Goal: Task Accomplishment & Management: Use online tool/utility

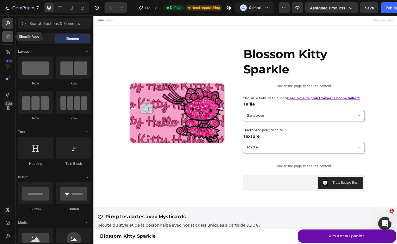
click at [10, 37] on icon at bounding box center [8, 37] width 6 height 6
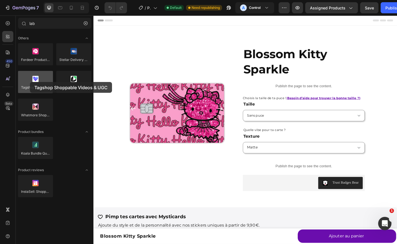
click at [30, 82] on div at bounding box center [35, 82] width 35 height 22
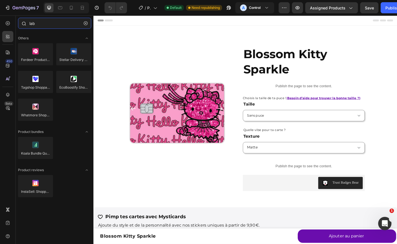
click at [41, 27] on input "lab" at bounding box center [54, 23] width 73 height 11
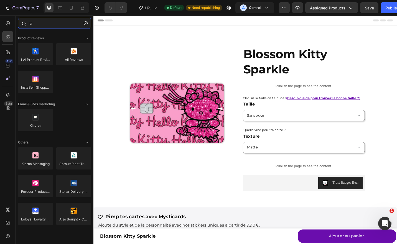
type input "l"
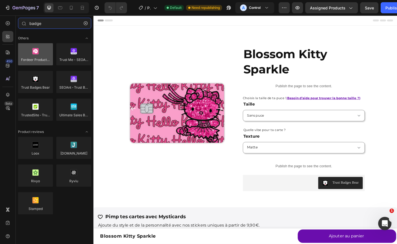
type input "badge"
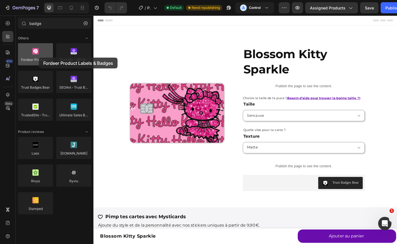
click at [39, 58] on div at bounding box center [35, 54] width 35 height 22
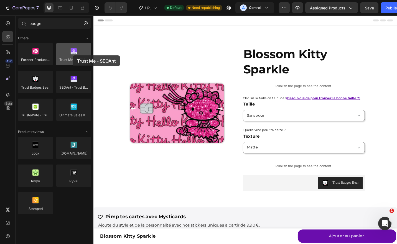
click at [73, 55] on div at bounding box center [73, 54] width 35 height 22
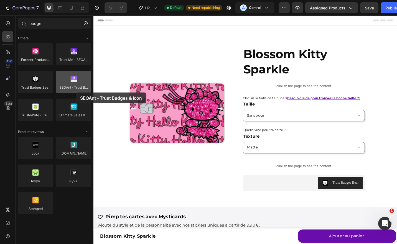
click at [76, 93] on div at bounding box center [73, 82] width 35 height 22
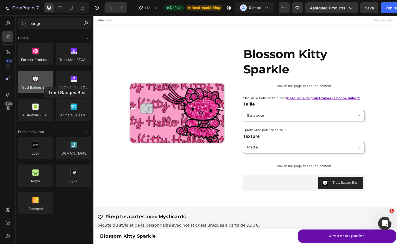
click at [44, 87] on div at bounding box center [35, 82] width 35 height 22
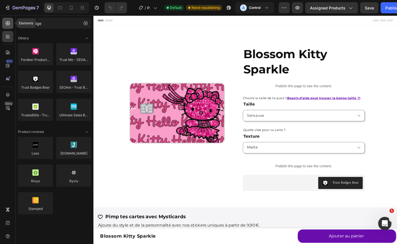
click at [9, 22] on icon at bounding box center [8, 24] width 6 height 6
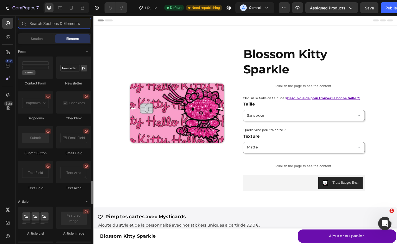
scroll to position [1481, 0]
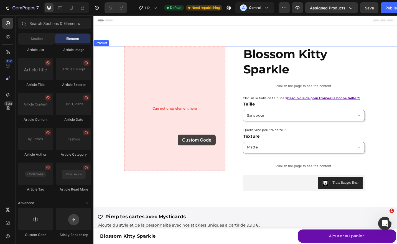
drag, startPoint x: 130, startPoint y: 246, endPoint x: 186, endPoint y: 146, distance: 114.1
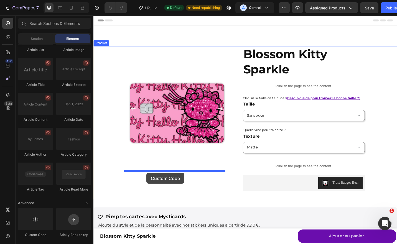
drag, startPoint x: 128, startPoint y: 232, endPoint x: 151, endPoint y: 188, distance: 49.2
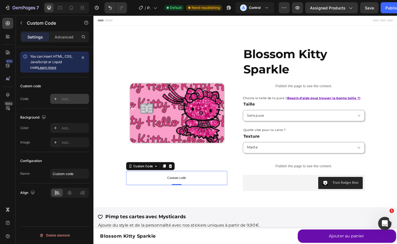
click at [67, 98] on div "Add..." at bounding box center [75, 99] width 26 height 5
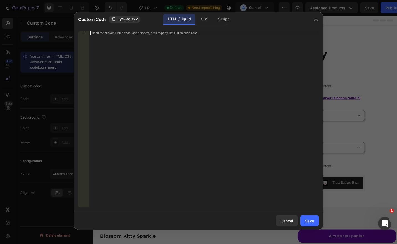
click at [126, 64] on div "Insert the custom Liquid code, add snippets, or third-party installation code h…" at bounding box center [204, 123] width 230 height 185
paste textarea ".test_gemf"
type textarea ".test_gemf"
click at [214, 19] on div "CSS" at bounding box center [223, 19] width 19 height 11
click at [183, 65] on div "Insert the CSS code to style your content here." at bounding box center [204, 123] width 230 height 185
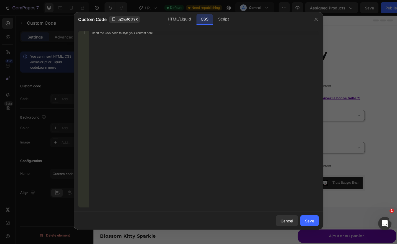
paste textarea ".test_gemf"
type textarea ".test_gemf"
click at [307, 222] on div "Save" at bounding box center [309, 221] width 9 height 6
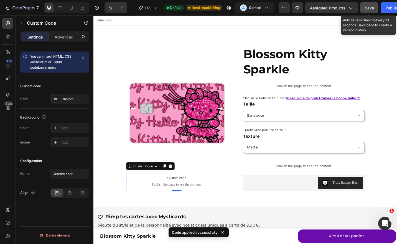
click at [365, 7] on span "Save" at bounding box center [369, 8] width 9 height 5
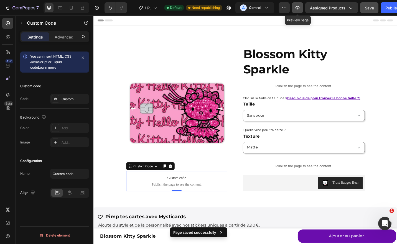
click at [296, 6] on icon "button" at bounding box center [298, 8] width 6 height 6
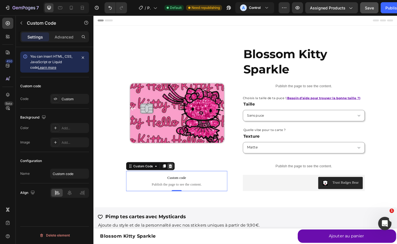
click at [175, 180] on icon at bounding box center [177, 181] width 4 height 4
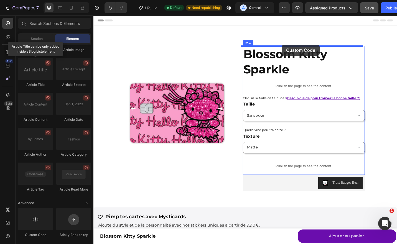
drag, startPoint x: 138, startPoint y: 232, endPoint x: 299, endPoint y: 50, distance: 243.2
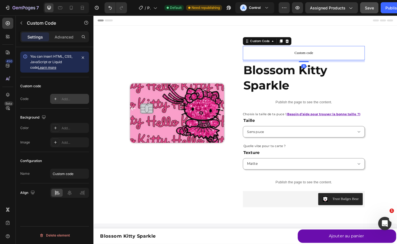
click at [65, 95] on div "Add..." at bounding box center [69, 99] width 39 height 10
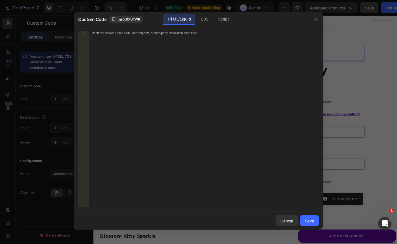
click at [160, 74] on div "Insert the custom Liquid code, add snippets, or third-party installation code h…" at bounding box center [204, 123] width 230 height 185
paste textarea
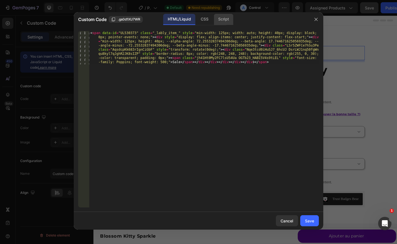
click at [221, 16] on div "Script" at bounding box center [223, 19] width 19 height 11
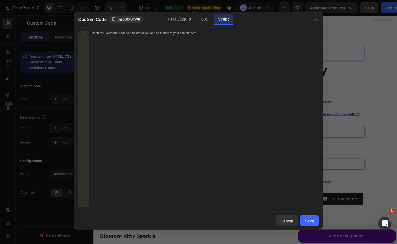
click at [169, 83] on div "Insert the Javascript code to add interaction and animation to your content her…" at bounding box center [204, 123] width 230 height 185
paste textarea "document.querySelector("#ProductInfo-template--25470533861702__featured_product…"
type textarea "document.querySelector("#ProductInfo-template--25470533861702__featured_product…"
click at [193, 93] on div "document . querySelector ( "#ProductInfo-template--25470533861702__featured_pro…" at bounding box center [204, 123] width 230 height 185
click at [205, 16] on div "CSS" at bounding box center [204, 19] width 16 height 11
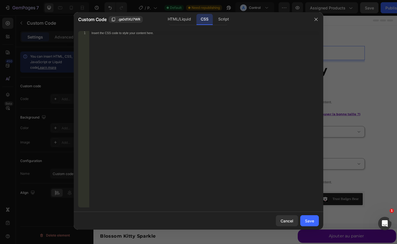
click at [181, 82] on div "Insert the CSS code to style your content here." at bounding box center [204, 123] width 230 height 185
paste textarea "pointer-events: none;"
type textarea "pointer-events: none;"
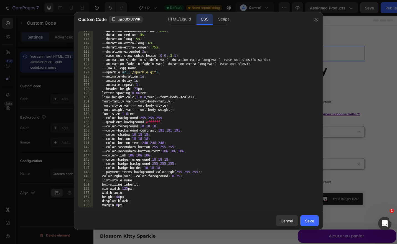
scroll to position [476, 0]
click at [180, 20] on div "HTML/Liquid" at bounding box center [179, 19] width 32 height 11
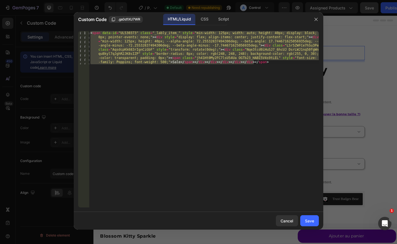
click at [187, 76] on div "< span data-id = "UL530373" class = "_lably_item_" style = "min-width: 125px; w…" at bounding box center [204, 119] width 230 height 177
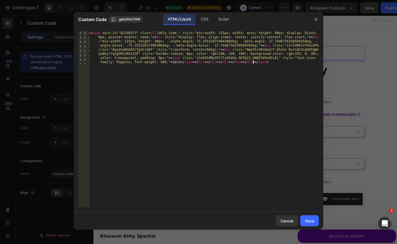
click at [170, 62] on div "< span data-id = "UL530373" class = "_lably_item_" style = "min-width: 125px; w…" at bounding box center [204, 152] width 230 height 243
click at [169, 62] on div "< span data-id = "UL530373" class = "_lably_item_" style = "min-width: 125px; w…" at bounding box center [204, 152] width 230 height 243
click at [169, 61] on div "< span data-id = "UL530373" class = "_lably_item_" style = "min-width: 125px; w…" at bounding box center [204, 152] width 230 height 243
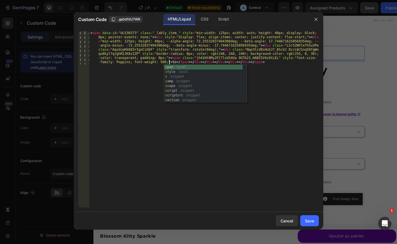
type textarea "Sold"
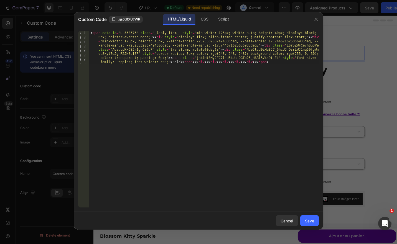
scroll to position [0, 0]
type textarea "Rupture"
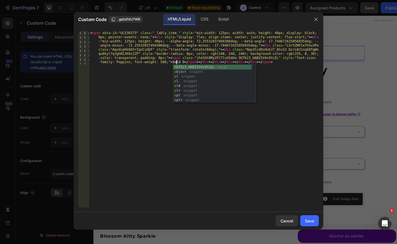
type textarea "Sold Out"
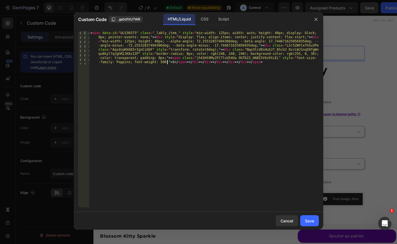
type textarea "R"
type textarea "Rupture de Stock"
click at [313, 220] on div "Save" at bounding box center [309, 221] width 9 height 6
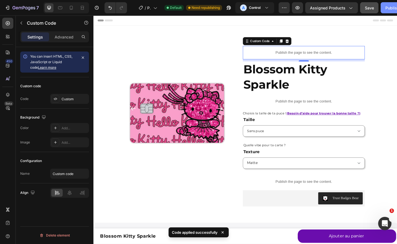
click at [387, 8] on div "Publish" at bounding box center [392, 8] width 14 height 6
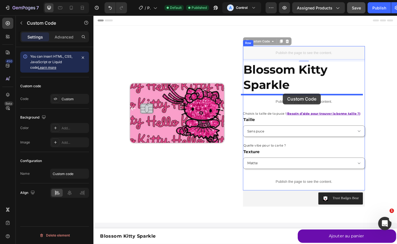
drag, startPoint x: 313, startPoint y: 57, endPoint x: 301, endPoint y: 101, distance: 46.0
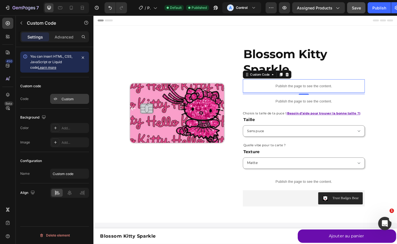
click at [56, 94] on div "Custom" at bounding box center [69, 99] width 39 height 10
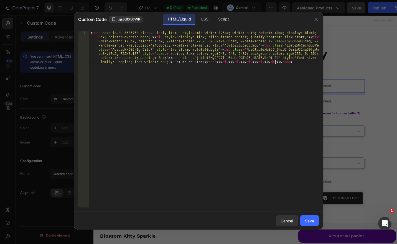
click at [162, 110] on div "< span data-id = "UL530373" class = "_lably_item_" style = "min-width: 125px; w…" at bounding box center [204, 152] width 230 height 243
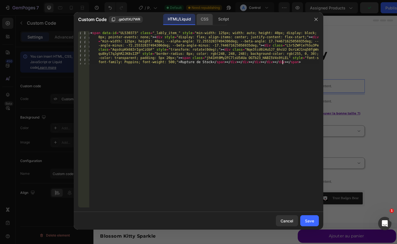
click at [214, 17] on div "CSS" at bounding box center [223, 19] width 19 height 11
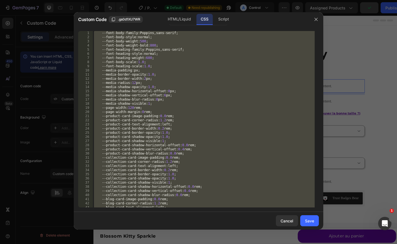
click at [180, 87] on div "--font-body-family : Poppins , sans-serif ; --font-body-style : normal ; --font…" at bounding box center [204, 119] width 222 height 177
paste textarea
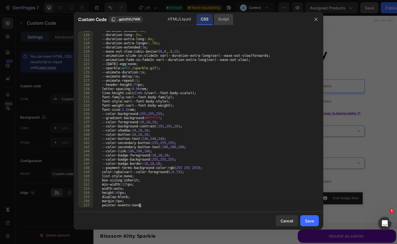
click at [226, 23] on div "Script" at bounding box center [223, 19] width 19 height 11
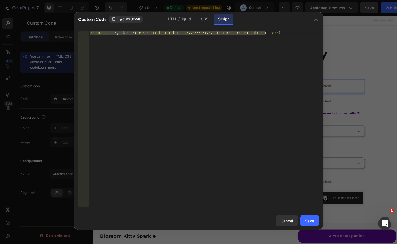
click at [203, 64] on div "document . querySelector ( "#ProductInfo-template--25470533861702__featured_pro…" at bounding box center [204, 119] width 230 height 177
paste textarea "84226003270__main"
type textarea "document.querySelector("#ProductInfo-template--25484226003270__main > span")"
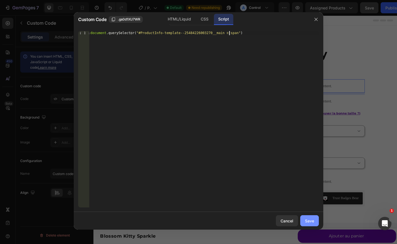
click at [305, 222] on div "Save" at bounding box center [309, 221] width 9 height 6
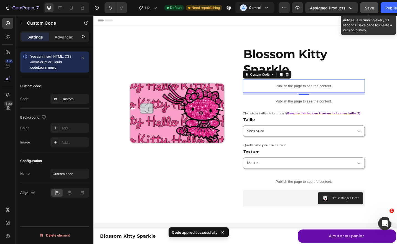
click at [372, 8] on span "Save" at bounding box center [369, 8] width 9 height 5
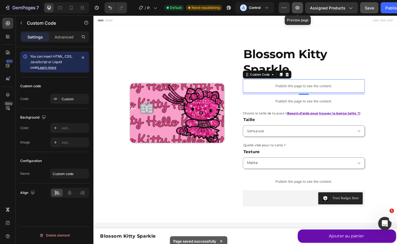
click at [299, 7] on icon "button" at bounding box center [298, 7] width 4 height 3
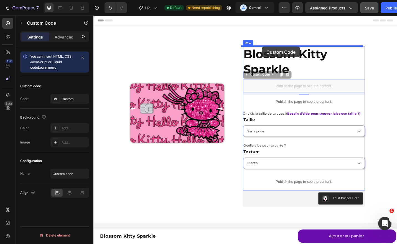
drag, startPoint x: 276, startPoint y: 80, endPoint x: 278, endPoint y: 49, distance: 31.1
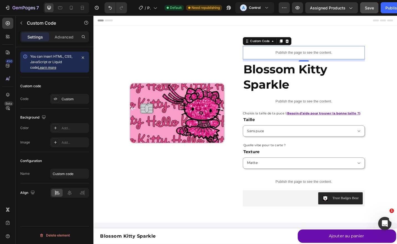
click at [373, 2] on div "7 / Product Page - Aug 24, 18:09:41 Default Need republishing A Control Preview…" at bounding box center [198, 8] width 397 height 16
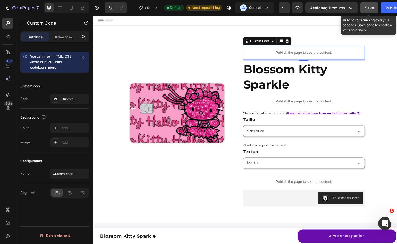
click at [368, 6] on span "Save" at bounding box center [369, 8] width 9 height 5
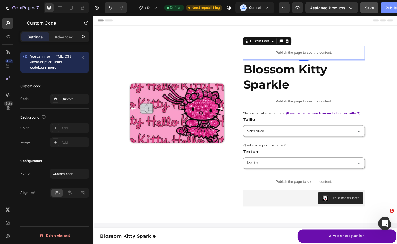
click at [391, 9] on div "Publish" at bounding box center [392, 8] width 14 height 6
click at [299, 7] on icon "button" at bounding box center [298, 8] width 6 height 6
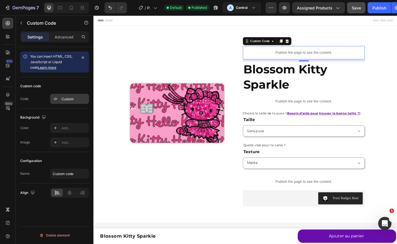
click at [70, 102] on div "Custom" at bounding box center [69, 99] width 39 height 10
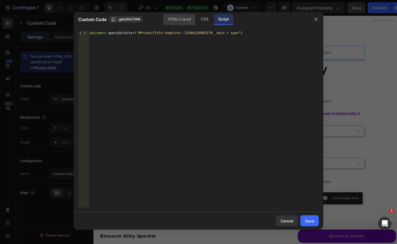
click at [196, 17] on div "HTML/Liquid" at bounding box center [204, 19] width 16 height 11
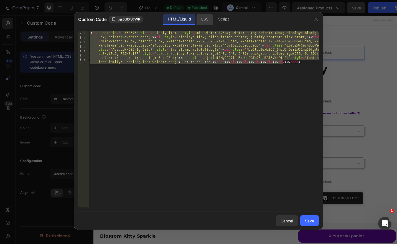
click at [214, 21] on div "CSS" at bounding box center [223, 19] width 19 height 11
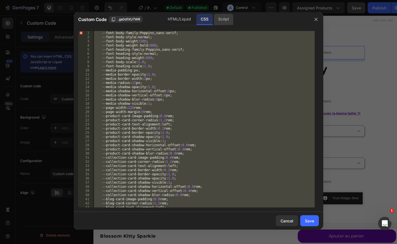
click at [217, 22] on div "Script" at bounding box center [223, 19] width 19 height 11
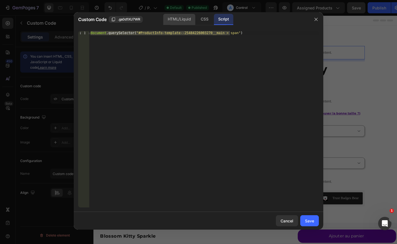
click at [196, 18] on div "HTML/Liquid" at bounding box center [204, 19] width 16 height 11
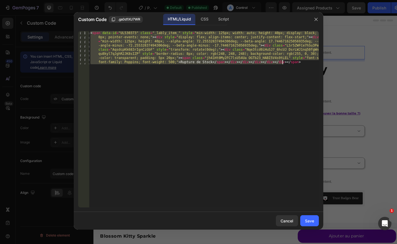
click at [178, 83] on div "< span data-id = "UL530373" class = "_lably_item_" style = "min-width: 125px; w…" at bounding box center [204, 119] width 230 height 177
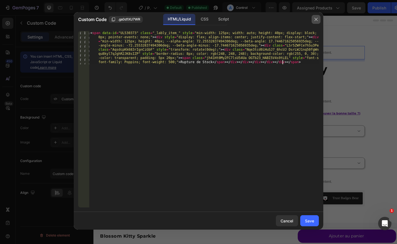
click at [313, 22] on button "button" at bounding box center [316, 19] width 9 height 9
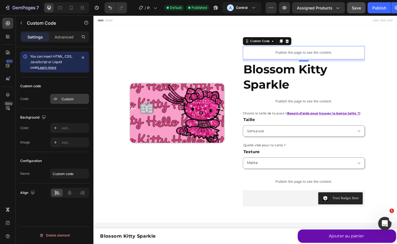
click at [76, 99] on div "Custom" at bounding box center [75, 99] width 26 height 5
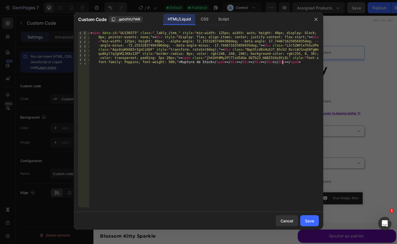
click at [128, 69] on div "< span data-id = "UL530373" class = "_lably_item_" style = "min-width: 125px; w…" at bounding box center [204, 152] width 230 height 243
click at [214, 22] on div "CSS" at bounding box center [223, 19] width 19 height 11
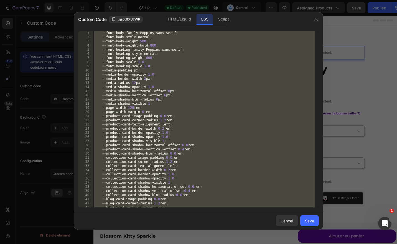
click at [180, 79] on div "--font-body-family : Poppins , sans-serif ; --font-body-style : normal ; --font…" at bounding box center [204, 119] width 222 height 177
paste textarea
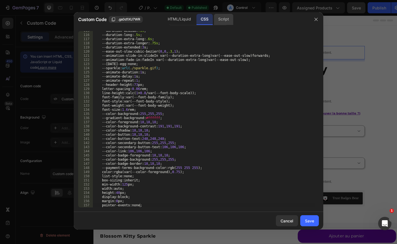
click at [224, 18] on div "Script" at bounding box center [223, 19] width 19 height 11
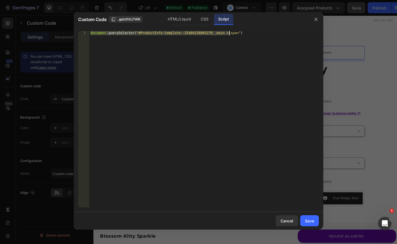
click at [187, 89] on div "document . querySelector ( "#ProductInfo-template--25484226003270__main > span"…" at bounding box center [204, 119] width 230 height 177
paste textarea "//*[@id="ProductInfo-template--25484226003270__main"]/span"
paste textarea "document.querySelector("#ProductInfo-template--25484226003270__main > span")"
type textarea "document.querySelector("#ProductInfo-template--25484226003270__main > span")"
click at [309, 221] on div "Save" at bounding box center [309, 221] width 9 height 6
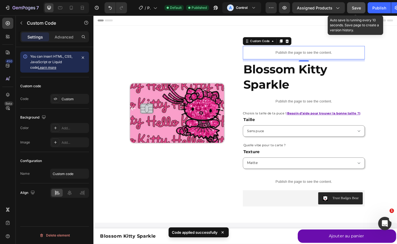
click at [353, 9] on span "Save" at bounding box center [356, 8] width 9 height 5
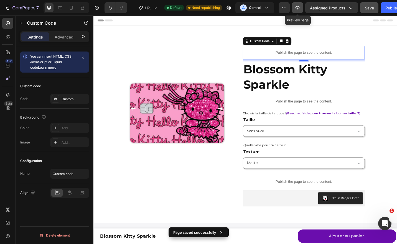
click at [300, 7] on icon "button" at bounding box center [298, 8] width 6 height 6
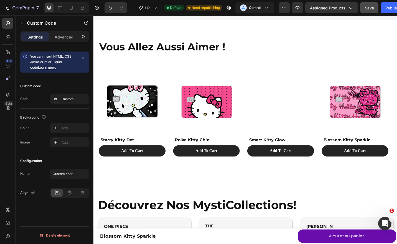
scroll to position [408, 0]
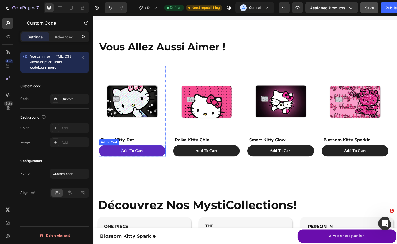
click at [137, 165] on div "Add To Cart" at bounding box center [136, 164] width 24 height 6
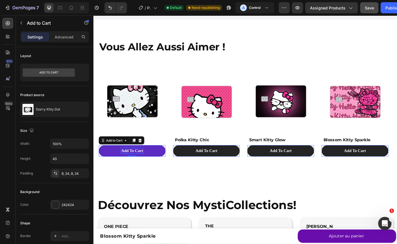
click at [141, 165] on div "Add To Cart" at bounding box center [136, 164] width 24 height 6
click at [141, 165] on p "Add To Cart" at bounding box center [136, 164] width 24 height 6
click at [99, 158] on button "Ajouter" at bounding box center [135, 164] width 73 height 12
click at [99, 158] on button "Ajouter a" at bounding box center [135, 164] width 73 height 12
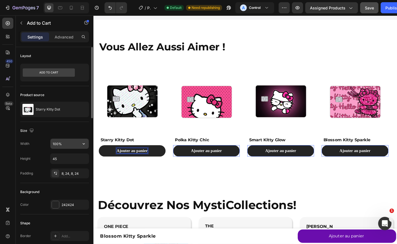
scroll to position [134, 0]
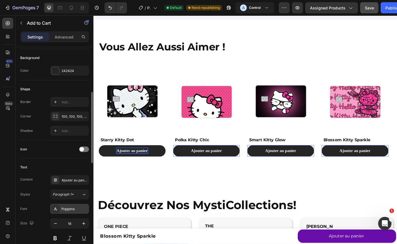
click at [65, 209] on div "Poppins" at bounding box center [75, 209] width 26 height 5
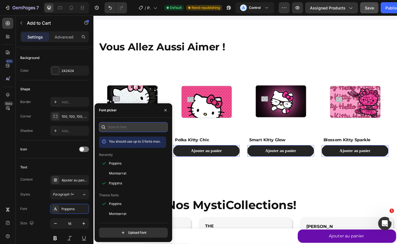
click at [120, 127] on input "text" at bounding box center [133, 127] width 69 height 10
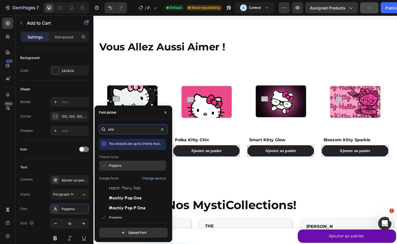
type input "pop"
click at [115, 164] on span "Poppins" at bounding box center [115, 165] width 12 height 5
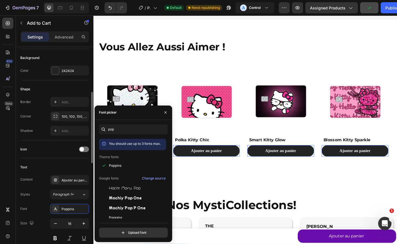
click at [56, 155] on div "Icon" at bounding box center [54, 150] width 69 height 18
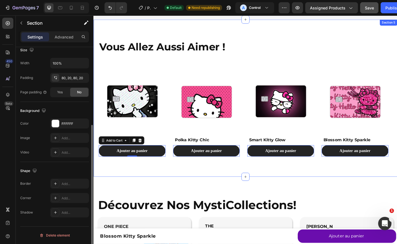
click at [99, 70] on div "Vous Allez Aussi Aimer ! Heading Product Images Starry Kitty Dot Product Title …" at bounding box center [260, 106] width 322 height 128
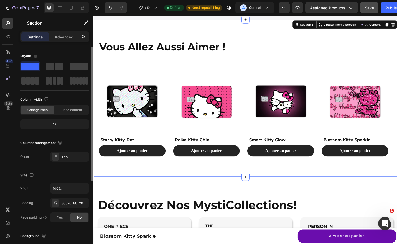
click at [98, 75] on div "Vous Allez Aussi Aimer ! Heading Product Images Starry Kitty Dot Product Title …" at bounding box center [259, 106] width 333 height 172
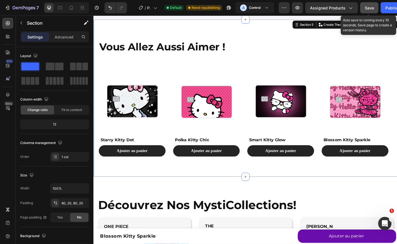
click at [371, 8] on span "Save" at bounding box center [369, 8] width 9 height 5
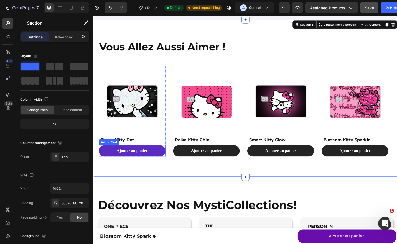
click at [106, 162] on button "Ajouter au panier" at bounding box center [135, 164] width 73 height 12
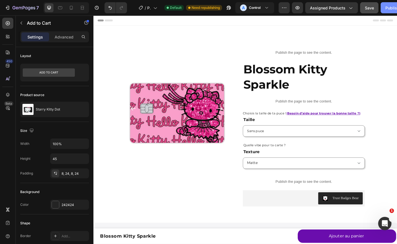
click at [390, 9] on div "Publish" at bounding box center [392, 8] width 14 height 6
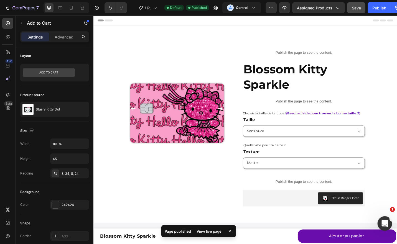
click at [386, 223] on icon "Ouvrir le Messenger Intercom" at bounding box center [384, 222] width 9 height 9
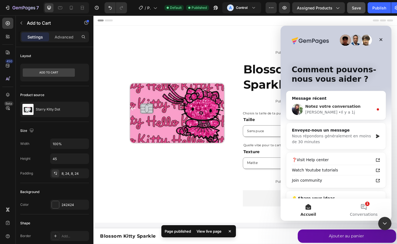
click at [331, 111] on div "Tina • Il y a 1j" at bounding box center [339, 113] width 68 height 6
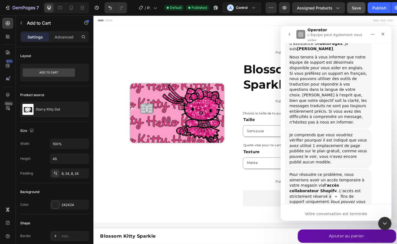
scroll to position [458, 0]
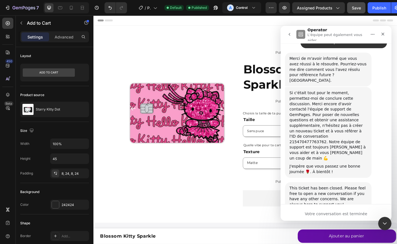
click at [292, 34] on button "go back" at bounding box center [289, 34] width 11 height 11
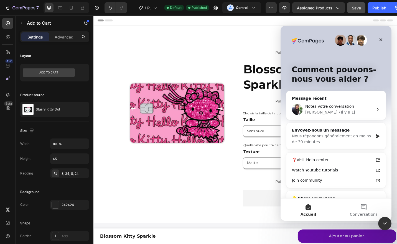
scroll to position [0, 0]
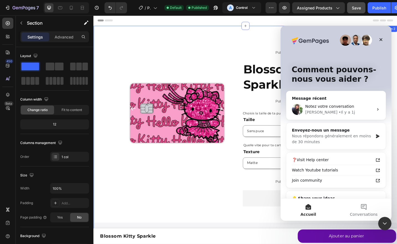
click at [250, 27] on div "Product Images Publish the page to see the content. Custom Code Blossom Kitty S…" at bounding box center [259, 157] width 333 height 261
click at [373, 10] on div "Publish" at bounding box center [379, 8] width 14 height 6
click at [381, 39] on icon "Fermer" at bounding box center [381, 39] width 3 height 3
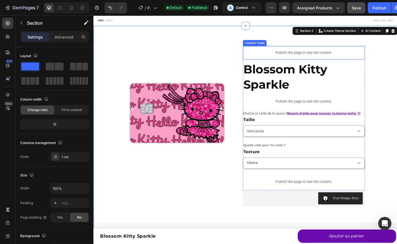
click at [296, 58] on p "Publish the page to see the content." at bounding box center [324, 57] width 134 height 6
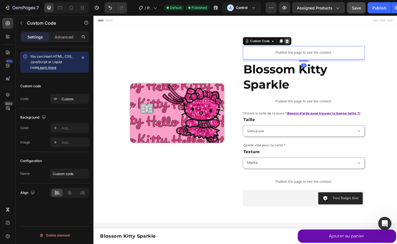
click at [304, 43] on icon at bounding box center [306, 44] width 4 height 4
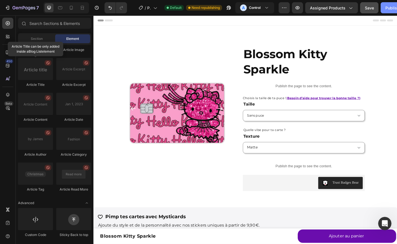
click at [383, 7] on button "Publish" at bounding box center [392, 7] width 23 height 11
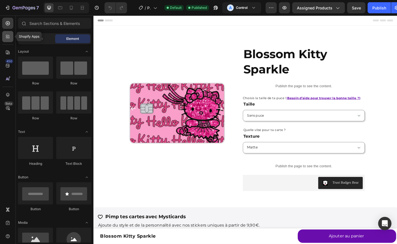
click at [8, 40] on div at bounding box center [7, 36] width 11 height 11
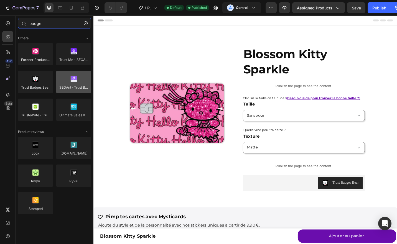
type input "badge"
click at [74, 82] on div at bounding box center [73, 82] width 35 height 22
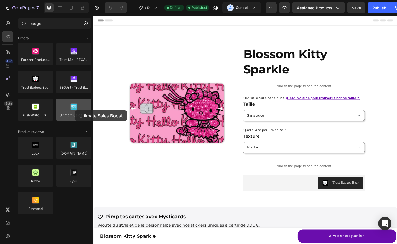
click at [75, 110] on div at bounding box center [73, 110] width 35 height 22
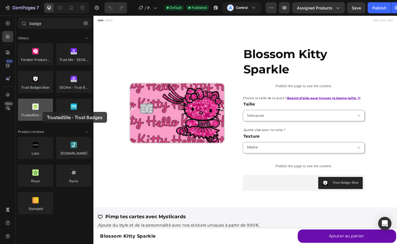
click at [42, 112] on div at bounding box center [35, 110] width 35 height 22
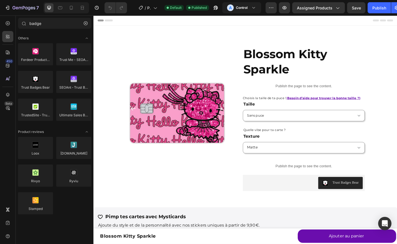
click at [40, 136] on div "Others Fordeer Product Labels & Badges Trust Me - SEOAnt Trust Badges Bear SEOA…" at bounding box center [55, 128] width 78 height 195
click at [38, 153] on div at bounding box center [35, 148] width 35 height 22
click at [39, 49] on div at bounding box center [35, 54] width 35 height 22
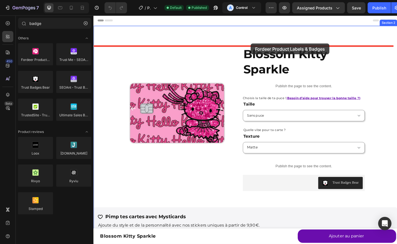
drag, startPoint x: 133, startPoint y: 64, endPoint x: 266, endPoint y: 46, distance: 134.0
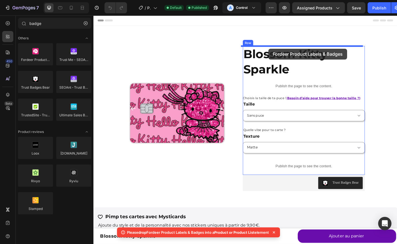
drag, startPoint x: 126, startPoint y: 68, endPoint x: 285, endPoint y: 52, distance: 159.9
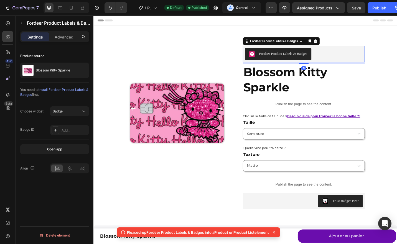
click at [50, 89] on span "install Fordeer Product Labels & Badges" at bounding box center [54, 92] width 68 height 9
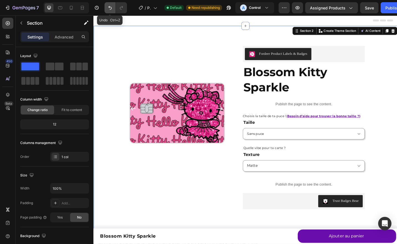
click at [110, 9] on icon "Undo/Redo" at bounding box center [110, 8] width 6 height 6
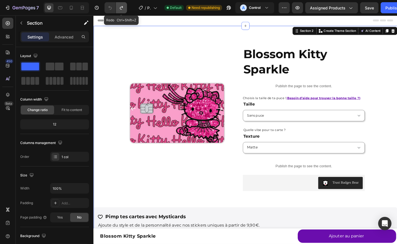
click at [119, 9] on icon "Undo/Redo" at bounding box center [122, 8] width 6 height 6
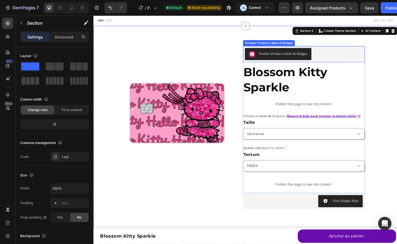
click at [373, 57] on div "Fordeer Product Labels & Badges" at bounding box center [323, 57] width 129 height 13
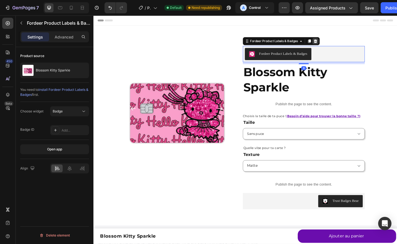
click at [335, 43] on icon at bounding box center [336, 44] width 4 height 4
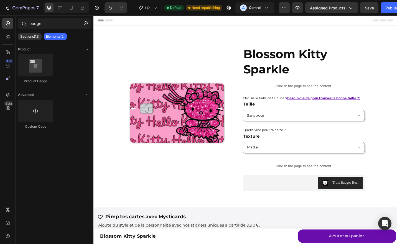
click at [27, 23] on div at bounding box center [23, 23] width 11 height 11
click at [27, 22] on div at bounding box center [23, 23] width 11 height 11
click at [39, 23] on input "badge" at bounding box center [54, 23] width 73 height 11
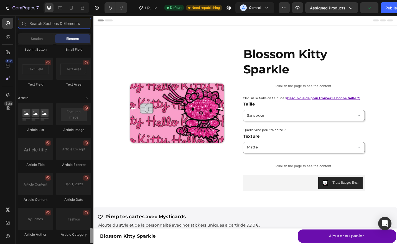
scroll to position [1481, 0]
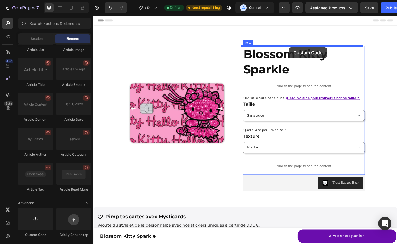
drag, startPoint x: 130, startPoint y: 238, endPoint x: 308, endPoint y: 50, distance: 258.7
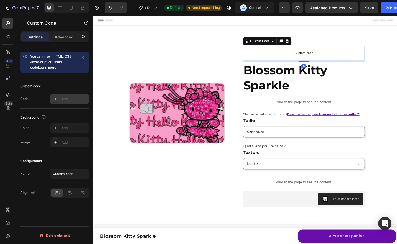
click at [66, 99] on div "Add..." at bounding box center [75, 99] width 26 height 5
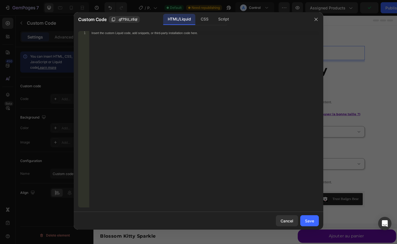
click at [165, 90] on div "Insert the custom Liquid code, add snippets, or third-party installation code h…" at bounding box center [204, 123] width 230 height 185
paste textarea
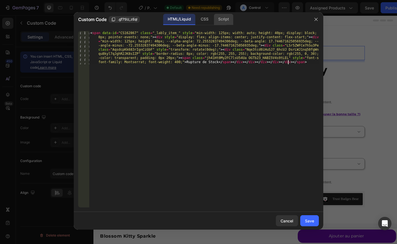
click at [223, 22] on div "Script" at bounding box center [223, 19] width 19 height 11
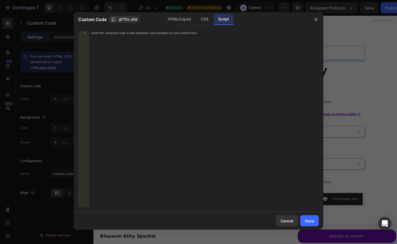
click at [182, 91] on div "Insert the Javascript code to add interaction and animation to your content her…" at bounding box center [204, 123] width 230 height 185
paste textarea "document.querySelector("#ProductInfo-template--25484226003270__main > span")"
type textarea "document.querySelector("#ProductInfo-template--25484226003270__main > span")"
click at [206, 21] on div "CSS" at bounding box center [204, 19] width 16 height 11
click at [185, 53] on div "Insert the CSS code to style your content here." at bounding box center [204, 123] width 230 height 185
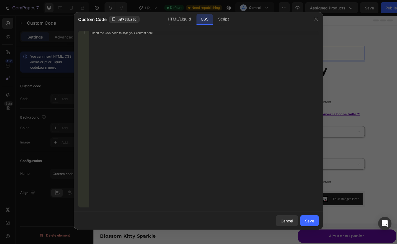
paste textarea "pointer-events: none;"
type textarea "pointer-events: none;"
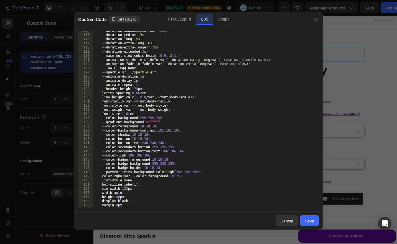
scroll to position [476, 0]
click at [181, 21] on div "HTML/Liquid" at bounding box center [179, 19] width 32 height 11
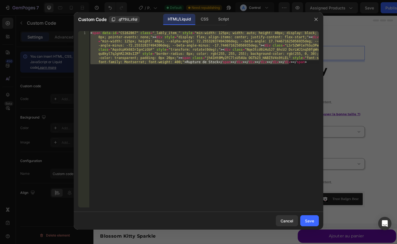
click at [184, 76] on div "< span data-id = "CS162867" class = "_lably_item_" style = "min-width: 125px; w…" at bounding box center [204, 119] width 230 height 177
click at [214, 25] on div "CSS" at bounding box center [223, 19] width 19 height 11
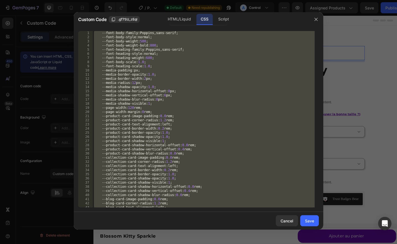
click at [172, 48] on div "--font-body-family : Poppins , sans-serif ; --font-body-style : normal ; --font…" at bounding box center [204, 119] width 222 height 177
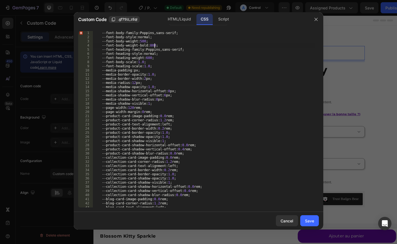
type textarea "margin: 0px; pointer-events: none;"
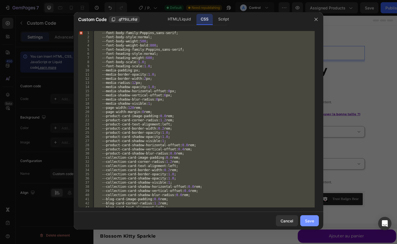
click at [305, 218] on button "Save" at bounding box center [309, 220] width 19 height 11
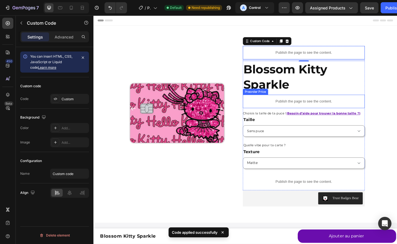
click at [297, 110] on p "Publish the page to see the content." at bounding box center [324, 110] width 134 height 6
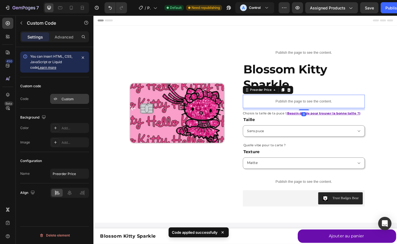
click at [64, 98] on div "Custom" at bounding box center [75, 99] width 26 height 5
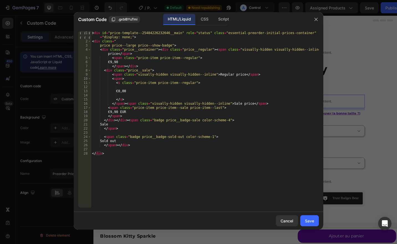
click at [140, 67] on div "< div id = "price-template--25484226232646__main" role = "status" class = "esse…" at bounding box center [205, 125] width 228 height 189
type textarea "</div>"
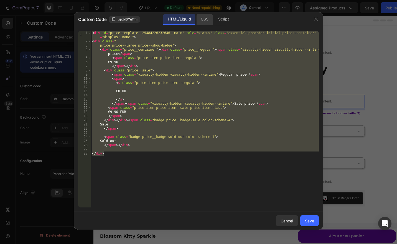
click at [214, 21] on div "CSS" at bounding box center [223, 19] width 19 height 11
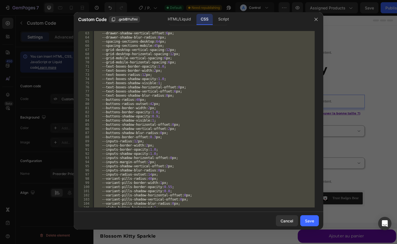
scroll to position [258, 0]
click at [84, 9] on div at bounding box center [198, 122] width 397 height 244
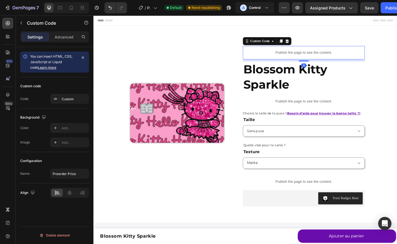
click at [324, 52] on div "Publish the page to see the content." at bounding box center [324, 56] width 134 height 15
click at [63, 99] on div "Custom" at bounding box center [75, 99] width 26 height 5
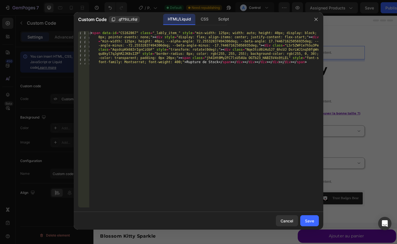
click at [172, 58] on div "< span data-id = "CS162867" class = "_lably_item_" style = "min-width: 125px; w…" at bounding box center [204, 152] width 230 height 243
paste textarea "</span><span class="jh41Ht0My2FC7lsU54Ua OGTb23_HABI5V4s9tLEL" style="font-size…"
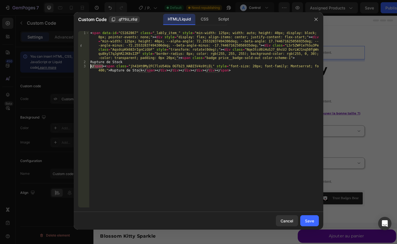
drag, startPoint x: 102, startPoint y: 67, endPoint x: 87, endPoint y: 67, distance: 15.0
click at [87, 67] on div "</span><span class="jh41Ht0My2FC7lsU54Ua OGTb23_HABI5V4s9tLEL" style="font-size…" at bounding box center [198, 119] width 241 height 177
click at [140, 71] on div "< span data-id = "CS162867" class = "_lably_item_" style = "min-width: 125px; w…" at bounding box center [204, 138] width 230 height 214
paste textarea "</span>"
type textarea "</span><span class="jh41Ht0My2FC7lsU54Ua OGTb23_HABI5V4s9tLEL" style="font-size…"
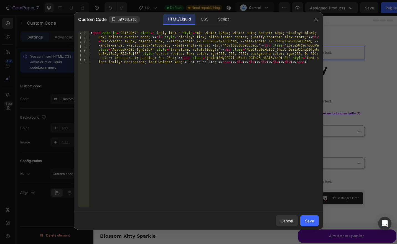
click at [90, 34] on div "< span data-id = "CS162867" class = "_lably_item_" style = "min-width: 125px; w…" at bounding box center [204, 152] width 230 height 243
paste textarea "/span><span data-id="CS162867" class="_lably_item_" style="min-width: 125px; wi…"
type textarea "<span data-id="CS162867" class="_lably_item_" style="min-width: 125px; width: a…"
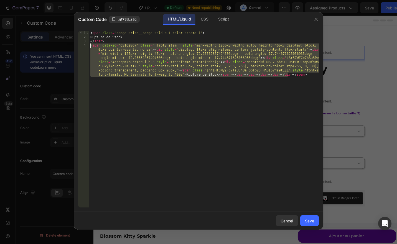
drag, startPoint x: 294, startPoint y: 79, endPoint x: 84, endPoint y: 45, distance: 213.3
click at [84, 45] on div "<span data-id="CS162867" class="_lably_item_" style="min-width: 125px; width: a…" at bounding box center [198, 119] width 241 height 177
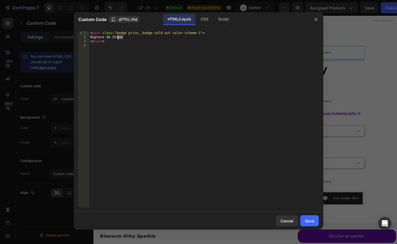
drag, startPoint x: 126, startPoint y: 37, endPoint x: 87, endPoint y: 35, distance: 39.1
click at [87, 35] on div "1 2 3 4 < span class = "badge price__badge-sold-out color-scheme-1" > Rupture d…" at bounding box center [198, 119] width 241 height 177
type textarea "Rupture de Stock"
paste textarea
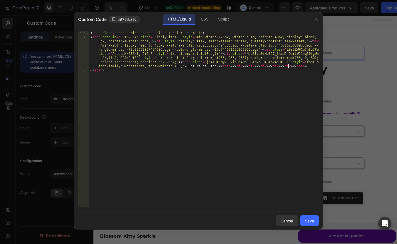
click at [90, 38] on div "< span class = "badge price__badge-sold-out color-scheme-1" > < span data-id = …" at bounding box center [204, 123] width 230 height 185
type textarea "<span data-id="CS162867" class="_lably_item_" style="min-width: 125px; width: a…"
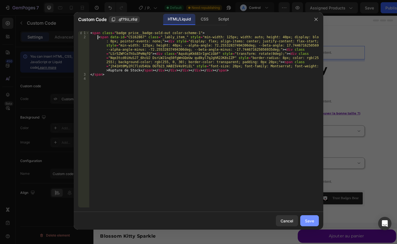
click at [304, 222] on button "Save" at bounding box center [309, 220] width 19 height 11
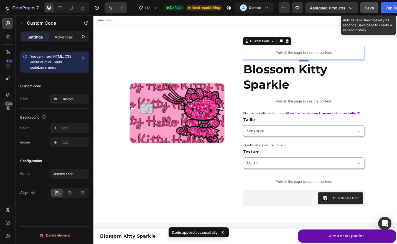
click at [372, 7] on span "Save" at bounding box center [369, 8] width 9 height 5
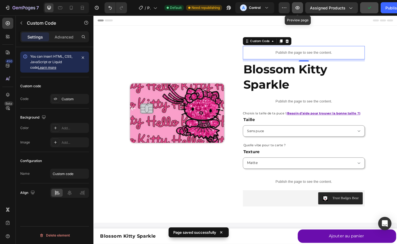
click at [298, 4] on button "button" at bounding box center [297, 7] width 11 height 11
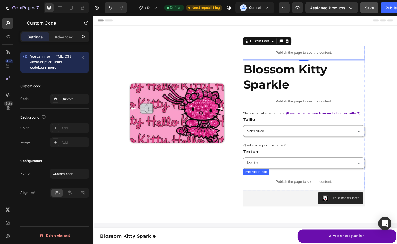
click at [298, 198] on p "Publish the page to see the content." at bounding box center [324, 198] width 134 height 6
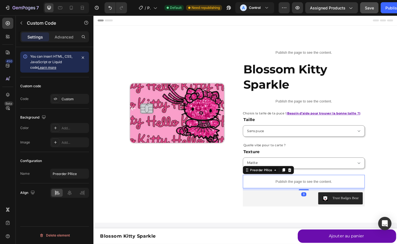
click at [67, 93] on div "Custom code Code Custom" at bounding box center [54, 92] width 69 height 31
click at [67, 97] on div "Custom" at bounding box center [75, 99] width 26 height 5
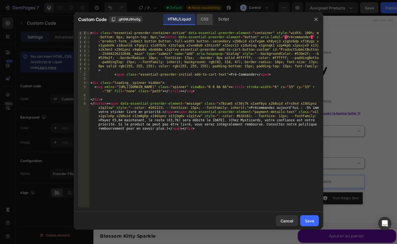
click at [214, 24] on div "CSS" at bounding box center [223, 19] width 19 height 11
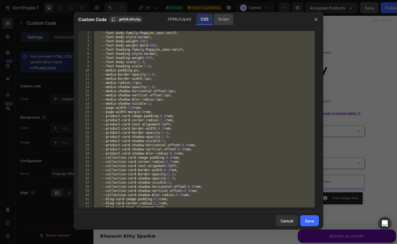
click at [221, 19] on div "Script" at bounding box center [223, 19] width 19 height 11
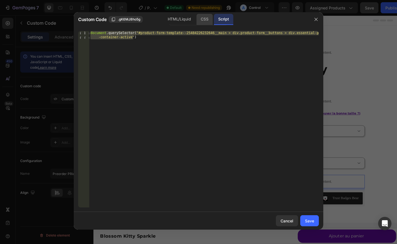
click at [210, 19] on div "CSS" at bounding box center [204, 19] width 16 height 11
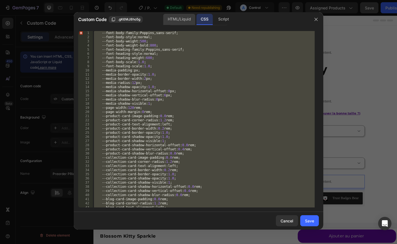
click at [181, 19] on div "HTML/Liquid" at bounding box center [179, 19] width 32 height 11
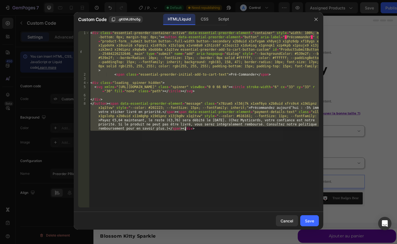
click at [191, 155] on div "< div class = "essential-preorder-container-active" data-essential-preorder-ele…" at bounding box center [204, 119] width 230 height 177
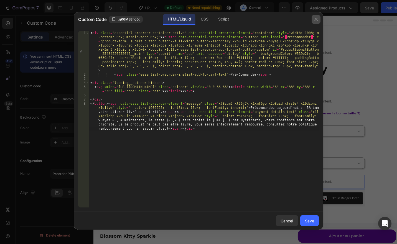
click at [314, 18] on icon "button" at bounding box center [316, 19] width 4 height 4
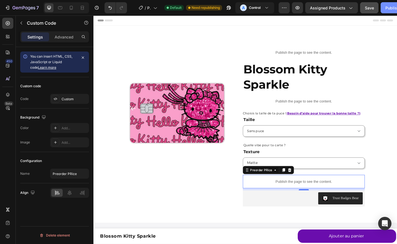
click at [386, 7] on div "Publish" at bounding box center [392, 8] width 14 height 6
click at [332, 8] on span "Assigned Products" at bounding box center [327, 8] width 35 height 6
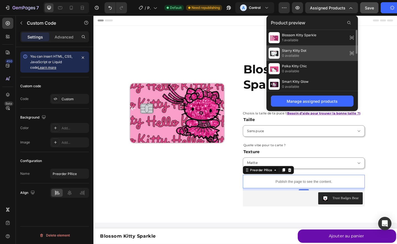
click at [310, 77] on div "Starry Kitty Dot 0 available" at bounding box center [311, 85] width 91 height 16
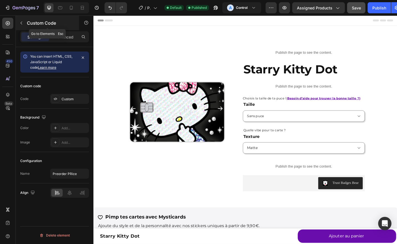
click at [22, 21] on icon "button" at bounding box center [21, 23] width 4 height 4
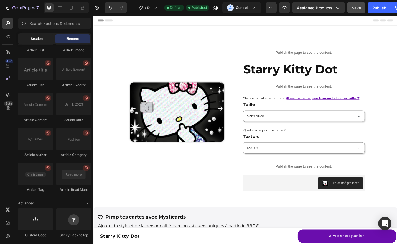
click at [41, 37] on span "Section" at bounding box center [37, 38] width 12 height 5
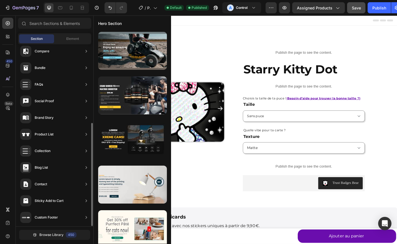
scroll to position [139, 0]
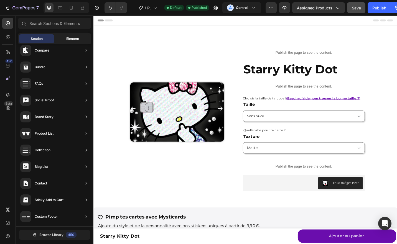
click at [68, 36] on span "Element" at bounding box center [72, 38] width 13 height 5
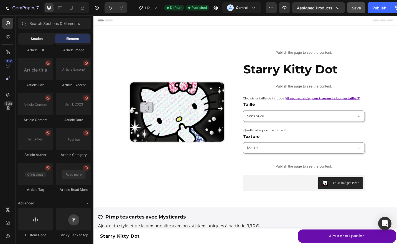
click at [35, 42] on div "Section" at bounding box center [36, 38] width 35 height 9
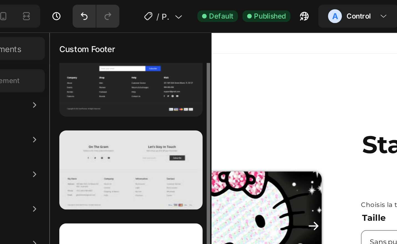
scroll to position [0, 0]
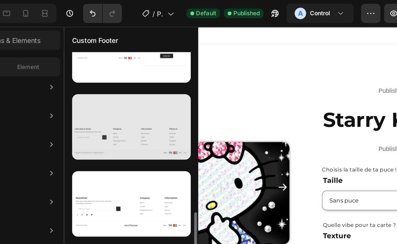
click at [126, 66] on div at bounding box center [132, 74] width 69 height 38
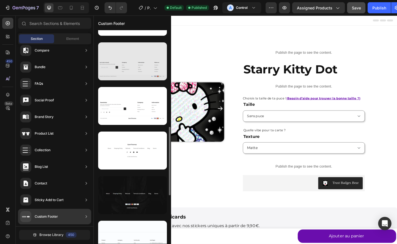
scroll to position [317, 0]
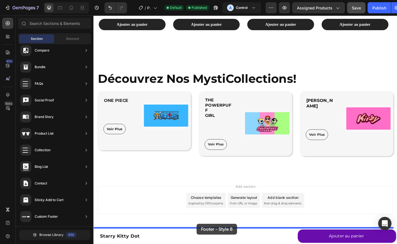
drag, startPoint x: 234, startPoint y: 73, endPoint x: 206, endPoint y: 242, distance: 171.1
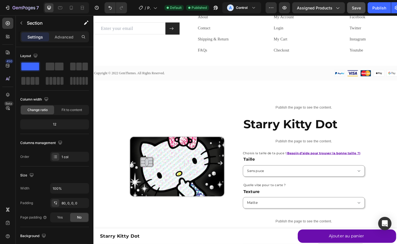
scroll to position [0, 0]
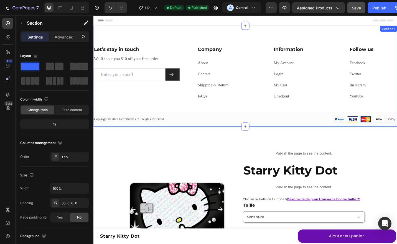
click at [322, 43] on div "Let’s stay in touch Heading We’ll shout you $10 off your first order Text block…" at bounding box center [259, 82] width 333 height 111
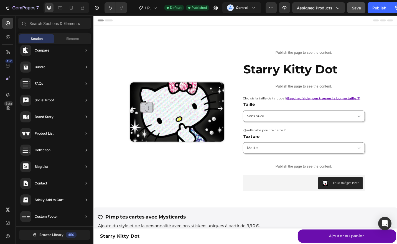
click at [208, 20] on div "Header" at bounding box center [260, 21] width 324 height 11
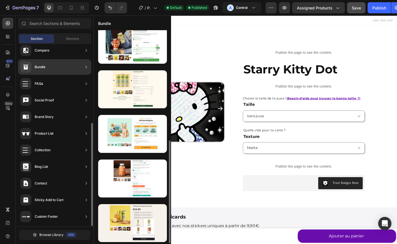
scroll to position [229, 0]
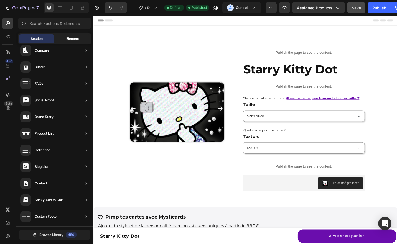
click at [67, 42] on div "Element" at bounding box center [72, 38] width 35 height 9
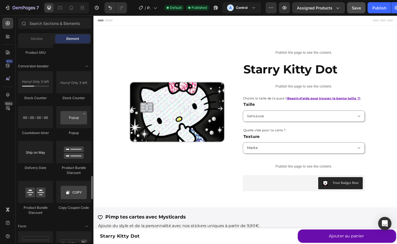
scroll to position [1122, 0]
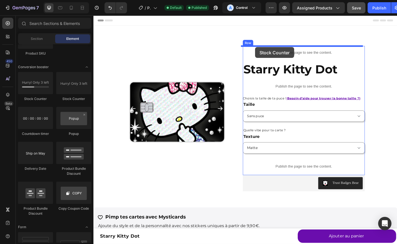
drag, startPoint x: 160, startPoint y: 105, endPoint x: 271, endPoint y: 51, distance: 123.9
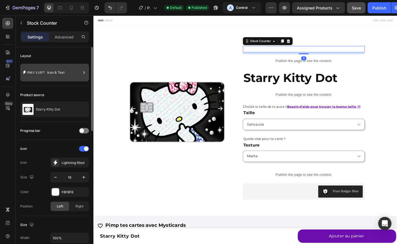
click at [53, 75] on div "Icon & Text" at bounding box center [64, 72] width 34 height 13
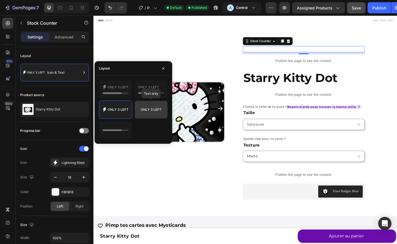
click at [142, 114] on icon at bounding box center [151, 109] width 26 height 11
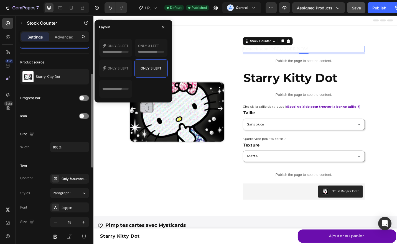
scroll to position [46, 0]
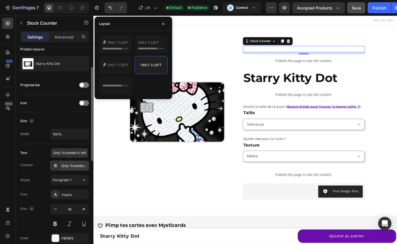
click at [65, 166] on div "Only %number% left" at bounding box center [75, 166] width 26 height 5
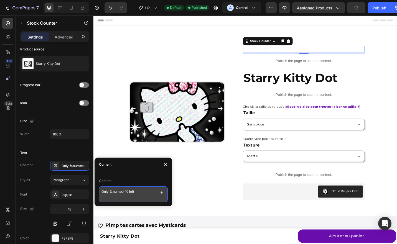
click at [157, 191] on textarea "Only %number% left" at bounding box center [133, 195] width 69 height 16
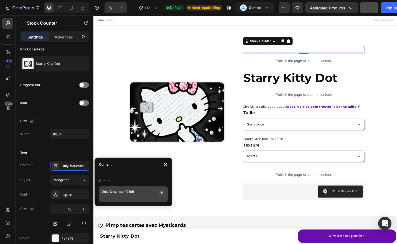
click at [160, 193] on icon "button" at bounding box center [161, 192] width 4 height 4
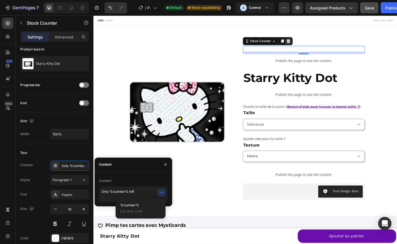
click at [305, 45] on icon at bounding box center [307, 44] width 4 height 4
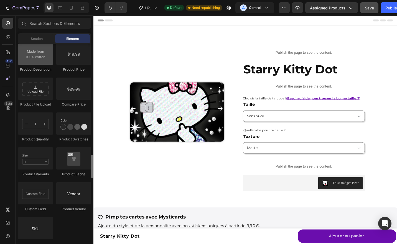
scroll to position [931, 0]
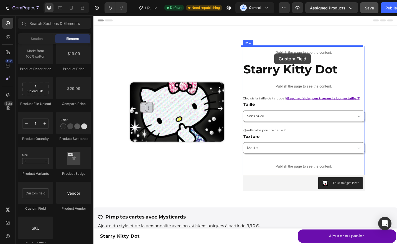
drag, startPoint x: 136, startPoint y: 209, endPoint x: 291, endPoint y: 57, distance: 217.2
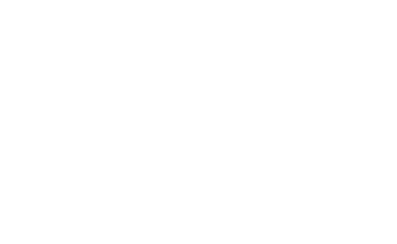
scroll to position [165, 0]
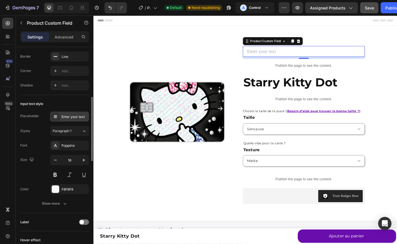
click at [68, 120] on div "Enter your text" at bounding box center [69, 117] width 39 height 10
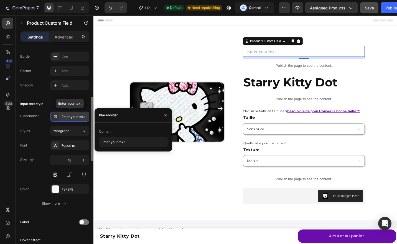
click at [68, 120] on div "Enter your text" at bounding box center [69, 117] width 39 height 10
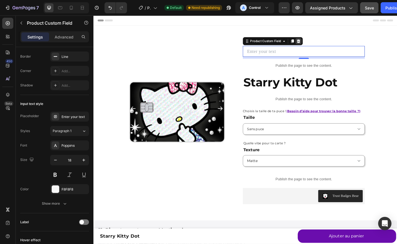
click at [318, 43] on icon at bounding box center [318, 44] width 4 height 4
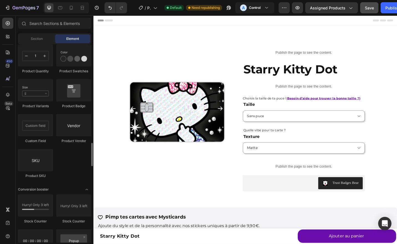
scroll to position [1000, 0]
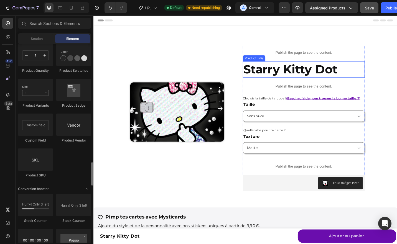
click at [303, 73] on h1 "Starry Kitty Dot" at bounding box center [324, 75] width 134 height 18
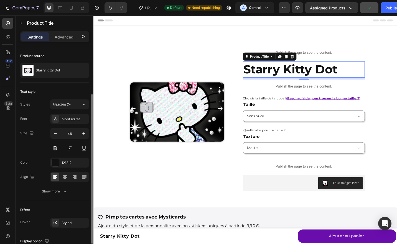
scroll to position [90, 0]
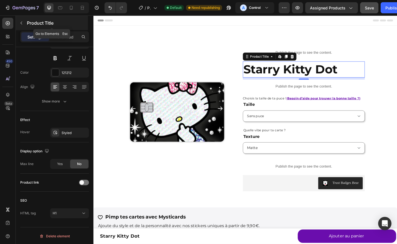
click at [21, 23] on icon "button" at bounding box center [22, 23] width 2 height 3
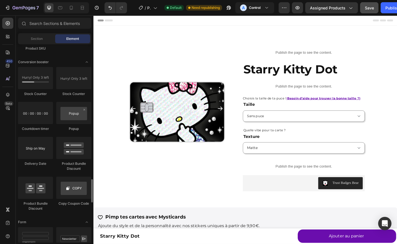
scroll to position [1129, 0]
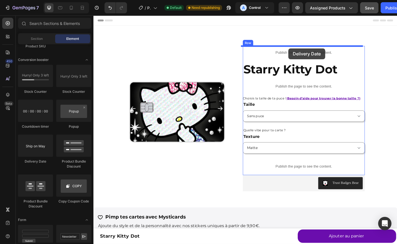
drag, startPoint x: 126, startPoint y: 171, endPoint x: 307, endPoint y: 52, distance: 216.3
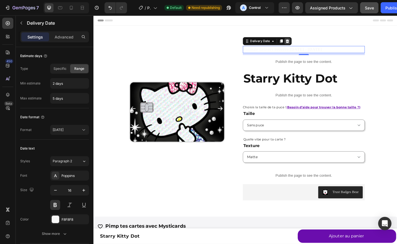
click at [304, 44] on icon at bounding box center [306, 44] width 4 height 4
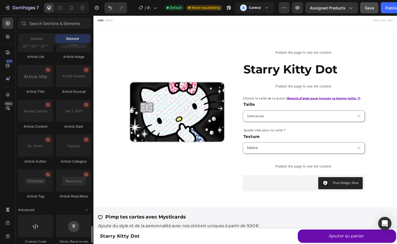
scroll to position [1481, 0]
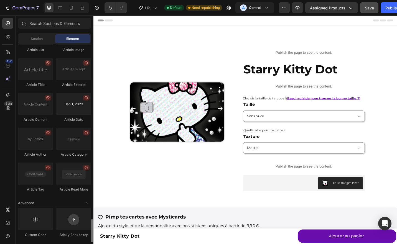
click at [75, 109] on div at bounding box center [73, 104] width 35 height 22
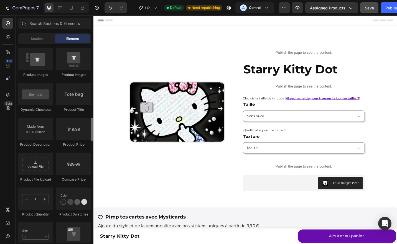
scroll to position [826, 0]
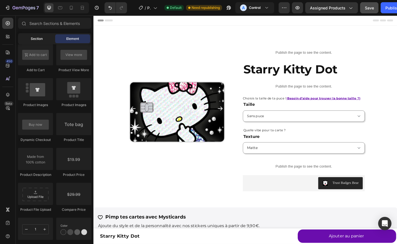
click at [42, 41] on span "Section" at bounding box center [37, 38] width 12 height 5
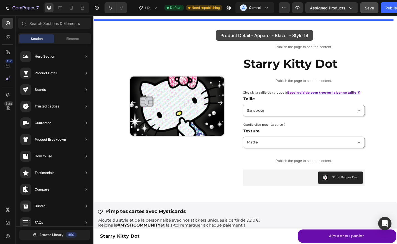
scroll to position [0, 0]
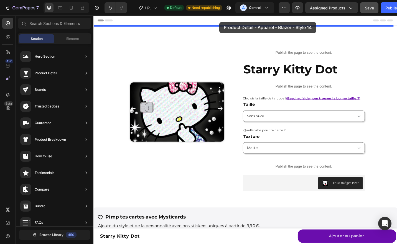
drag, startPoint x: 227, startPoint y: 74, endPoint x: 230, endPoint y: 25, distance: 49.2
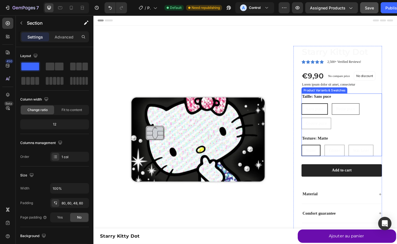
click at [359, 119] on span "Petite puce" at bounding box center [369, 118] width 21 height 5
click at [355, 112] on input "Petite puce Petite puce Petite puce" at bounding box center [354, 112] width 0 height 0
radio input "true"
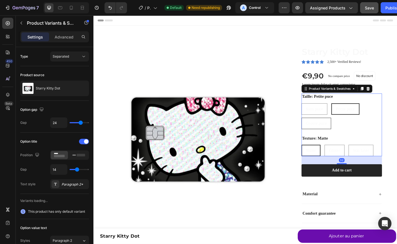
click at [338, 131] on span "Grosse puce" at bounding box center [337, 133] width 23 height 5
click at [321, 128] on input "Grosse puce Grosse puce Grosse puce" at bounding box center [321, 128] width 0 height 0
radio input "true"
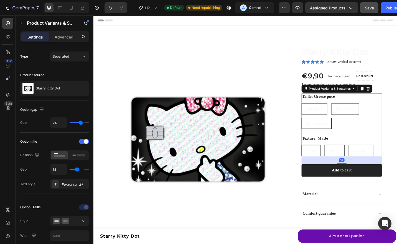
select select "Grosse puce"
click at [110, 7] on icon "Undo/Redo" at bounding box center [109, 8] width 3 height 4
radio input "true"
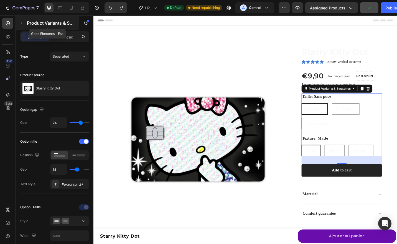
click at [22, 22] on icon "button" at bounding box center [21, 23] width 4 height 4
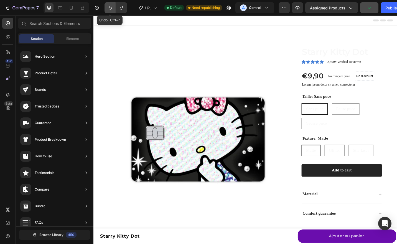
click at [107, 5] on button "Undo/Redo" at bounding box center [110, 7] width 11 height 11
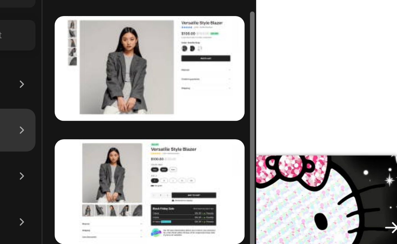
scroll to position [15, 0]
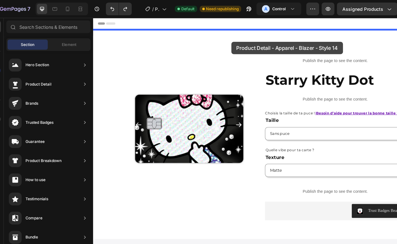
drag, startPoint x: 247, startPoint y: 58, endPoint x: 223, endPoint y: 32, distance: 34.9
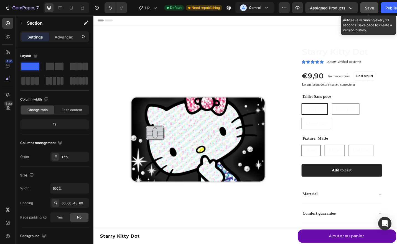
click at [368, 6] on span "Save" at bounding box center [369, 8] width 9 height 5
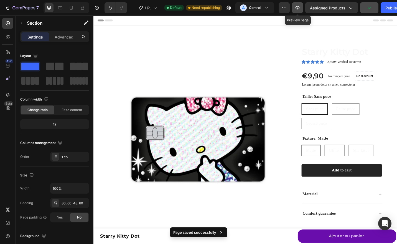
click at [298, 6] on icon "button" at bounding box center [298, 7] width 4 height 3
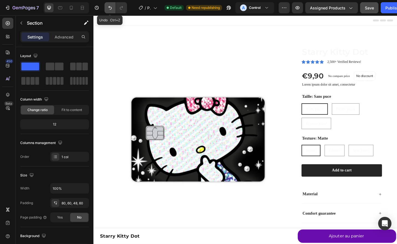
click at [112, 8] on icon "Undo/Redo" at bounding box center [110, 8] width 6 height 6
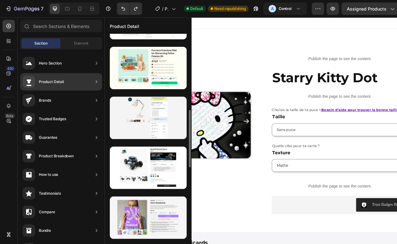
scroll to position [349, 0]
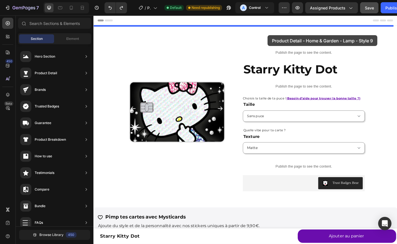
drag, startPoint x: 243, startPoint y: 128, endPoint x: 282, endPoint y: 29, distance: 105.9
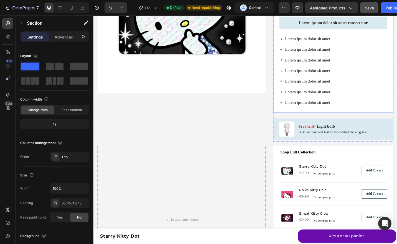
scroll to position [239, 0]
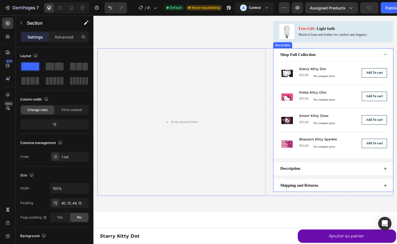
click at [320, 180] on div "Description" at bounding box center [352, 183] width 110 height 7
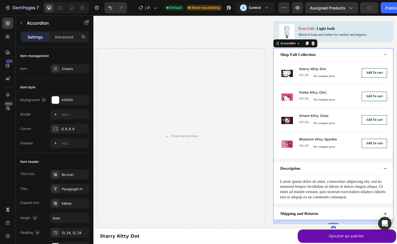
click at [319, 182] on div "Description" at bounding box center [352, 183] width 110 height 7
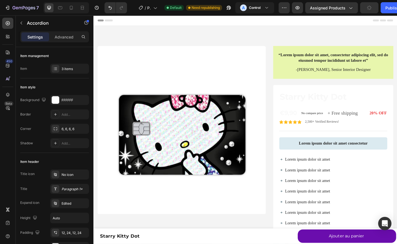
scroll to position [0, 0]
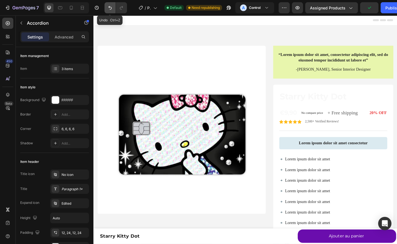
click at [109, 7] on icon "Undo/Redo" at bounding box center [109, 8] width 3 height 4
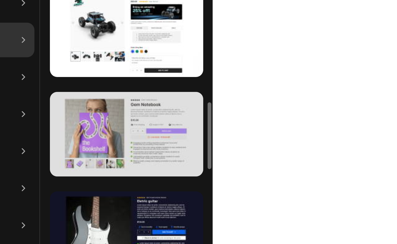
scroll to position [436, 0]
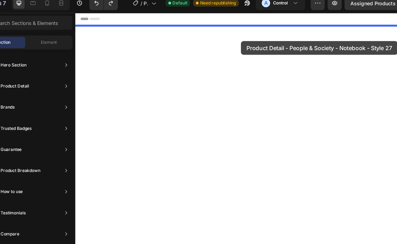
drag, startPoint x: 204, startPoint y: 127, endPoint x: 217, endPoint y: 32, distance: 95.8
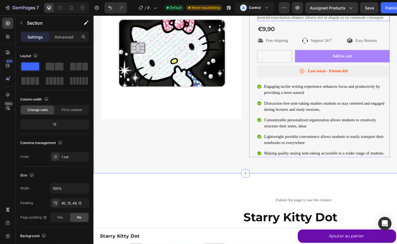
scroll to position [87, 0]
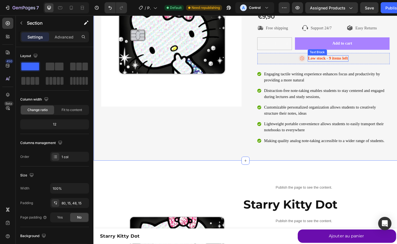
click at [356, 62] on p "Low stock - 9 items left" at bounding box center [351, 63] width 44 height 6
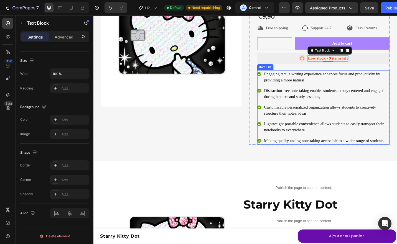
scroll to position [0, 0]
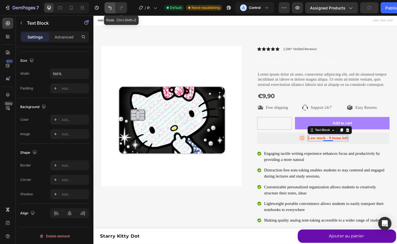
click at [112, 8] on icon "Undo/Redo" at bounding box center [110, 8] width 6 height 6
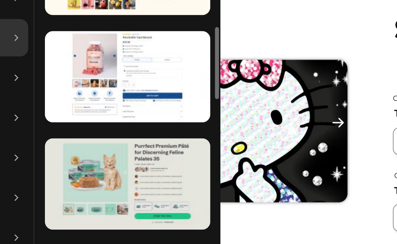
scroll to position [281, 0]
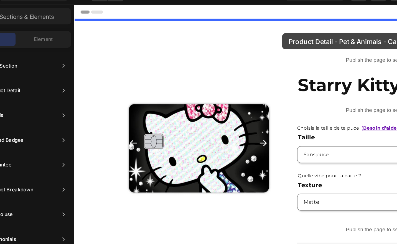
drag, startPoint x: 207, startPoint y: 131, endPoint x: 221, endPoint y: 16, distance: 115.4
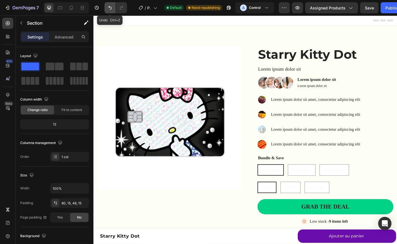
click at [111, 9] on icon "Undo/Redo" at bounding box center [110, 8] width 6 height 6
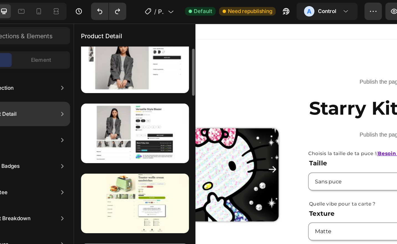
scroll to position [29, 0]
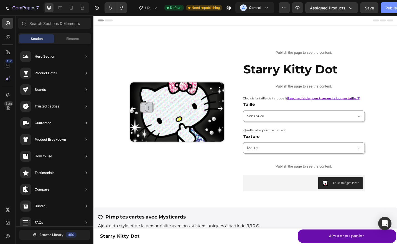
click at [386, 8] on div "Publish" at bounding box center [392, 8] width 14 height 6
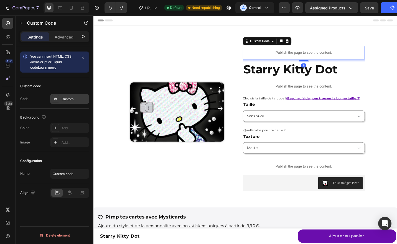
click at [68, 102] on div "Custom" at bounding box center [69, 99] width 39 height 10
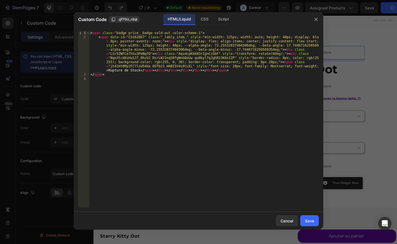
click at [54, 99] on div at bounding box center [198, 122] width 397 height 244
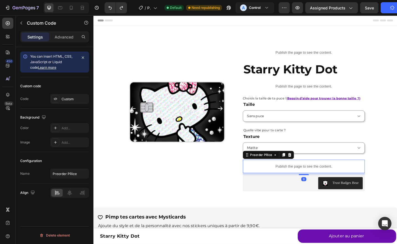
click at [312, 178] on p "Publish the page to see the content." at bounding box center [324, 181] width 134 height 6
click at [279, 4] on button "button" at bounding box center [284, 7] width 11 height 11
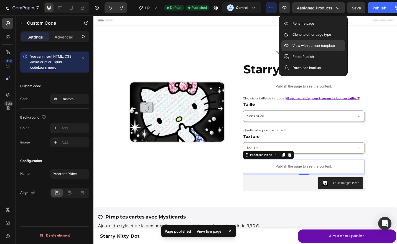
click at [292, 47] on p "View with current template" at bounding box center [313, 46] width 42 height 6
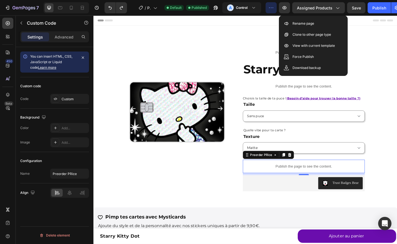
click at [297, 179] on p "Publish the page to see the content." at bounding box center [324, 181] width 134 height 6
click at [280, 166] on div "Preorder PRice" at bounding box center [276, 168] width 37 height 7
click at [259, 169] on icon at bounding box center [261, 168] width 4 height 4
click at [307, 170] on icon at bounding box center [309, 169] width 4 height 4
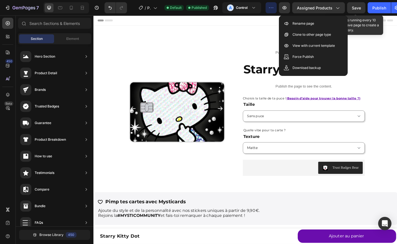
click at [357, 9] on span "Save" at bounding box center [356, 8] width 9 height 5
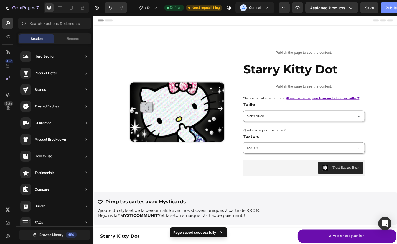
click at [390, 9] on div "Publish" at bounding box center [392, 8] width 14 height 6
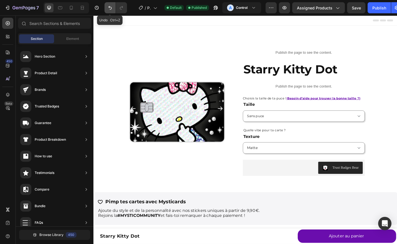
click at [107, 9] on icon "Undo/Redo" at bounding box center [110, 8] width 6 height 6
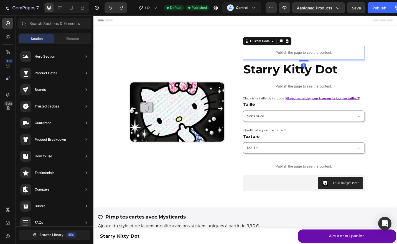
click at [291, 59] on p "Publish the page to see the content." at bounding box center [324, 57] width 134 height 6
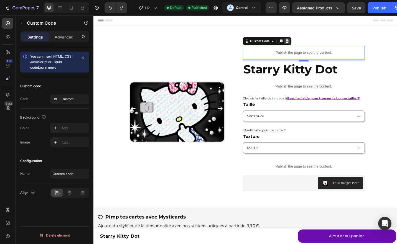
click at [306, 44] on icon at bounding box center [305, 44] width 4 height 4
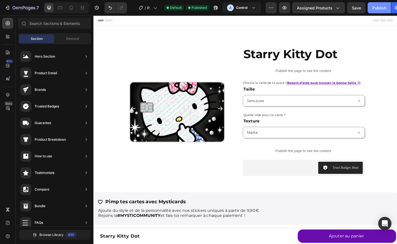
click at [373, 7] on div "Publish" at bounding box center [379, 8] width 14 height 6
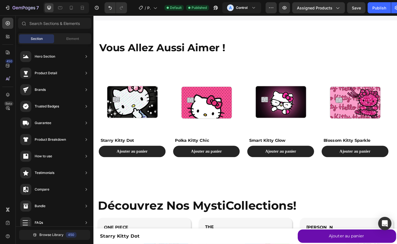
scroll to position [558, 0]
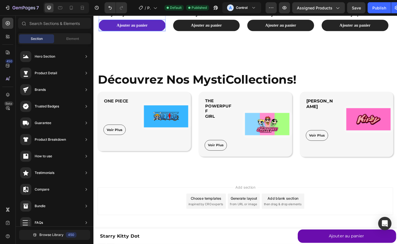
click at [106, 25] on button "Ajouter au panier" at bounding box center [135, 26] width 73 height 12
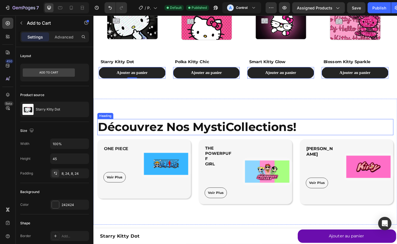
scroll to position [505, 0]
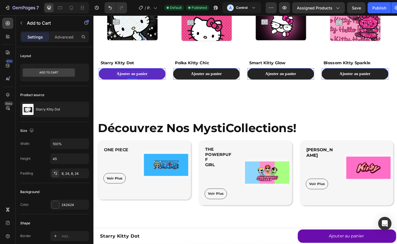
click at [144, 79] on div "Ajouter au panier" at bounding box center [136, 80] width 34 height 6
click at [144, 79] on p "Ajouter au panier" at bounding box center [136, 80] width 34 height 6
click at [99, 73] on button "Customiser" at bounding box center [135, 79] width 73 height 12
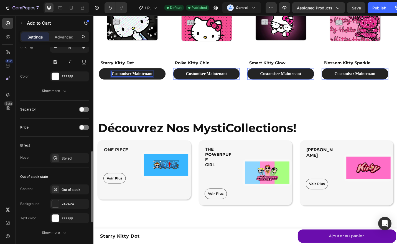
scroll to position [311, 0]
click at [62, 159] on div "Styled" at bounding box center [69, 158] width 39 height 10
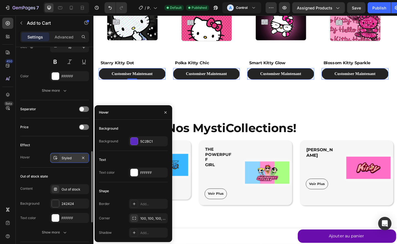
click at [66, 156] on div "Styled" at bounding box center [70, 158] width 16 height 5
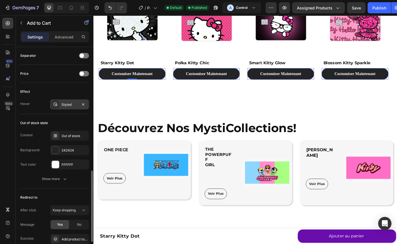
scroll to position [366, 0]
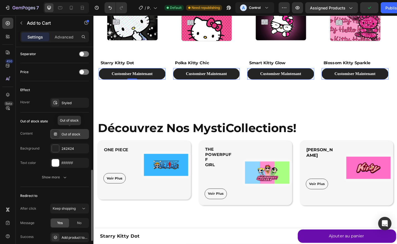
click at [72, 135] on div "Out of stock" at bounding box center [75, 134] width 26 height 5
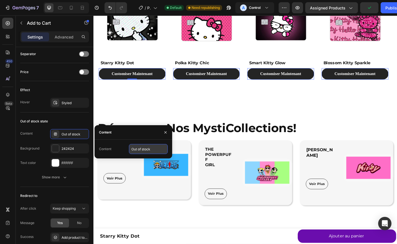
click at [145, 147] on input "Out of stock" at bounding box center [148, 149] width 39 height 10
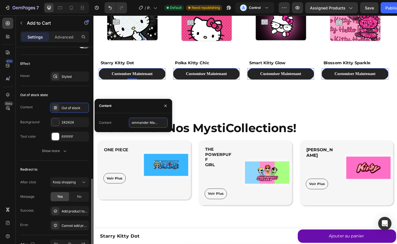
type input "Précommander Maintenant"
click at [72, 8] on icon at bounding box center [71, 8] width 6 height 6
type input "42"
type input "14"
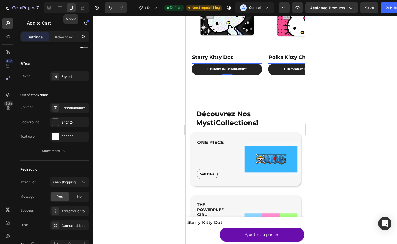
scroll to position [533, 0]
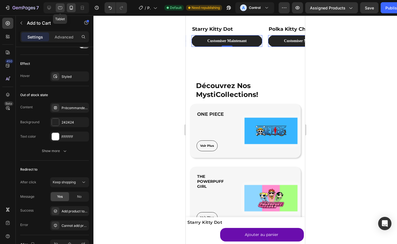
click at [61, 8] on icon at bounding box center [60, 8] width 6 height 6
type input "45"
type input "16"
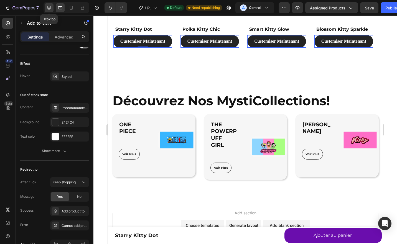
click at [49, 7] on icon at bounding box center [49, 8] width 6 height 6
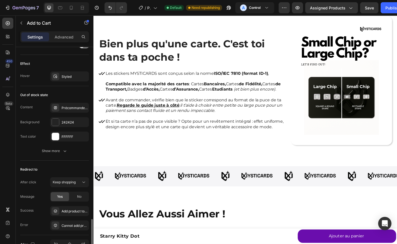
scroll to position [423, 0]
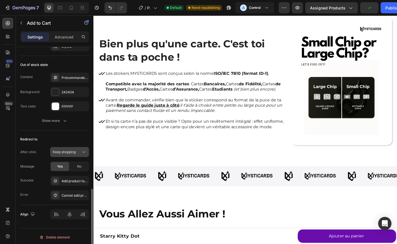
click at [77, 150] on div "Keep shopping" at bounding box center [67, 152] width 28 height 5
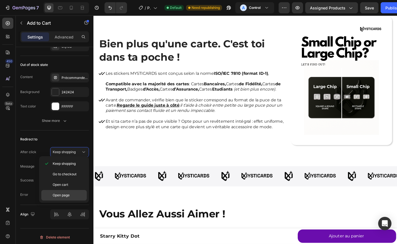
click at [64, 194] on span "Open page" at bounding box center [61, 195] width 17 height 5
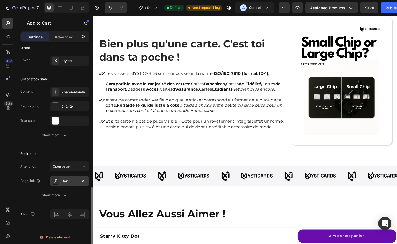
click at [60, 179] on div "Cart" at bounding box center [69, 181] width 39 height 10
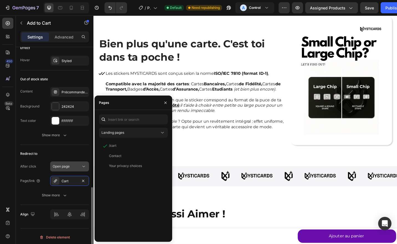
click at [65, 164] on span "Open page" at bounding box center [61, 166] width 17 height 4
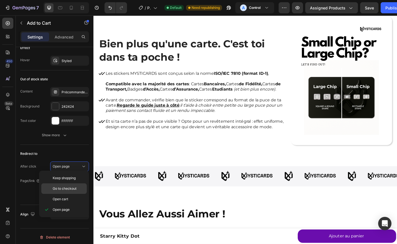
click at [65, 186] on span "Go to checkout" at bounding box center [65, 188] width 24 height 5
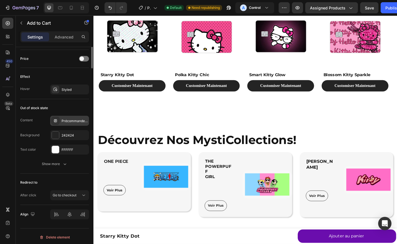
scroll to position [238, 0]
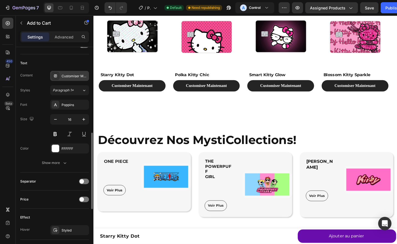
click at [62, 74] on div "Customiser Maintenant" at bounding box center [75, 76] width 26 height 5
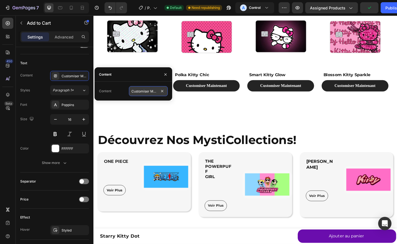
click at [145, 89] on input "Customiser Maintenant" at bounding box center [148, 91] width 39 height 10
type input "P"
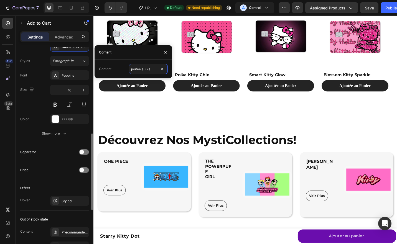
scroll to position [261, 0]
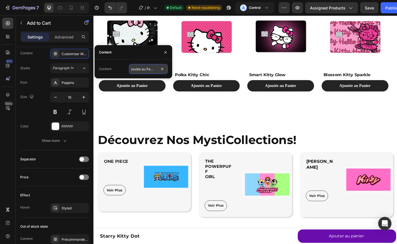
click at [139, 69] on input "Ajoutée au Panier" at bounding box center [148, 69] width 39 height 10
type input "Ajouter au Panier"
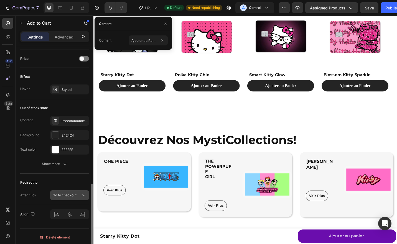
click at [64, 193] on span "Go to checkout" at bounding box center [65, 195] width 24 height 4
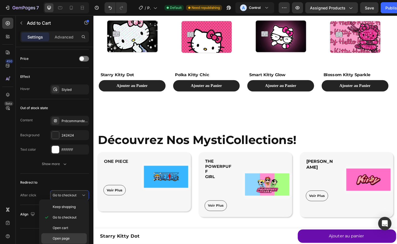
click at [61, 236] on span "Open page" at bounding box center [61, 238] width 17 height 5
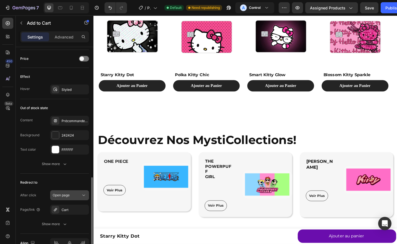
click at [63, 197] on button "Open page" at bounding box center [69, 195] width 39 height 10
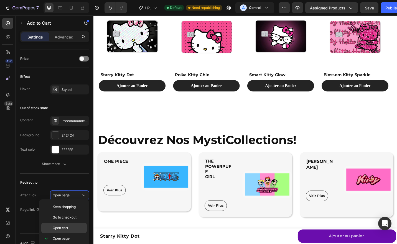
click at [57, 229] on span "Open cart" at bounding box center [61, 228] width 16 height 5
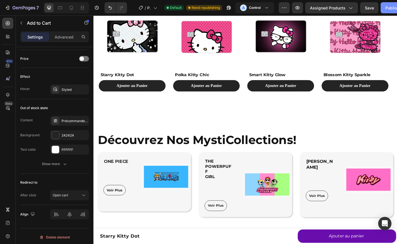
click at [386, 9] on div "Publish" at bounding box center [392, 8] width 14 height 6
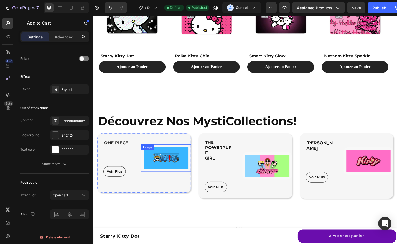
scroll to position [508, 0]
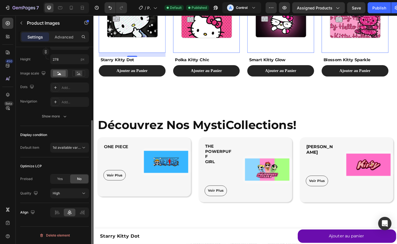
click at [131, 34] on img at bounding box center [135, 20] width 73 height 73
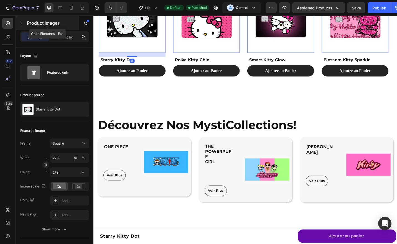
click at [29, 21] on p "Product Images" at bounding box center [50, 23] width 47 height 7
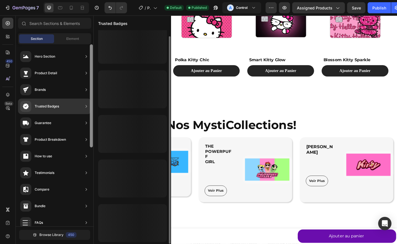
scroll to position [6, 0]
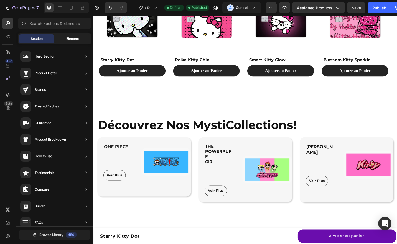
click at [73, 36] on span "Element" at bounding box center [72, 38] width 13 height 5
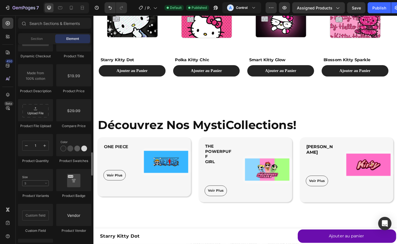
scroll to position [910, 0]
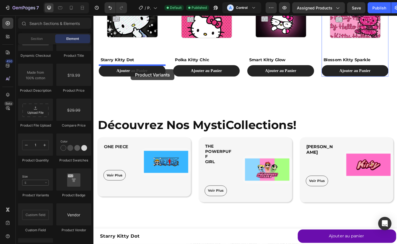
drag, startPoint x: 130, startPoint y: 198, endPoint x: 134, endPoint y: 75, distance: 124.0
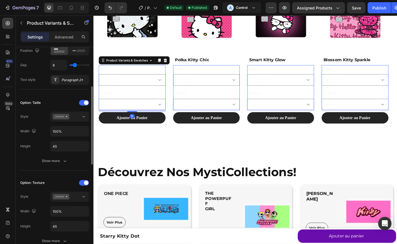
scroll to position [106, 0]
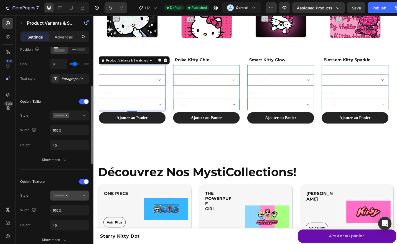
click at [67, 193] on icon at bounding box center [61, 196] width 17 height 6
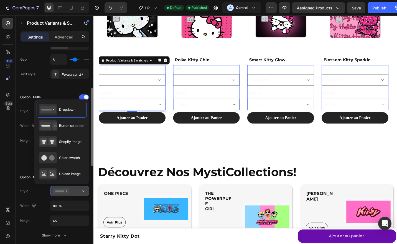
scroll to position [110, 0]
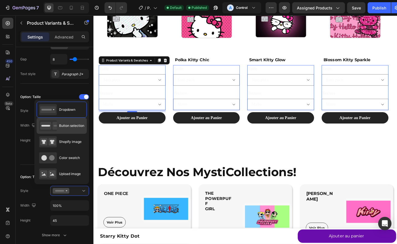
click at [80, 125] on span "Button selection" at bounding box center [71, 125] width 25 height 5
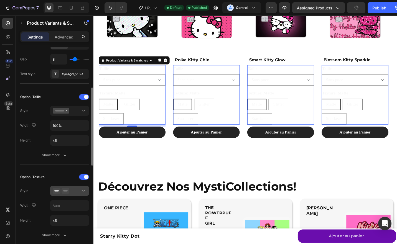
click at [64, 192] on icon at bounding box center [66, 191] width 8 height 6
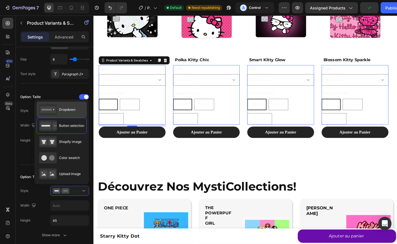
click at [70, 112] on span "Dropdown" at bounding box center [67, 109] width 16 height 5
type input "100%"
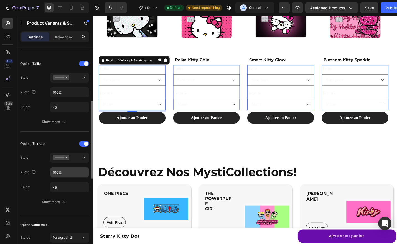
scroll to position [144, 0]
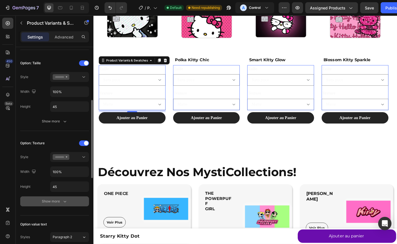
click at [60, 202] on div "Show more" at bounding box center [55, 202] width 26 height 6
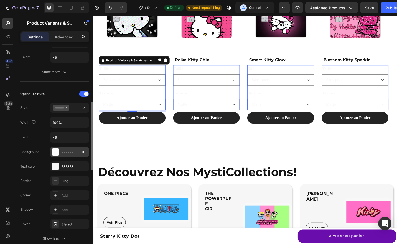
scroll to position [195, 0]
click at [57, 147] on div at bounding box center [55, 150] width 7 height 7
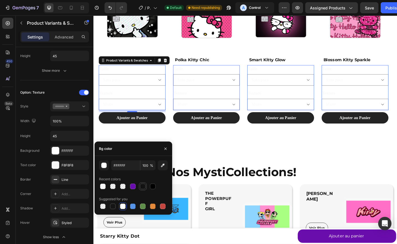
click at [143, 186] on div at bounding box center [143, 187] width 6 height 6
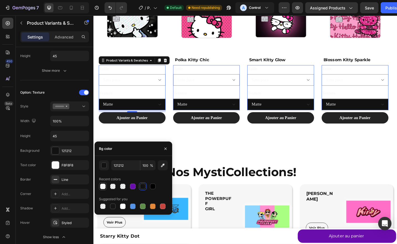
click at [106, 189] on div at bounding box center [103, 186] width 7 height 7
type input "F8F8F8"
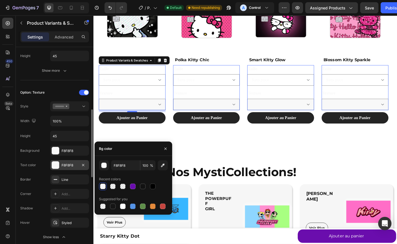
click at [62, 165] on div "F8F8F8" at bounding box center [70, 165] width 16 height 5
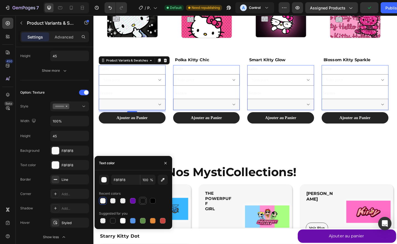
click at [143, 202] on div at bounding box center [143, 201] width 6 height 6
type input "121212"
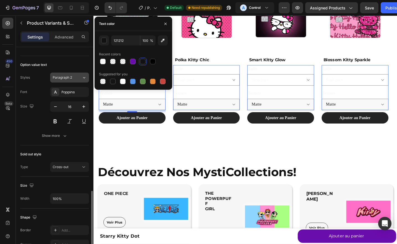
scroll to position [405, 0]
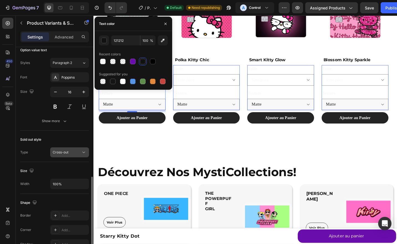
click at [72, 152] on div "Cross-out" at bounding box center [67, 152] width 28 height 5
click at [70, 150] on div "Cross-out" at bounding box center [67, 152] width 28 height 5
click at [60, 150] on span "Cross-out" at bounding box center [61, 152] width 16 height 5
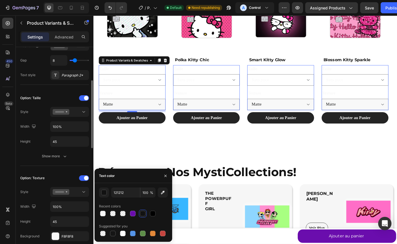
scroll to position [110, 0]
click at [60, 151] on button "Show more" at bounding box center [54, 156] width 69 height 10
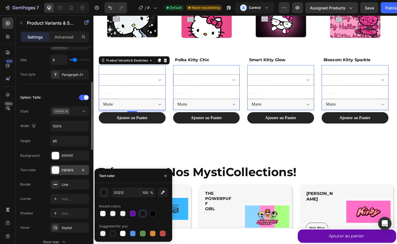
click at [54, 167] on div at bounding box center [55, 170] width 7 height 7
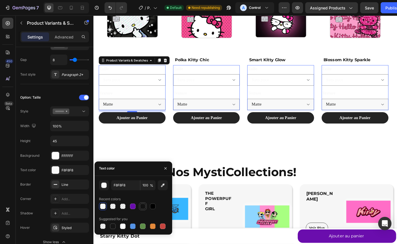
click at [141, 206] on div at bounding box center [143, 207] width 6 height 6
type input "121212"
click at [112, 100] on legend "Texture" at bounding box center [107, 101] width 16 height 8
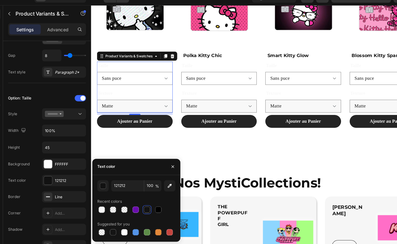
click at [106, 90] on legend "Texture" at bounding box center [104, 90] width 16 height 8
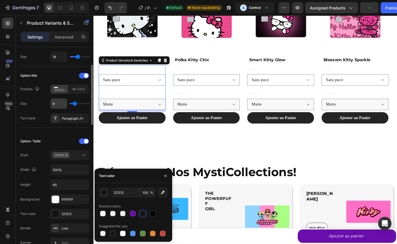
scroll to position [0, 0]
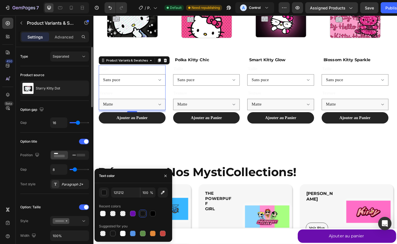
click at [65, 72] on div "Product source" at bounding box center [54, 75] width 69 height 9
drag, startPoint x: 23, startPoint y: 22, endPoint x: 47, endPoint y: 96, distance: 77.6
click at [23, 22] on icon "button" at bounding box center [21, 23] width 4 height 4
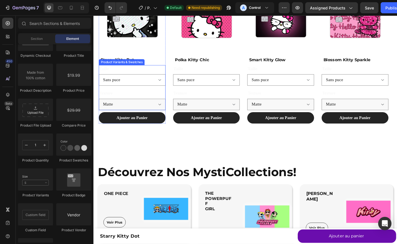
click at [110, 101] on legend "Texture" at bounding box center [107, 101] width 16 height 8
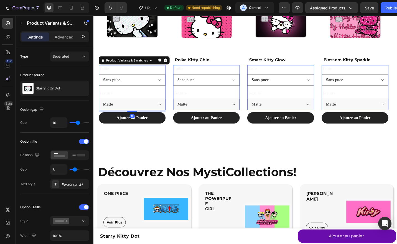
click at [110, 101] on legend "Texture" at bounding box center [107, 101] width 16 height 8
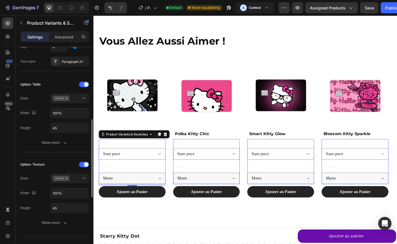
scroll to position [147, 0]
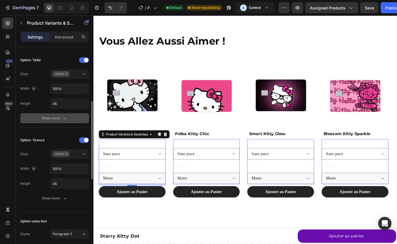
click at [57, 119] on div "Show more" at bounding box center [55, 119] width 26 height 6
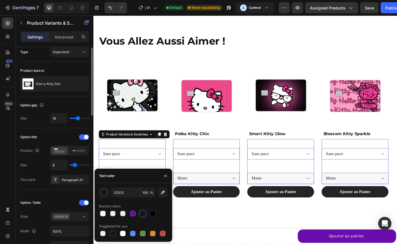
scroll to position [4, 0]
click at [78, 150] on rect at bounding box center [81, 151] width 8 height 2
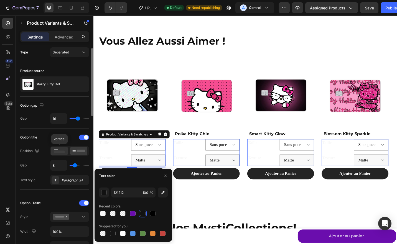
click at [60, 149] on icon at bounding box center [59, 151] width 13 height 6
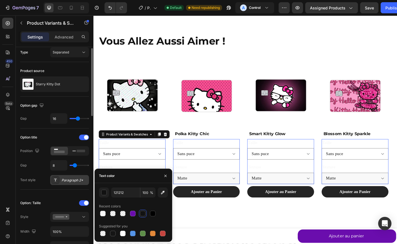
click at [65, 180] on div "Paragraph 2*" at bounding box center [75, 180] width 26 height 5
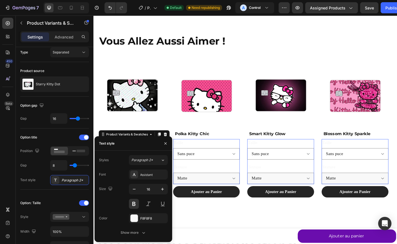
click at [128, 215] on div "Color F8F8F8" at bounding box center [133, 218] width 69 height 10
click at [135, 218] on div at bounding box center [134, 218] width 7 height 7
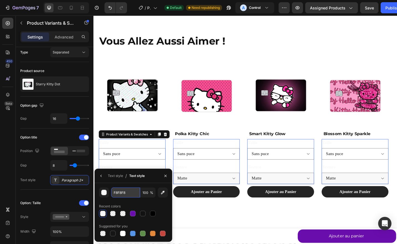
click at [0, 0] on input "F8F8F8" at bounding box center [0, 0] width 0 height 0
click at [144, 214] on div at bounding box center [143, 214] width 6 height 6
type input "121212"
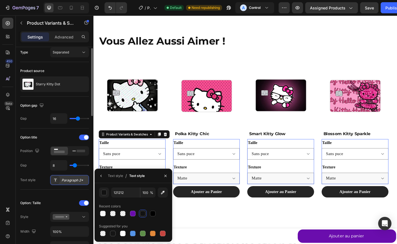
click at [75, 180] on div "Paragraph 2*" at bounding box center [75, 180] width 26 height 5
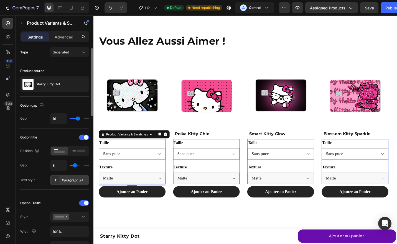
click at [73, 180] on div "Paragraph 2*" at bounding box center [75, 180] width 26 height 5
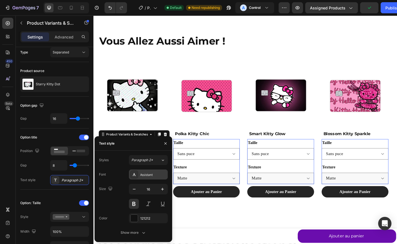
click at [153, 177] on div "Assistant" at bounding box center [153, 174] width 26 height 5
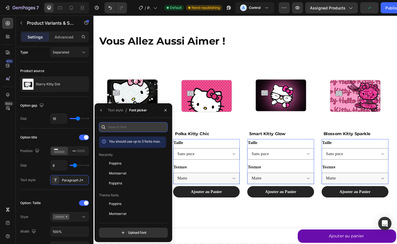
click at [135, 132] on input "text" at bounding box center [133, 127] width 69 height 10
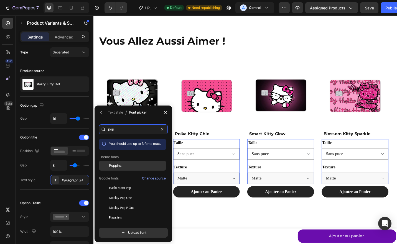
type input "pop"
click at [116, 166] on span "Poppins" at bounding box center [115, 165] width 12 height 5
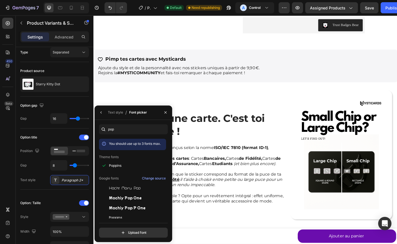
scroll to position [0, 0]
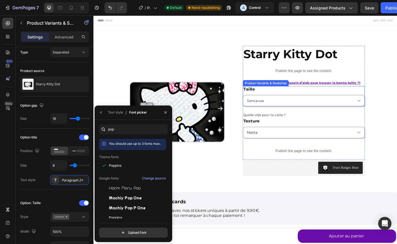
click at [262, 95] on legend "Taille" at bounding box center [264, 96] width 14 height 7
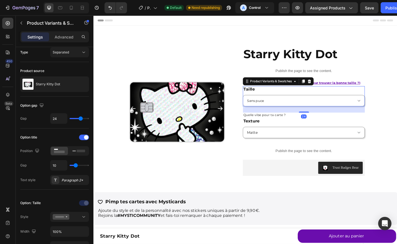
click at [262, 95] on legend "Taille" at bounding box center [264, 96] width 14 height 7
click at [63, 179] on div "Paragraph 2*" at bounding box center [75, 180] width 26 height 5
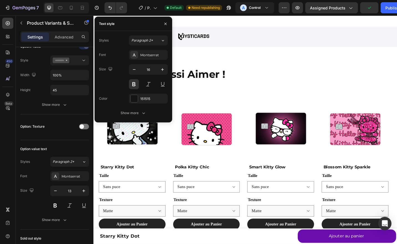
scroll to position [391, 0]
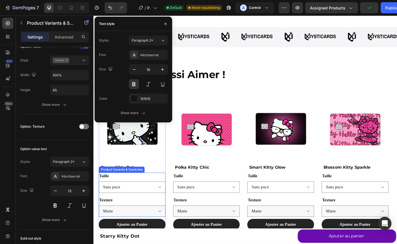
click at [105, 192] on legend "Taille" at bounding box center [105, 191] width 12 height 7
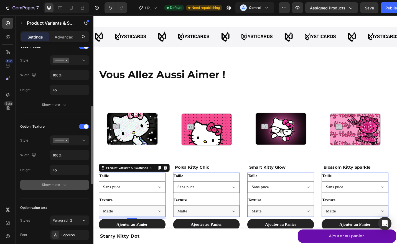
click at [59, 184] on div "Show more" at bounding box center [55, 185] width 26 height 6
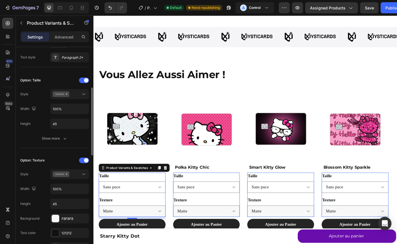
scroll to position [127, 0]
click at [63, 97] on button at bounding box center [69, 94] width 39 height 10
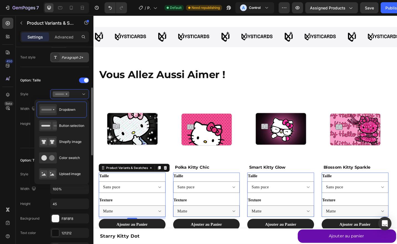
click at [64, 53] on div "Paragraph 2*" at bounding box center [69, 57] width 39 height 10
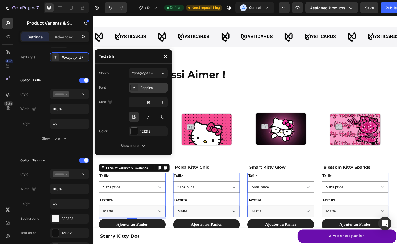
click at [144, 87] on div "Poppins" at bounding box center [153, 87] width 26 height 5
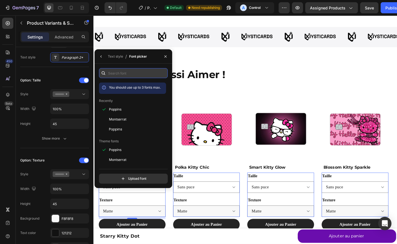
click at [130, 77] on input "text" at bounding box center [133, 73] width 69 height 10
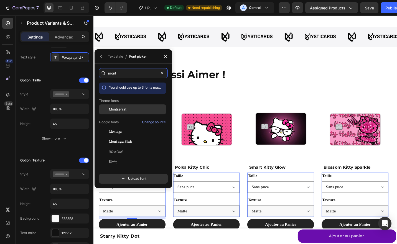
type input "mont"
click at [117, 109] on span "Montserrat" at bounding box center [117, 109] width 17 height 5
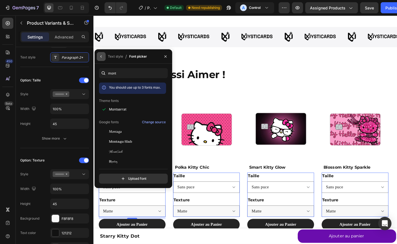
click at [99, 55] on icon "button" at bounding box center [101, 56] width 4 height 4
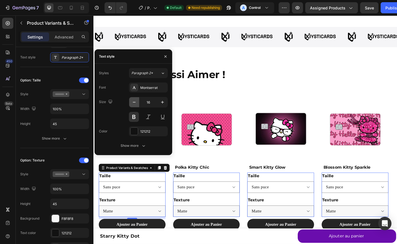
click at [135, 101] on icon "button" at bounding box center [134, 103] width 6 height 6
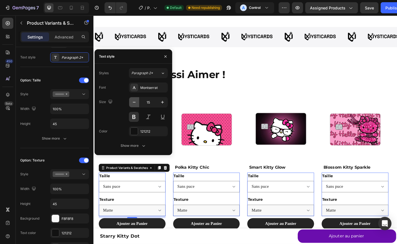
click at [135, 101] on icon "button" at bounding box center [134, 103] width 6 height 6
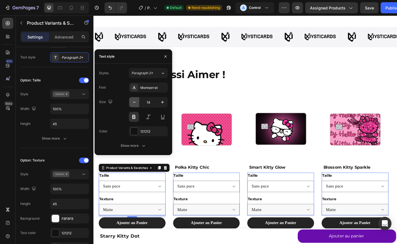
click at [135, 101] on icon "button" at bounding box center [134, 103] width 6 height 6
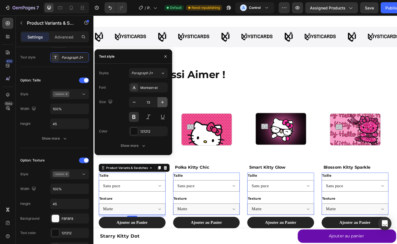
click at [162, 105] on button "button" at bounding box center [162, 102] width 10 height 10
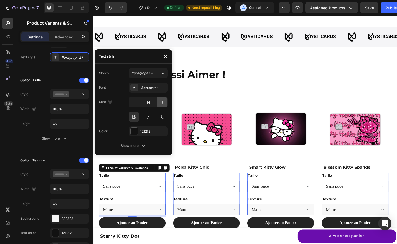
click at [162, 105] on button "button" at bounding box center [162, 102] width 10 height 10
type input "15"
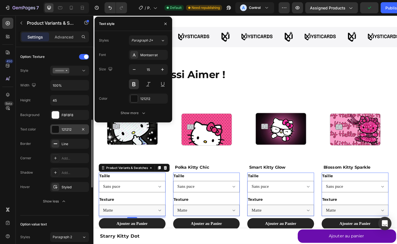
scroll to position [232, 0]
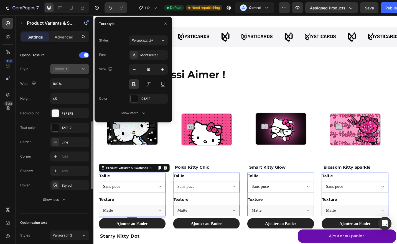
click at [65, 69] on icon at bounding box center [61, 69] width 17 height 6
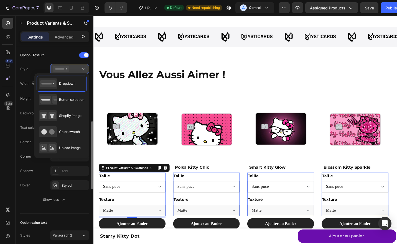
click at [65, 69] on icon at bounding box center [61, 69] width 17 height 6
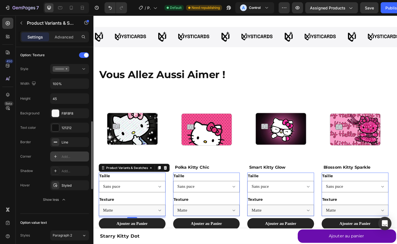
click at [64, 155] on div "Add..." at bounding box center [75, 156] width 26 height 5
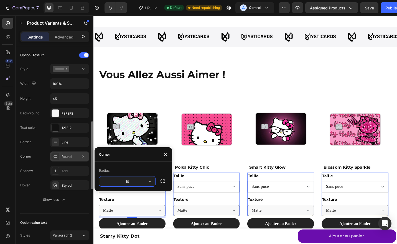
type input "10"
click at [72, 156] on div "Round" at bounding box center [70, 156] width 16 height 5
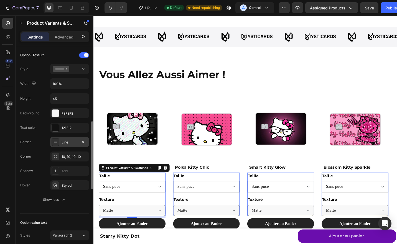
click at [63, 140] on div "Line" at bounding box center [70, 142] width 16 height 5
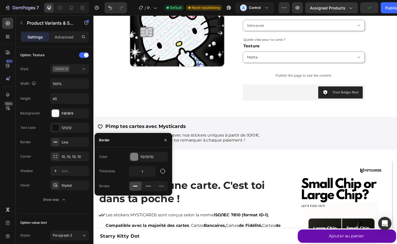
scroll to position [0, 0]
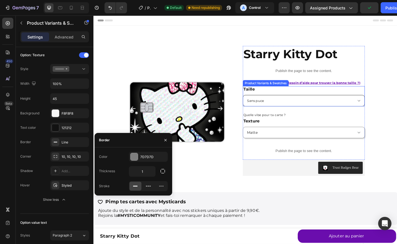
click at [309, 109] on select "Sans puce Petite puce Grosse puce" at bounding box center [324, 109] width 134 height 12
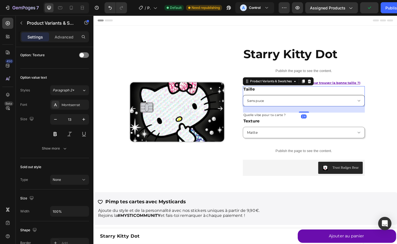
scroll to position [232, 0]
click at [323, 89] on icon at bounding box center [323, 88] width 4 height 4
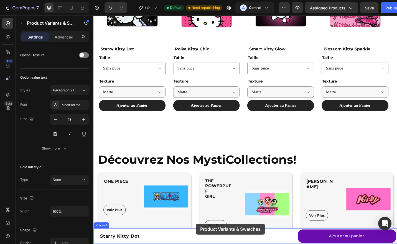
scroll to position [582, 0]
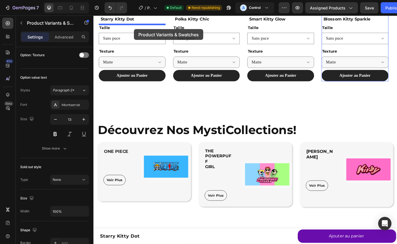
drag, startPoint x: 270, startPoint y: 115, endPoint x: 138, endPoint y: 30, distance: 157.3
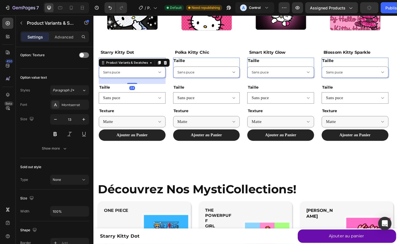
scroll to position [544, 0]
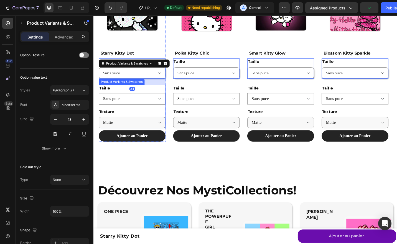
click at [153, 106] on select "Sans puce Petite puce Grosse puce" at bounding box center [135, 107] width 73 height 12
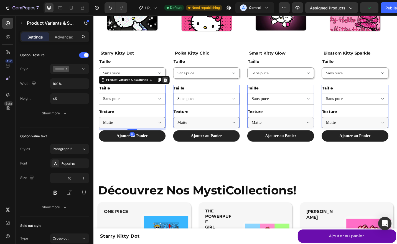
click at [173, 86] on icon at bounding box center [172, 87] width 4 height 4
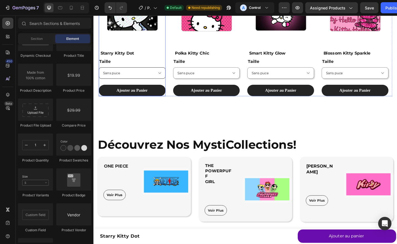
click at [141, 77] on select "Sans puce Petite puce Grosse puce" at bounding box center [135, 79] width 73 height 12
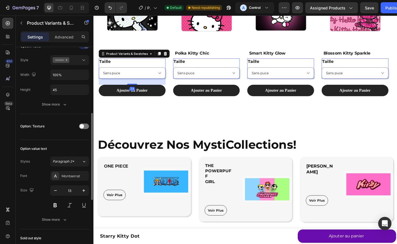
scroll to position [161, 0]
click at [83, 126] on span at bounding box center [82, 126] width 4 height 4
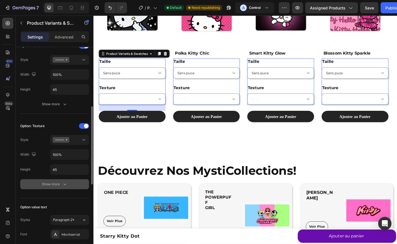
click at [58, 184] on div "Show more" at bounding box center [55, 185] width 26 height 6
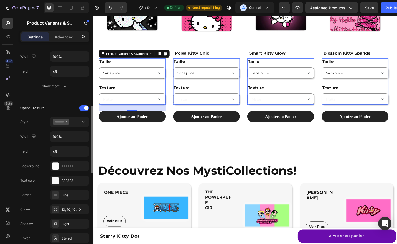
scroll to position [180, 0]
click at [54, 180] on div at bounding box center [55, 179] width 7 height 7
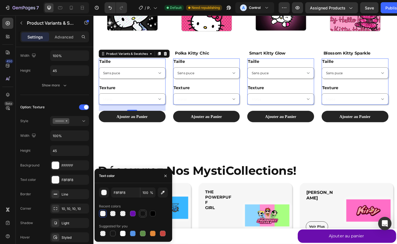
click at [144, 214] on div at bounding box center [143, 214] width 6 height 6
type input "121212"
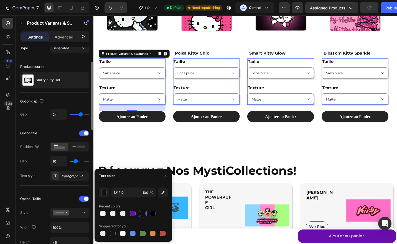
scroll to position [8, 0]
type input "30"
type input "36"
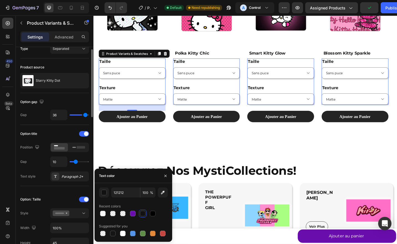
type input "38"
type input "39"
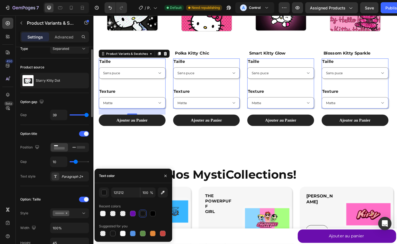
type input "38"
type input "37"
type input "35"
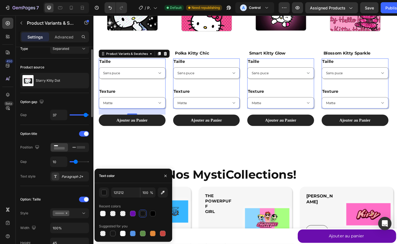
type input "35"
type input "33"
type input "31"
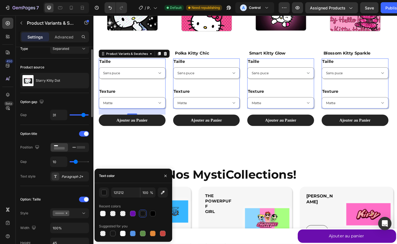
type input "29"
type input "27"
type input "25"
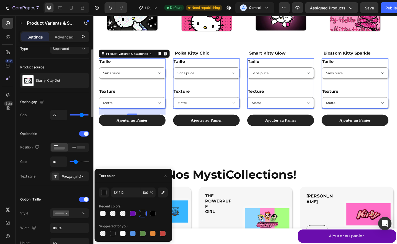
type input "25"
type input "23"
type input "20"
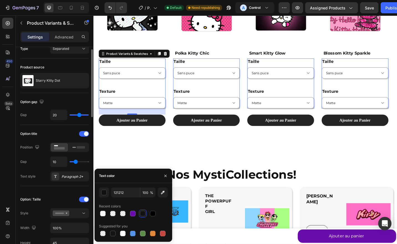
type input "18"
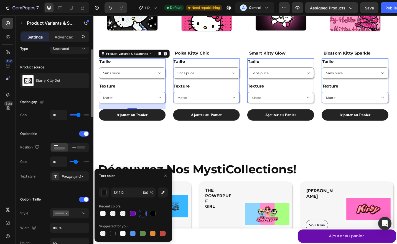
type input "16"
type input "14"
type input "9"
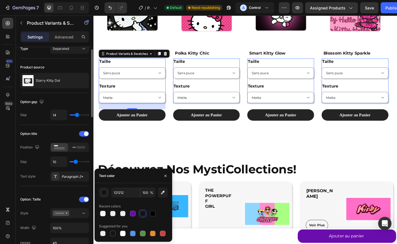
type input "9"
type input "5"
type input "0"
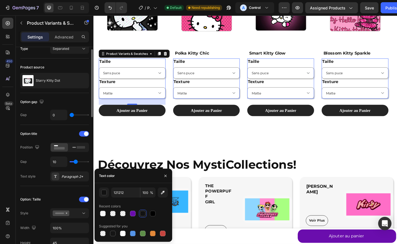
type input "2"
type input "3"
type input "4"
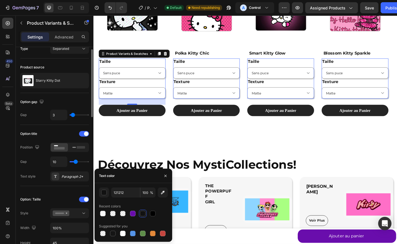
type input "4"
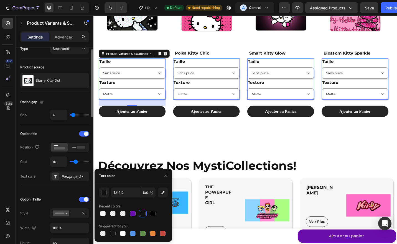
type input "5"
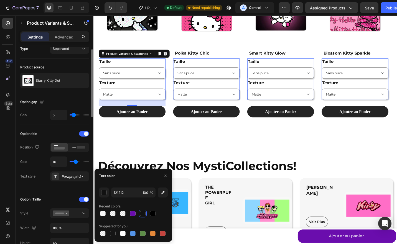
drag, startPoint x: 80, startPoint y: 114, endPoint x: 73, endPoint y: 114, distance: 6.1
type input "5"
click at [73, 114] on input "range" at bounding box center [79, 114] width 19 height 1
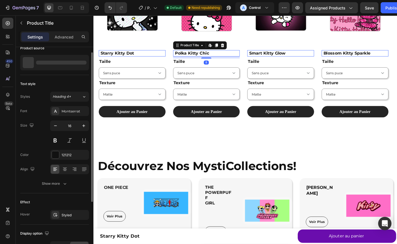
click at [172, 57] on h1 "Polka Kitty Chic" at bounding box center [136, 57] width 72 height 7
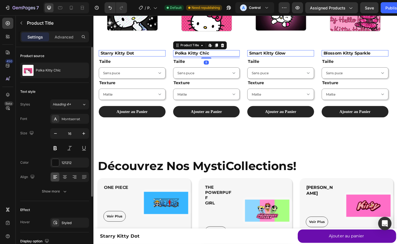
click at [137, 58] on h1 "Starry Kitty Dot" at bounding box center [136, 57] width 72 height 7
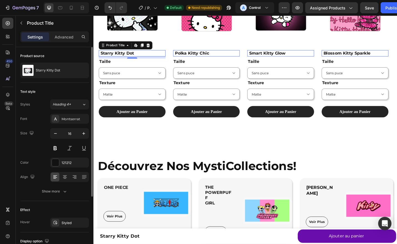
click at [62, 43] on div "Settings Advanced" at bounding box center [55, 39] width 78 height 16
click at [60, 40] on div "Advanced" at bounding box center [64, 36] width 28 height 9
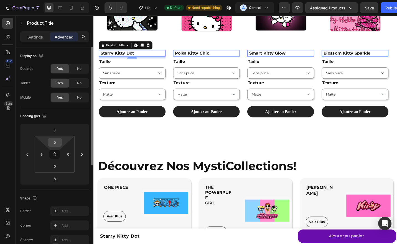
click at [55, 142] on input "0" at bounding box center [54, 142] width 11 height 8
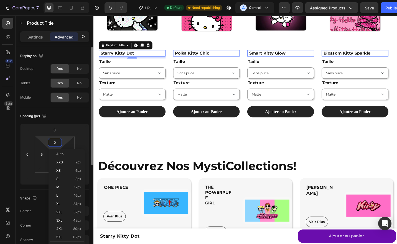
type input "("
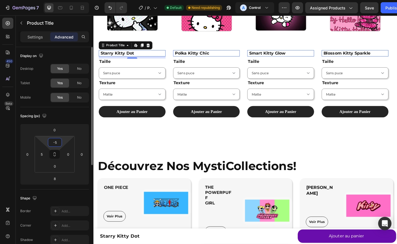
type input "-50"
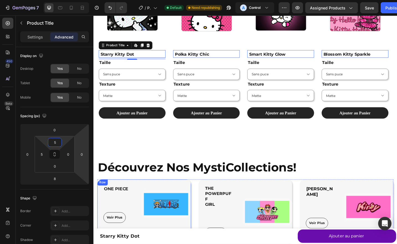
type input "50"
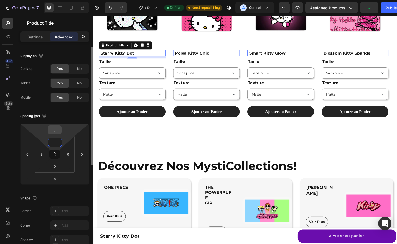
type input "0"
click at [58, 130] on input "0" at bounding box center [54, 130] width 11 height 8
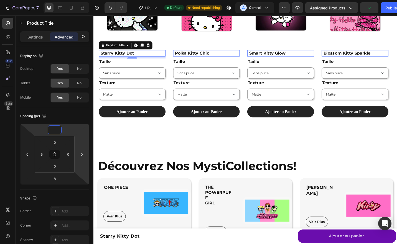
type input "4"
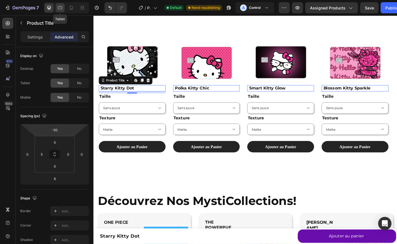
click at [61, 7] on icon at bounding box center [60, 8] width 6 height 6
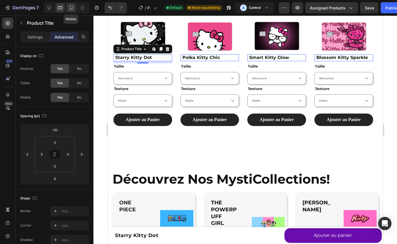
click at [73, 7] on icon at bounding box center [71, 8] width 6 height 6
type input "-10"
type input "0"
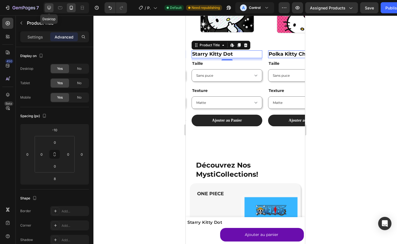
scroll to position [553, 0]
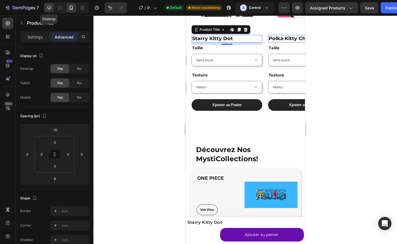
click at [45, 9] on div at bounding box center [49, 7] width 9 height 9
type input "-50"
type input "5"
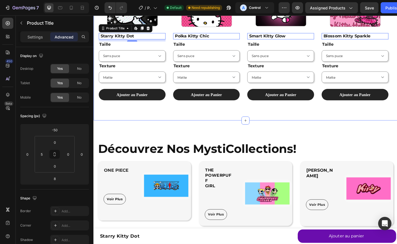
scroll to position [472, 0]
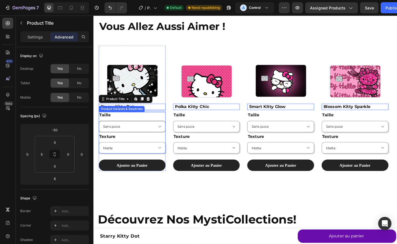
click at [126, 131] on select "Sans puce Petite puce Grosse puce" at bounding box center [135, 137] width 73 height 12
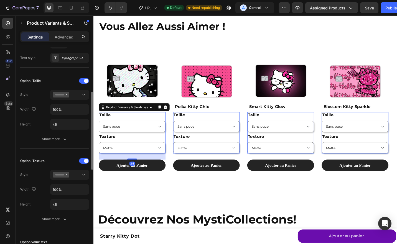
scroll to position [127, 0]
click at [51, 137] on div "Show more" at bounding box center [55, 139] width 26 height 6
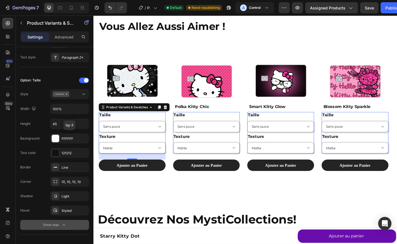
scroll to position [189, 0]
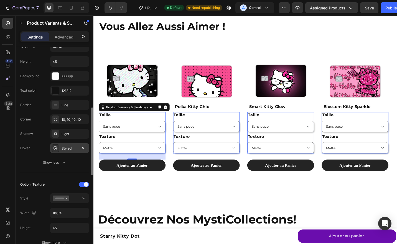
click at [63, 151] on div "Styled" at bounding box center [69, 148] width 39 height 10
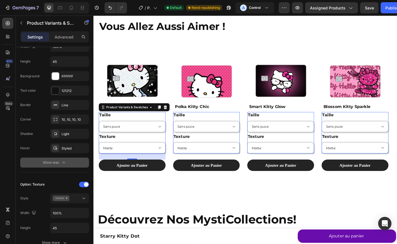
click at [60, 164] on div "Show less" at bounding box center [55, 163] width 24 height 6
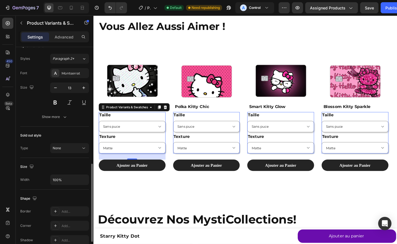
scroll to position [323, 0]
click at [72, 8] on icon at bounding box center [71, 8] width 6 height 6
type input "21"
type input "12"
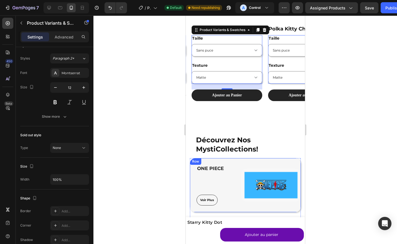
scroll to position [479, 0]
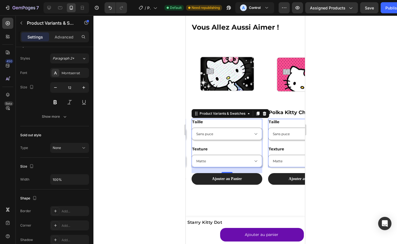
click at [334, 62] on div at bounding box center [245, 130] width 304 height 229
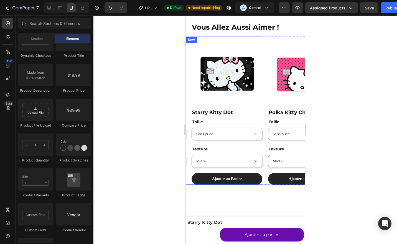
click at [188, 55] on div "Product Images Starry Kitty Dot Product Title Taille Sans puce Petite puce Gros…" at bounding box center [223, 111] width 77 height 148
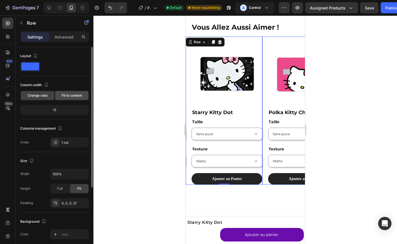
click at [71, 95] on span "Fit to content" at bounding box center [72, 95] width 21 height 5
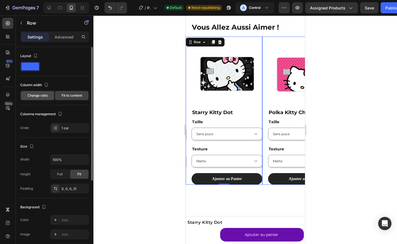
click at [47, 95] on span "Change ratio" at bounding box center [37, 95] width 20 height 5
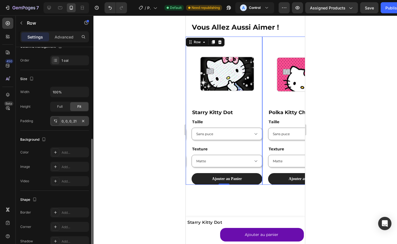
scroll to position [110, 0]
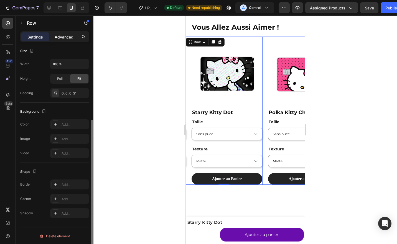
click at [57, 39] on p "Advanced" at bounding box center [64, 37] width 19 height 6
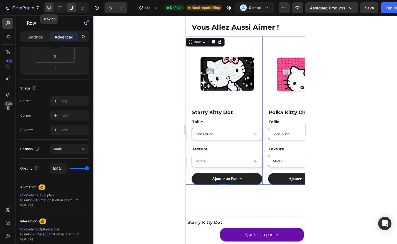
click at [52, 8] on div at bounding box center [49, 7] width 9 height 9
type input "0"
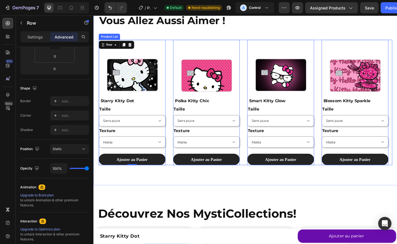
scroll to position [486, 0]
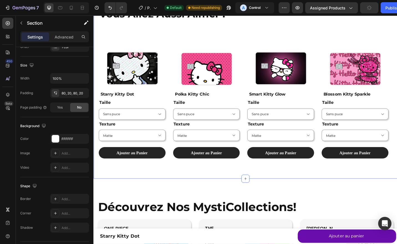
click at [156, 188] on div "Vous Allez Aussi Aimer ! Heading Product Images Starry Kitty Dot Product Title …" at bounding box center [259, 89] width 333 height 211
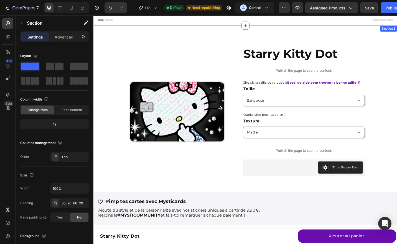
scroll to position [0, 0]
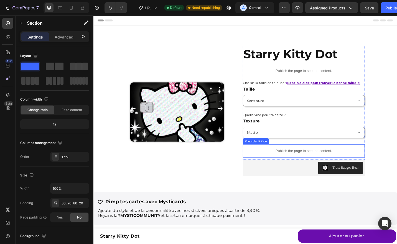
click at [308, 166] on p "Publish the page to see the content." at bounding box center [324, 164] width 134 height 6
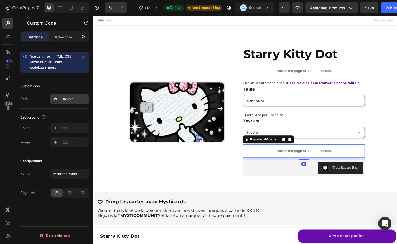
click at [61, 99] on div "Custom" at bounding box center [69, 99] width 39 height 10
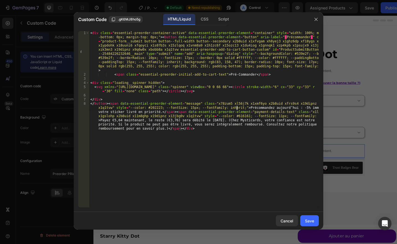
click at [236, 108] on div "< div class = "essential-preorder-container-active" data-essential-preorder-ele…" at bounding box center [204, 154] width 230 height 247
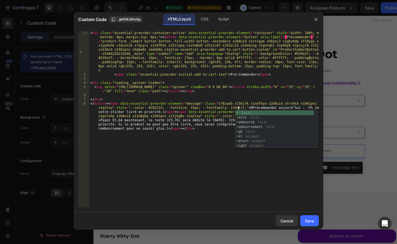
scroll to position [0, 30]
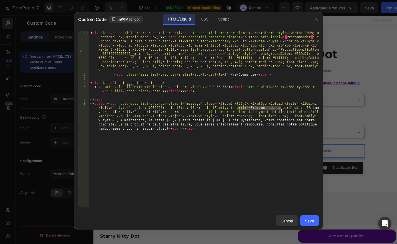
drag, startPoint x: 280, startPoint y: 108, endPoint x: 236, endPoint y: 107, distance: 43.5
click at [236, 107] on div "< div class = "essential-preorder-container-active" data-essential-preorder-ele…" at bounding box center [204, 154] width 230 height 247
click at [236, 107] on div "< div class = "essential-preorder-container-active" data-essential-preorder-ele…" at bounding box center [204, 119] width 230 height 177
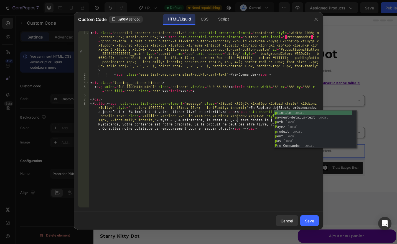
scroll to position [0, 34]
click at [136, 105] on div "< div class = "essential-preorder-container-active" data-essential-preorder-ele…" at bounding box center [204, 154] width 230 height 247
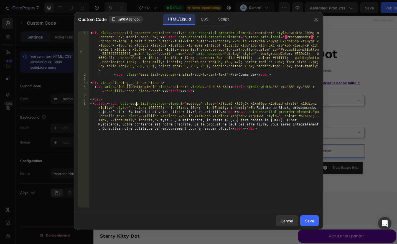
click at [225, 76] on div "< div class = "essential-preorder-container-active" data-essential-preorder-ele…" at bounding box center [204, 154] width 230 height 247
type textarea "<span class="essential-preorder-initial-add-to-cart-text">Rupture de Stock (Pré…"
click at [312, 222] on div "Save" at bounding box center [309, 221] width 9 height 6
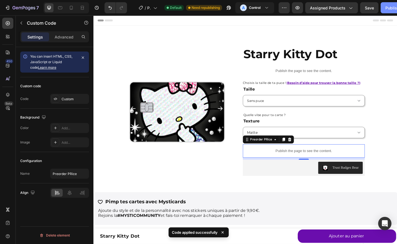
click at [386, 9] on div "Publish" at bounding box center [392, 8] width 14 height 6
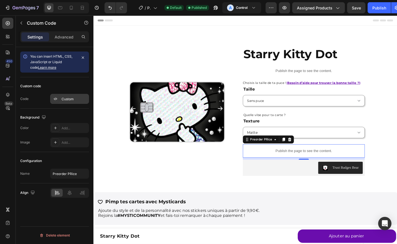
click at [57, 98] on icon at bounding box center [55, 99] width 4 height 4
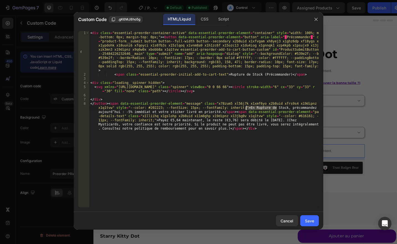
drag, startPoint x: 277, startPoint y: 108, endPoint x: 240, endPoint y: 107, distance: 37.2
click at [240, 107] on div "< div class = "essential-preorder-container-active" data-essential-preorder-ele…" at bounding box center [204, 154] width 230 height 247
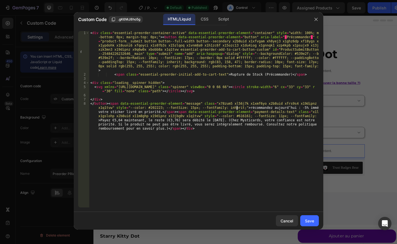
scroll to position [0, 30]
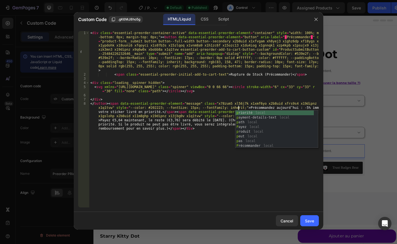
type textarea "</button><span data-essential-preorder-element="message" class="x78zum5 xl56j7k…"
click at [288, 208] on div "</button><span data-essential-preorder-element="message" class="x78zum5 xl56j7k…" at bounding box center [199, 119] width 250 height 185
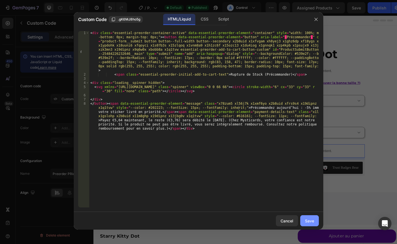
click at [309, 221] on div "Save" at bounding box center [309, 221] width 9 height 6
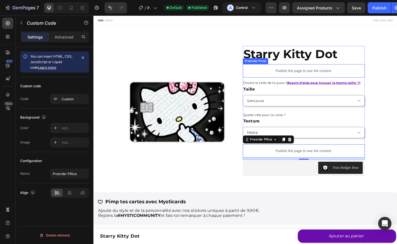
click at [314, 77] on p "Publish the page to see the content." at bounding box center [324, 76] width 134 height 6
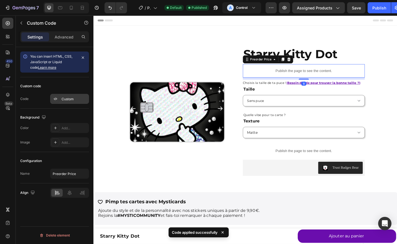
click at [72, 101] on div "Custom" at bounding box center [69, 99] width 39 height 10
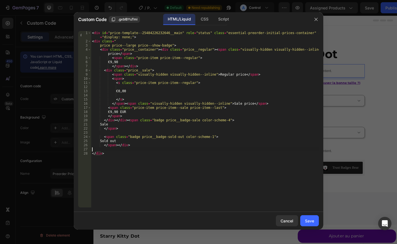
click at [155, 150] on div "< div id = "price-template--25484226232646__main" role = "status" class = "esse…" at bounding box center [205, 125] width 228 height 189
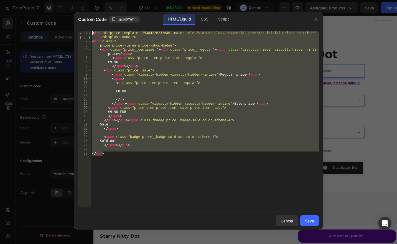
drag, startPoint x: 123, startPoint y: 159, endPoint x: 75, endPoint y: 19, distance: 147.9
click at [75, 19] on div "Custom Code .gxbIBYuTmi HTML/Liquid CSS Script 1 2 3 4 5 6 7 8 9 10 11 12 13 14…" at bounding box center [199, 121] width 250 height 218
type textarea "<div id="price-template--25484226232646__main" role="status" class="essential-p…"
click at [362, 59] on div at bounding box center [198, 122] width 397 height 244
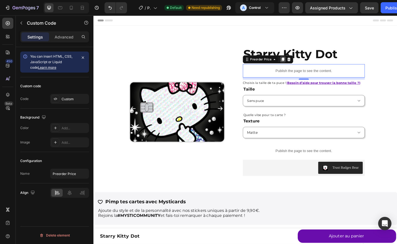
click at [299, 63] on icon at bounding box center [301, 64] width 4 height 4
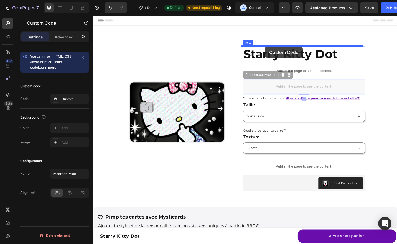
drag, startPoint x: 283, startPoint y: 90, endPoint x: 281, endPoint y: 50, distance: 39.7
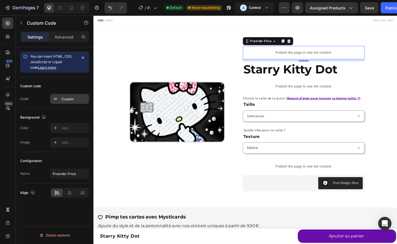
click at [78, 101] on div "Custom" at bounding box center [69, 99] width 39 height 10
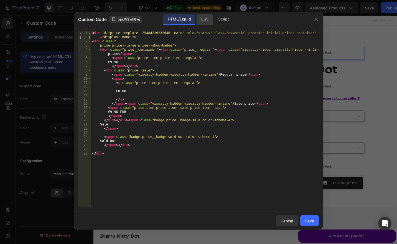
click at [214, 14] on div "CSS" at bounding box center [223, 19] width 19 height 11
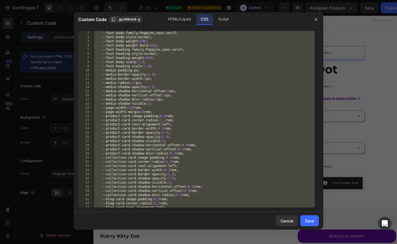
click at [155, 98] on div "--font-body-family : Poppins , sans-serif ; --font-body-style : normal ; --font…" at bounding box center [204, 119] width 222 height 177
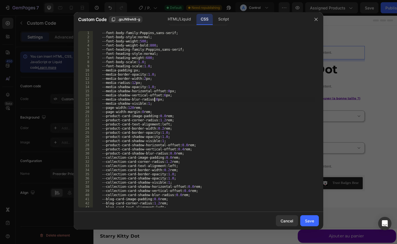
type textarea "margin: 1.5rem 0; display: none;"
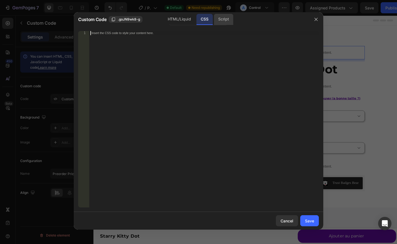
click at [227, 24] on div "Script" at bounding box center [223, 19] width 19 height 11
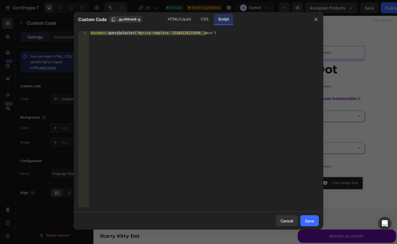
type textarea "document.querySelector("#price-template--25484226232646__main")"
click at [173, 99] on div "document . querySelector ( "#price-template--25484226232646__main" )" at bounding box center [204, 119] width 230 height 177
click at [196, 22] on div "HTML/Liquid" at bounding box center [204, 19] width 16 height 11
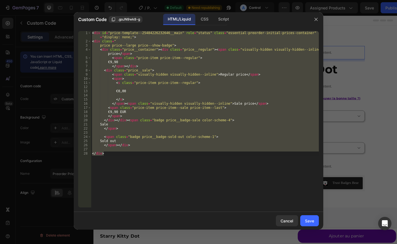
click at [151, 72] on div "< div id = "price-template--25484226232646__main" role = "status" class = "esse…" at bounding box center [205, 119] width 228 height 177
paste textarea
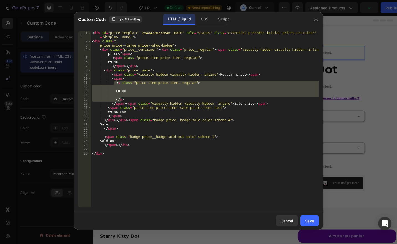
drag, startPoint x: 125, startPoint y: 99, endPoint x: 114, endPoint y: 84, distance: 19.1
click at [114, 84] on div "< div id = "price-template--25484226232646__main" role = "status" class = "esse…" at bounding box center [205, 125] width 228 height 189
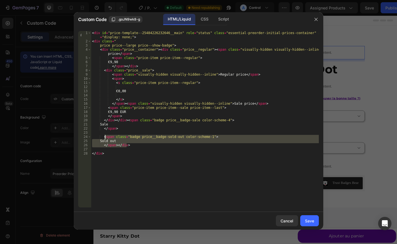
drag, startPoint x: 130, startPoint y: 146, endPoint x: 102, endPoint y: 137, distance: 29.0
click at [102, 137] on div "< div id = "price-template--25484226232646__main" role = "status" class = "esse…" at bounding box center [205, 125] width 228 height 189
click at [125, 145] on div "< div id = "price-template--25484226232646__main" role = "status" class = "esse…" at bounding box center [205, 119] width 228 height 177
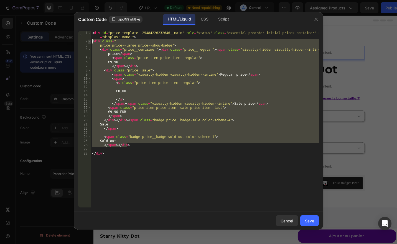
drag, startPoint x: 131, startPoint y: 147, endPoint x: 90, endPoint y: 42, distance: 113.0
click at [90, 42] on div "</span></div> 1 2 3 4 5 6 7 8 9 10 11 12 13 14 15 16 17 18 19 20 21 22 23 24 25…" at bounding box center [198, 119] width 241 height 177
paste textarea "</span></div"
type textarea "</span></div>"
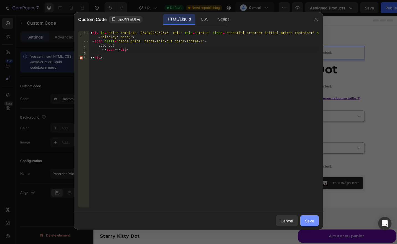
click at [309, 218] on div "Save" at bounding box center [309, 221] width 9 height 6
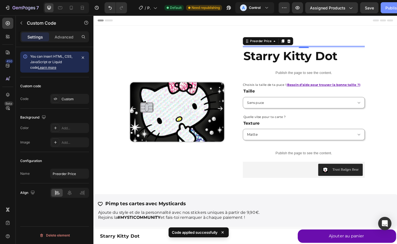
click at [385, 8] on div "Publish" at bounding box center [392, 8] width 14 height 6
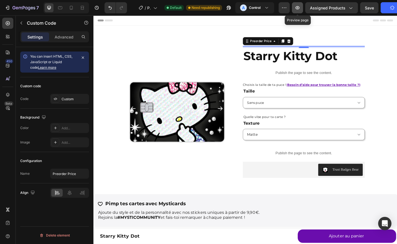
click at [297, 8] on icon "button" at bounding box center [298, 7] width 4 height 3
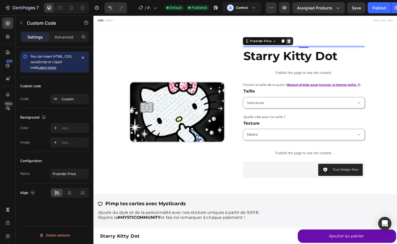
click at [305, 43] on icon at bounding box center [307, 44] width 4 height 4
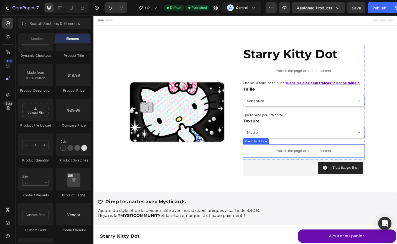
click at [271, 161] on div "Publish the page to see the content." at bounding box center [324, 164] width 134 height 15
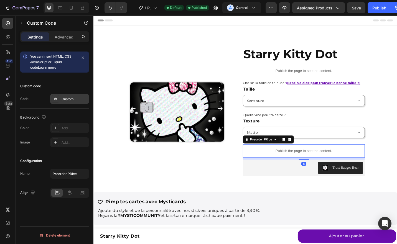
click at [63, 102] on div "Custom" at bounding box center [69, 99] width 39 height 10
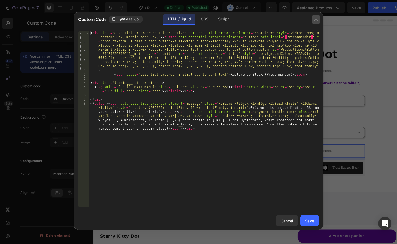
click at [315, 19] on icon "button" at bounding box center [316, 19] width 4 height 4
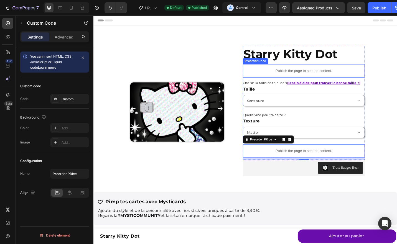
click at [295, 78] on p "Publish the page to see the content." at bounding box center [324, 76] width 134 height 6
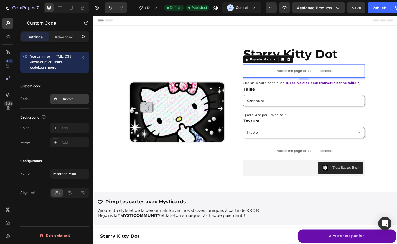
click at [70, 100] on div "Custom" at bounding box center [75, 99] width 26 height 5
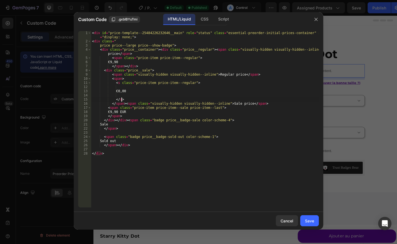
click at [147, 100] on div "< div id = "price-template--25484226232646__main" role = "status" class = "esse…" at bounding box center [205, 125] width 228 height 189
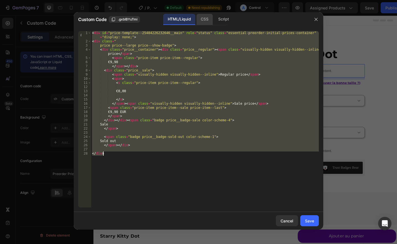
click at [214, 20] on div "CSS" at bounding box center [223, 19] width 19 height 11
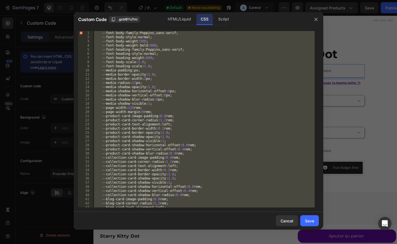
click at [184, 105] on div "--font-body-family : Poppins , sans-serif ; --font-body-style : normal ; --font…" at bounding box center [204, 119] width 222 height 177
click at [184, 105] on div "--font-body-family : Poppins , sans-serif ; --font-body-style : normal ; --font…" at bounding box center [204, 123] width 222 height 185
click at [172, 21] on div "HTML/Liquid" at bounding box center [179, 19] width 32 height 11
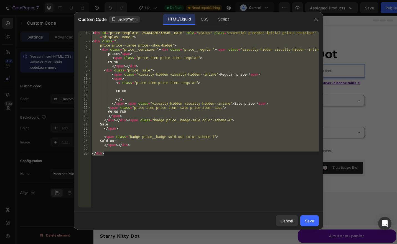
click at [141, 147] on div "< div id = "price-template--25484226232646__main" role = "status" class = "esse…" at bounding box center [205, 119] width 228 height 177
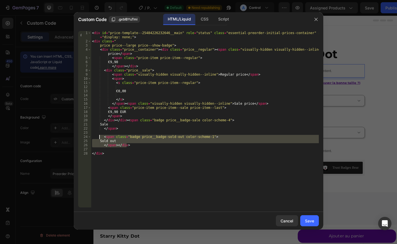
drag, startPoint x: 133, startPoint y: 146, endPoint x: 100, endPoint y: 138, distance: 34.5
click at [100, 138] on div "< div id = "price-template--25484226232646__main" role = "status" class = "esse…" at bounding box center [205, 125] width 228 height 189
paste textarea "</span>"
click at [123, 147] on div "< div id = "price-template--25484226232646__main" role = "status" class = "esse…" at bounding box center [205, 119] width 228 height 177
drag, startPoint x: 116, startPoint y: 146, endPoint x: 100, endPoint y: 138, distance: 17.6
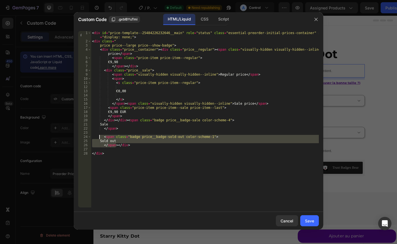
click at [100, 138] on div "< div id = "price-template--25484226232646__main" role = "status" class = "esse…" at bounding box center [205, 125] width 228 height 189
click at [214, 20] on div "CSS" at bounding box center [223, 19] width 19 height 11
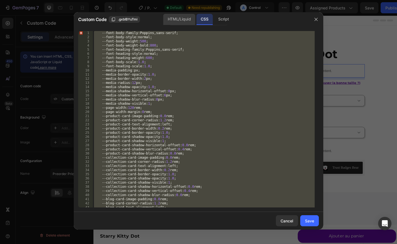
click at [181, 18] on div "HTML/Liquid" at bounding box center [179, 19] width 32 height 11
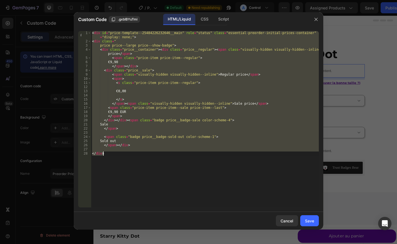
click at [137, 145] on div "< div id = "price-template--25484226232646__main" role = "status" class = "esse…" at bounding box center [205, 119] width 228 height 177
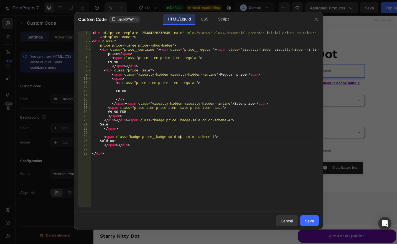
click at [179, 138] on div "< div id = "price-template--25484226232646__main" role = "status" class = "esse…" at bounding box center [205, 125] width 228 height 189
drag, startPoint x: 178, startPoint y: 138, endPoint x: 204, endPoint y: 138, distance: 26.1
click at [204, 138] on div "< div id = "price-template--25484226232646__main" role = "status" class = "esse…" at bounding box center [205, 125] width 228 height 189
click at [214, 23] on div "CSS" at bounding box center [223, 19] width 19 height 11
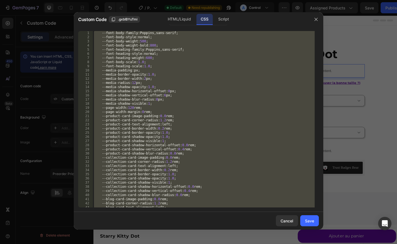
click at [187, 87] on div "--font-body-family : Poppins , sans-serif ; --font-body-style : normal ; --font…" at bounding box center [204, 119] width 222 height 177
type textarea "--media-shadow-opacity: 1.0;"
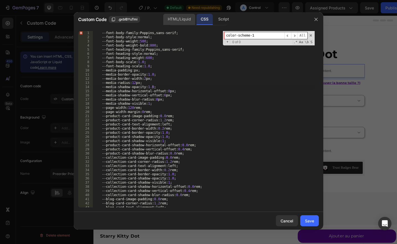
type input "color-scheme-1"
click at [179, 22] on div "HTML/Liquid" at bounding box center [179, 19] width 32 height 11
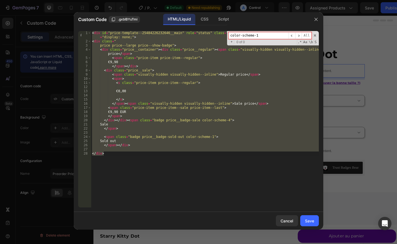
click at [127, 137] on div "< div id = "price-template--25484226232646__main" role = "status" class = "esse…" at bounding box center [205, 119] width 228 height 177
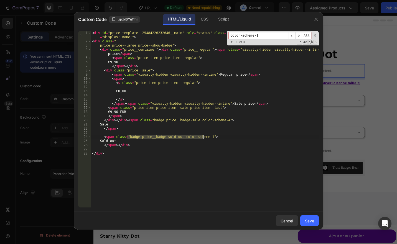
drag, startPoint x: 127, startPoint y: 137, endPoint x: 203, endPoint y: 139, distance: 76.3
click at [203, 139] on div "< div id = "price-template--25484226232646__main" role = "status" class = "esse…" at bounding box center [205, 125] width 228 height 189
click at [214, 18] on div "CSS" at bounding box center [223, 19] width 19 height 11
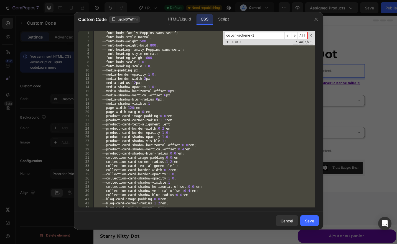
click at [180, 96] on div "--font-body-family : Poppins , sans-serif ; --font-body-style : normal ; --font…" at bounding box center [204, 119] width 222 height 177
type textarea "--media-shadow-vertical-offset: 6px;"
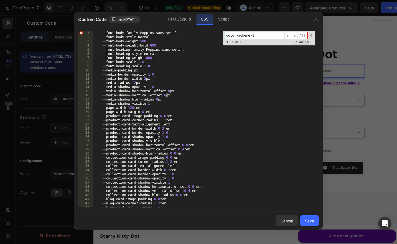
paste input "badge price__badge-sold-out"
click at [295, 35] on span "​" at bounding box center [294, 35] width 7 height 7
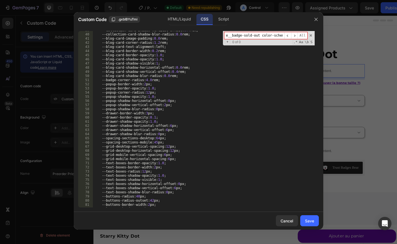
scroll to position [190, 0]
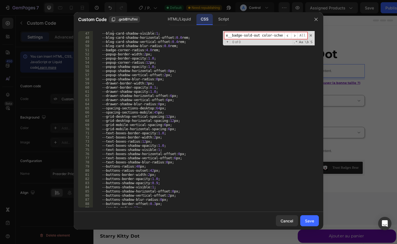
click at [246, 37] on input "badge price__badge-sold-out color-scheme-1" at bounding box center [254, 35] width 60 height 7
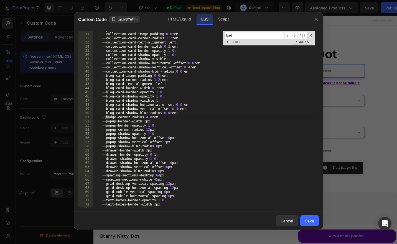
scroll to position [124, 0]
type input "badge"
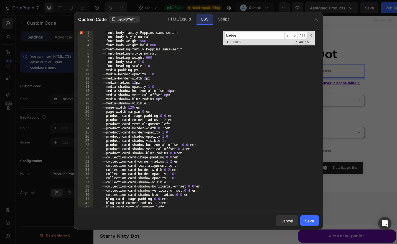
scroll to position [20, 0]
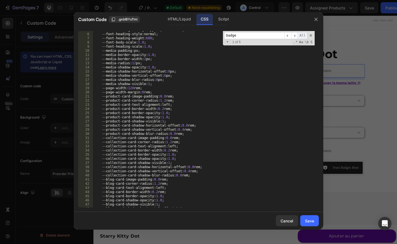
click at [298, 35] on span "All" at bounding box center [302, 35] width 10 height 7
click at [294, 35] on span "​" at bounding box center [294, 35] width 7 height 7
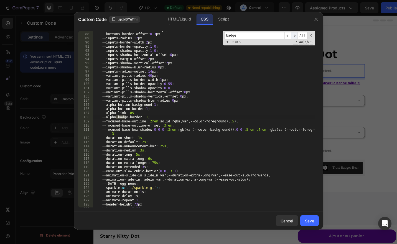
click at [294, 35] on span "​" at bounding box center [294, 35] width 7 height 7
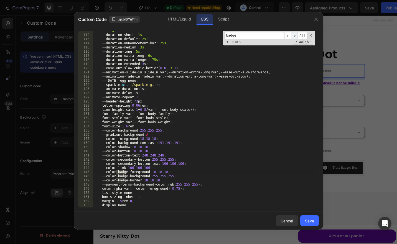
click at [294, 35] on span "​" at bounding box center [294, 35] width 7 height 7
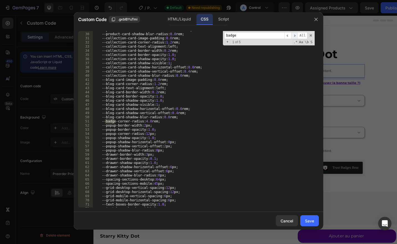
click at [294, 35] on span "​" at bounding box center [294, 35] width 7 height 7
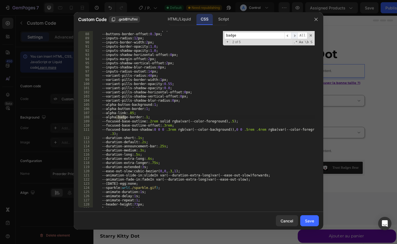
scroll to position [361, 0]
click at [294, 35] on span "​" at bounding box center [294, 35] width 7 height 7
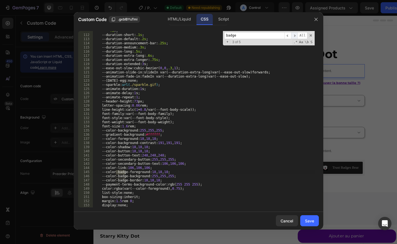
scroll to position [464, 0]
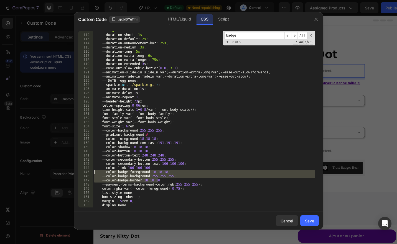
drag, startPoint x: 164, startPoint y: 182, endPoint x: 94, endPoint y: 174, distance: 70.9
click at [94, 174] on div "--focused-base-box-shadow : 0 0 0 .3rem rgb ( var ( --color-background )), 0 0 …" at bounding box center [204, 119] width 222 height 189
type textarea "--color-badge-foreground: 18,18,18; --color-badge-background: 255,255,255;"
paste textarea
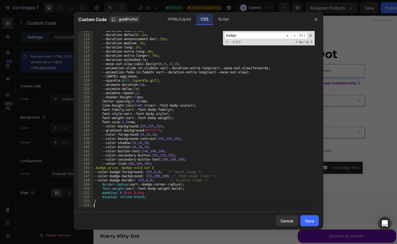
scroll to position [468, 0]
click at [212, 179] on div "--duration-short : .1s ; --duration-default : .2s ; --duration-announcement-bar…" at bounding box center [204, 121] width 222 height 185
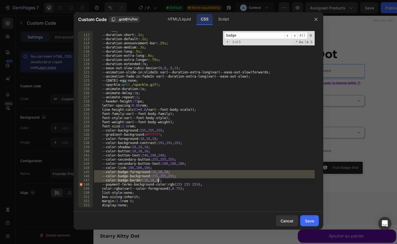
scroll to position [464, 0]
paste textarea "order: 255,0,0;"
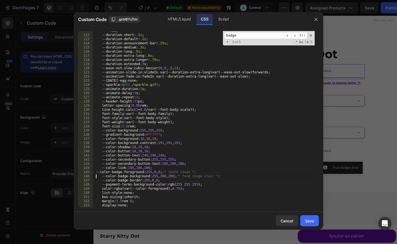
click at [95, 175] on div "--focused-base-box-shadow : 0 0 0 .3rem rgb ( var ( --color-background )), 0 0 …" at bounding box center [204, 119] width 222 height 189
click at [96, 172] on div "--focused-base-box-shadow : 0 0 0 .3rem rgb ( var ( --color-background )), 0 0 …" at bounding box center [204, 119] width 222 height 189
type textarea "--color-badge-foreground: 255,0,0; /* texte rouge */"
click at [314, 219] on button "Save" at bounding box center [309, 220] width 19 height 11
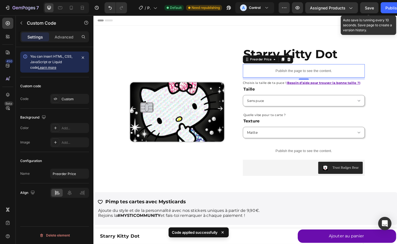
click at [366, 10] on span "Save" at bounding box center [369, 8] width 9 height 5
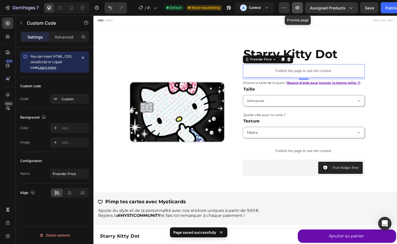
click at [297, 7] on icon "button" at bounding box center [298, 7] width 4 height 3
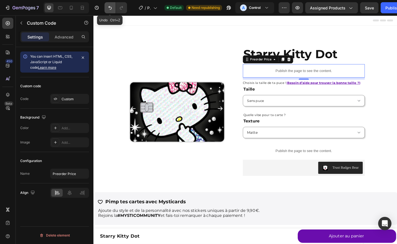
click at [112, 8] on icon "Undo/Redo" at bounding box center [110, 8] width 6 height 6
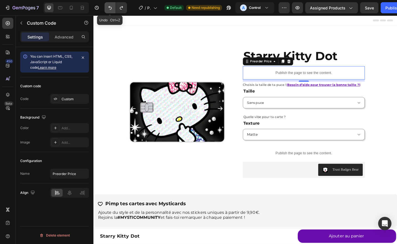
click at [112, 8] on icon "Undo/Redo" at bounding box center [110, 8] width 6 height 6
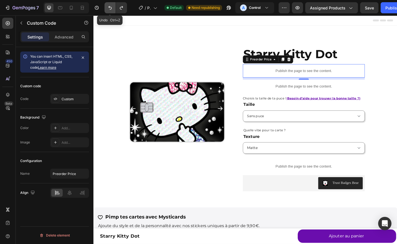
click at [112, 8] on icon "Undo/Redo" at bounding box center [110, 8] width 6 height 6
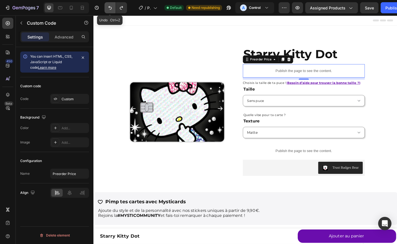
click at [112, 8] on icon "Undo/Redo" at bounding box center [110, 8] width 6 height 6
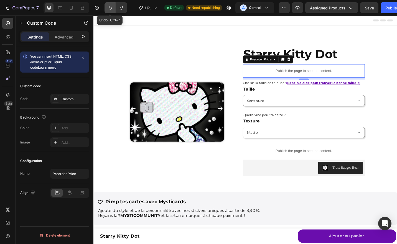
click at [112, 8] on icon "Undo/Redo" at bounding box center [110, 8] width 6 height 6
click at [389, 10] on div "Publish" at bounding box center [392, 8] width 14 height 6
click at [301, 6] on button "button" at bounding box center [297, 7] width 11 height 11
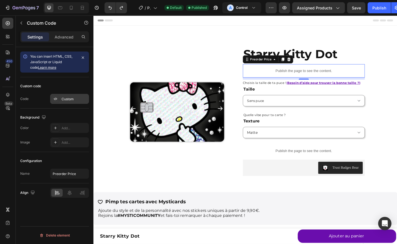
click at [67, 97] on div "Custom" at bounding box center [75, 99] width 26 height 5
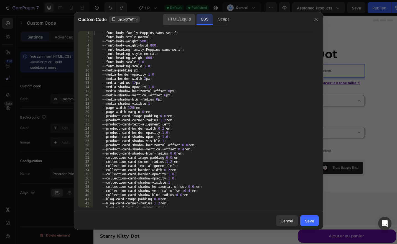
click at [181, 21] on div "HTML/Liquid" at bounding box center [179, 19] width 32 height 11
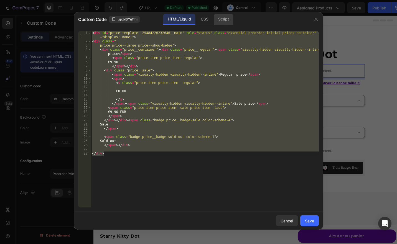
click at [223, 20] on div "Script" at bounding box center [223, 19] width 19 height 11
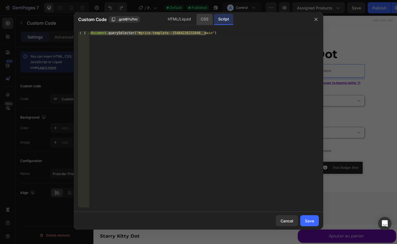
click at [206, 19] on div "CSS" at bounding box center [204, 19] width 16 height 11
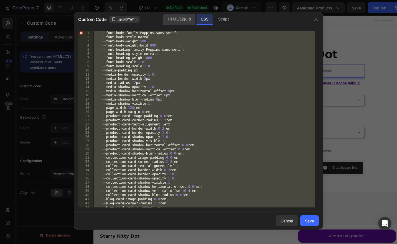
click at [184, 19] on div "HTML/Liquid" at bounding box center [179, 19] width 32 height 11
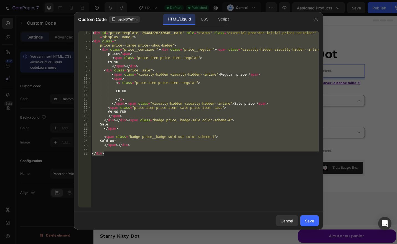
click at [42, 98] on div at bounding box center [198, 122] width 397 height 244
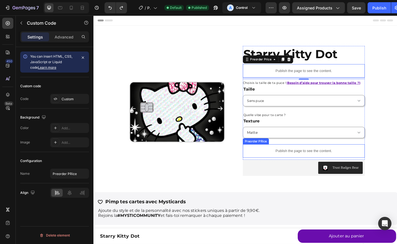
click at [301, 158] on div "Publish the page to see the content." at bounding box center [324, 164] width 134 height 15
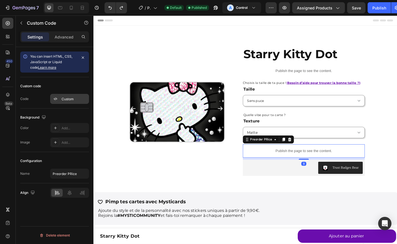
click at [84, 103] on div "Custom" at bounding box center [69, 99] width 39 height 10
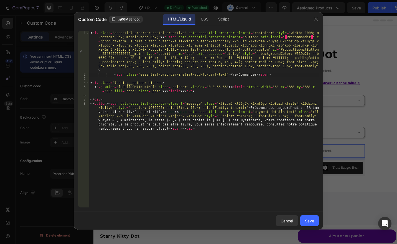
click at [226, 74] on div "< div class = "essential-preorder-container-active" data-essential-preorder-ele…" at bounding box center [204, 154] width 230 height 247
type textarea "<span class="essential-preorder-initial-add-to-cart-text">PréCommander</span>"
click at [219, 75] on div "< div class = "essential-preorder-container-active" data-essential-preorder-ele…" at bounding box center [204, 154] width 230 height 247
type textarea "<span class="essential-preorder-initial-add-to-cart-text">Rupture de Stock (Pré…"
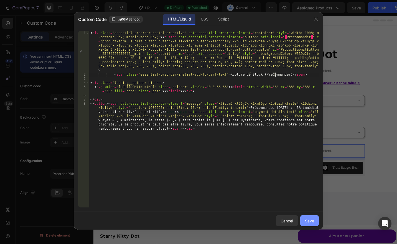
click at [307, 222] on div "Save" at bounding box center [309, 221] width 9 height 6
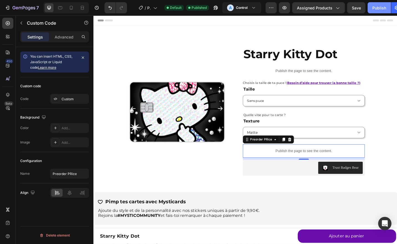
click at [377, 8] on div "Publish" at bounding box center [379, 8] width 14 height 6
click at [80, 100] on div "Custom" at bounding box center [75, 99] width 26 height 5
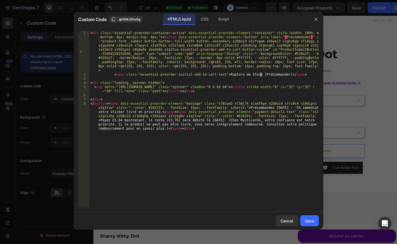
click at [260, 75] on div "< div class = "essential-preorder-container-active" data-essential-preorder-ele…" at bounding box center [204, 154] width 230 height 247
type textarea "<span class="essential-preorder-initial-add-to-cart-text">Rupture de Stock (Pré…"
click at [276, 125] on div "< div class = "essential-preorder-container-active" data-essential-preorder-ele…" at bounding box center [204, 154] width 230 height 247
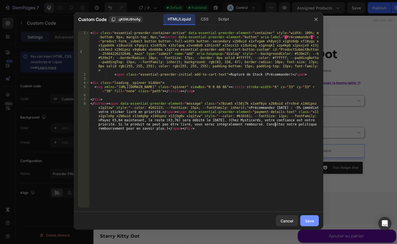
click at [308, 220] on div "Save" at bounding box center [309, 221] width 9 height 6
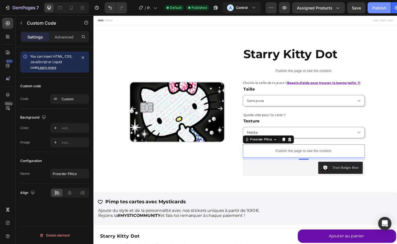
click at [384, 6] on div "Publish" at bounding box center [379, 8] width 14 height 6
click at [65, 100] on div "Custom" at bounding box center [75, 99] width 26 height 5
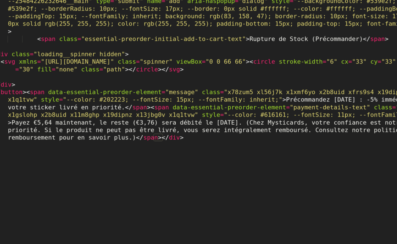
click at [110, 121] on div "< div class = "essential-preorder-container-active" data-essential-preorder-ele…" at bounding box center [204, 154] width 230 height 247
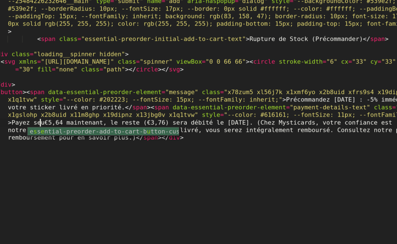
type textarea "seueme"
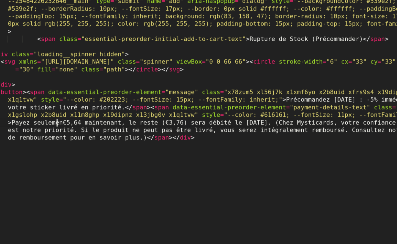
type textarea "lement"
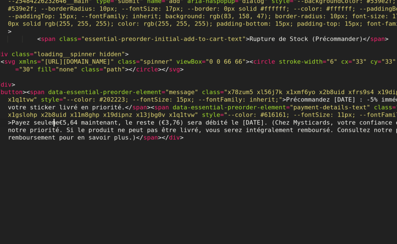
type textarea "t"
type textarea "nt"
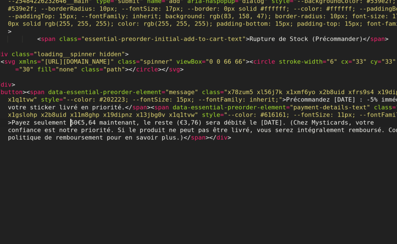
type textarea "t 50%"
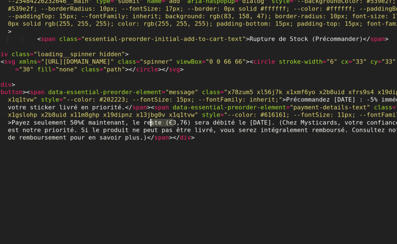
drag, startPoint x: 190, startPoint y: 121, endPoint x: 177, endPoint y: 121, distance: 13.0
click at [177, 121] on div "< div class = "essential-preorder-container-active" data-essential-preorder-ele…" at bounding box center [204, 154] width 230 height 247
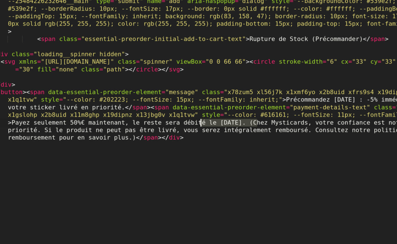
drag, startPoint x: 235, startPoint y: 121, endPoint x: 204, endPoint y: 120, distance: 30.8
click at [204, 120] on div "< div class = "essential-preorder-container-active" data-essential-preorder-ele…" at bounding box center [204, 154] width 230 height 247
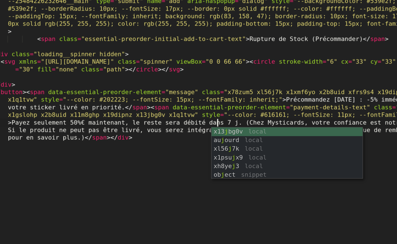
type textarea "dans 7 jours"
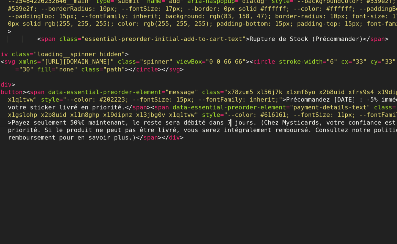
scroll to position [0, 1]
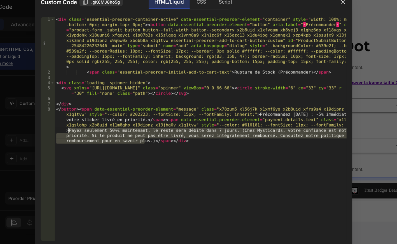
drag, startPoint x: 159, startPoint y: 130, endPoint x: 100, endPoint y: 122, distance: 59.9
click at [100, 122] on div "< div class = "essential-preorder-container-active" data-essential-preorder-ele…" at bounding box center [204, 154] width 230 height 247
click at [220, 120] on div "< div class = "essential-preorder-container-active" data-essential-preorder-ele…" at bounding box center [204, 119] width 230 height 177
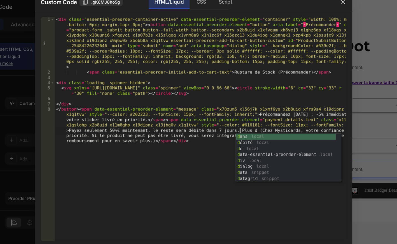
type textarea "Plus d'"
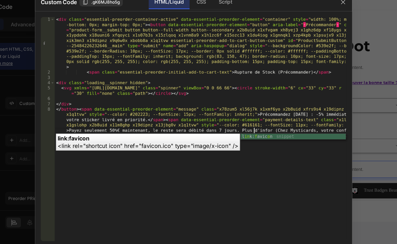
type textarea "'infor"
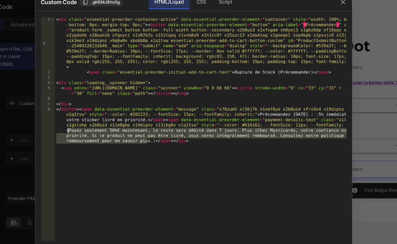
drag, startPoint x: 161, startPoint y: 129, endPoint x: 99, endPoint y: 121, distance: 62.4
click at [99, 121] on div "< div class = "essential-preorder-container-active" data-essential-preorder-ele…" at bounding box center [204, 154] width 230 height 247
paste textarea "pour en savoir plus.</span></div>"
type textarea "pour en savoir plus.</span></div>"
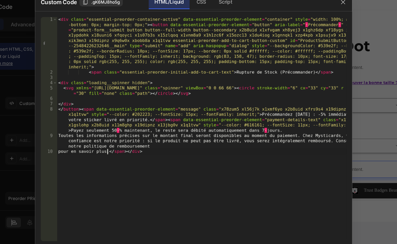
click at [136, 119] on div "< div class = "essential-preorder-container-active" data-essential-preorder-ele…" at bounding box center [205, 142] width 228 height 222
click at [271, 38] on div "< div class = "essential-preorder-container-active" data-essential-preorder-ele…" at bounding box center [205, 142] width 228 height 222
type textarea "<div class="essential-preorder-container-active" data-essential-preorder-elemen…"
click at [240, 121] on div "< div class = "essential-preorder-container-active" data-essential-preorder-ele…" at bounding box center [205, 142] width 228 height 222
click at [134, 120] on div "< div class = "essential-preorder-container-active" data-essential-preorder-ele…" at bounding box center [205, 142] width 228 height 222
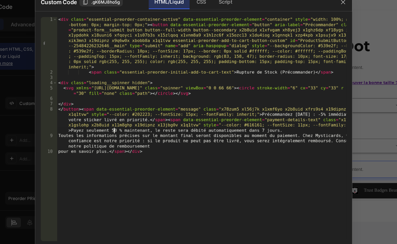
click at [92, 124] on div "< div class = "essential-preorder-container-active" data-essential-preorder-ele…" at bounding box center [205, 142] width 228 height 222
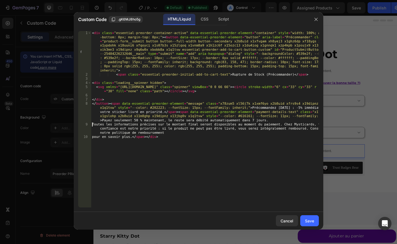
click at [93, 137] on div "< div class = "essential-preorder-container-active" data-essential-preorder-ele…" at bounding box center [205, 142] width 228 height 222
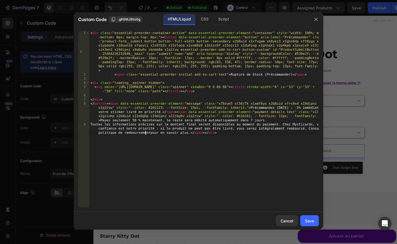
scroll to position [0, 40]
type textarea "Toutes les informations précises sur le montant final seront disponibles au mom…"
click at [311, 217] on button "Save" at bounding box center [309, 220] width 19 height 11
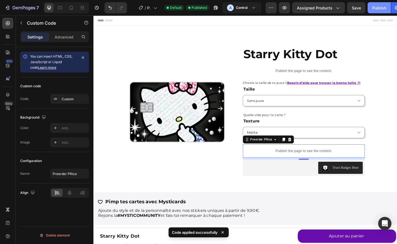
click at [381, 9] on div "Publish" at bounding box center [379, 8] width 14 height 6
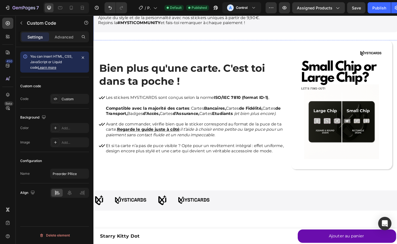
scroll to position [212, 0]
click at [350, 110] on img at bounding box center [365, 113] width 111 height 141
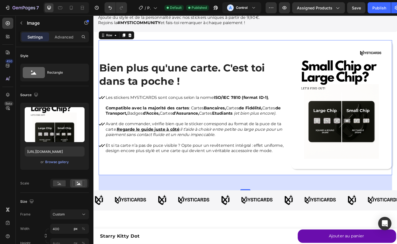
click at [103, 46] on div "Bien plus qu'une carte. C'est toi dans ta poche ! Heading Les stickers MYSTICAR…" at bounding box center [204, 117] width 211 height 148
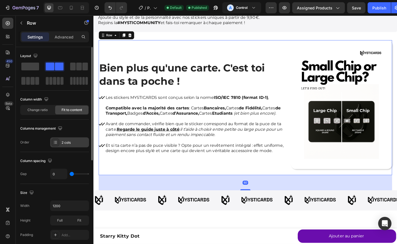
click at [61, 145] on div "2 cols" at bounding box center [69, 143] width 39 height 10
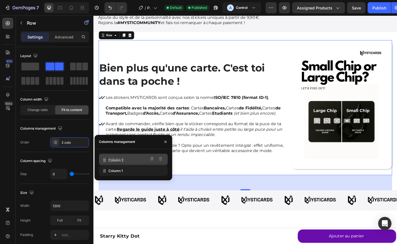
drag, startPoint x: 109, startPoint y: 171, endPoint x: 109, endPoint y: 158, distance: 13.0
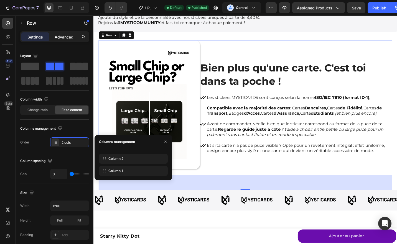
click at [66, 34] on p "Advanced" at bounding box center [64, 37] width 19 height 6
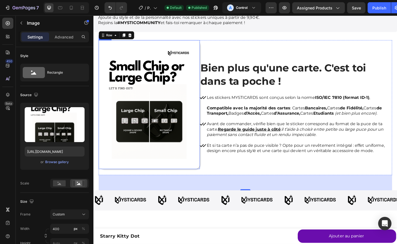
click at [124, 62] on img at bounding box center [154, 113] width 111 height 141
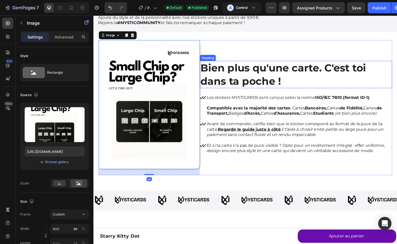
click at [239, 72] on h2 "Bien plus qu'une carte. C'est toi dans ta poche !" at bounding box center [315, 80] width 211 height 30
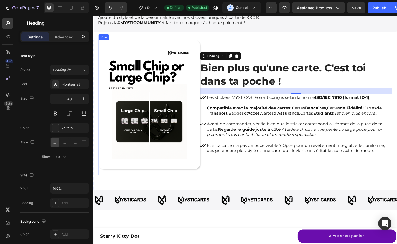
click at [251, 49] on div "Bien plus qu'une carte. C'est toi dans ta poche ! Heading 24 Les stickers MYSTI…" at bounding box center [315, 117] width 211 height 148
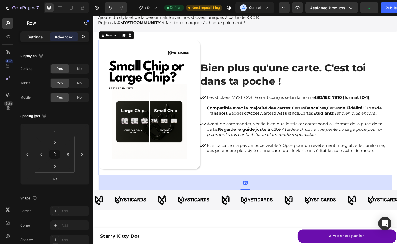
click at [35, 35] on p "Settings" at bounding box center [35, 37] width 16 height 6
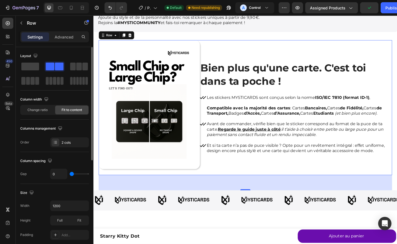
type input "4"
type input "7"
type input "8"
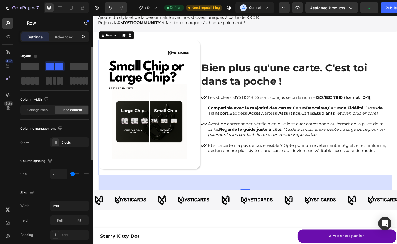
type input "8"
type input "10"
type input "13"
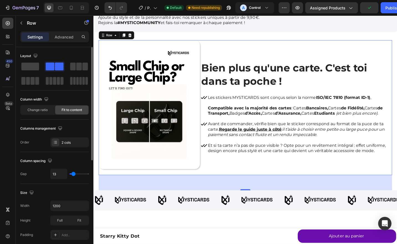
type input "16"
type input "17"
type input "19"
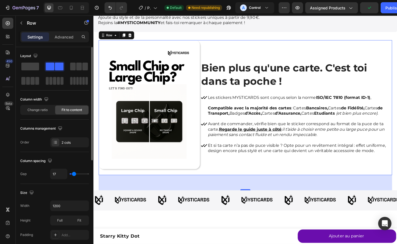
type input "19"
type input "20"
type input "24"
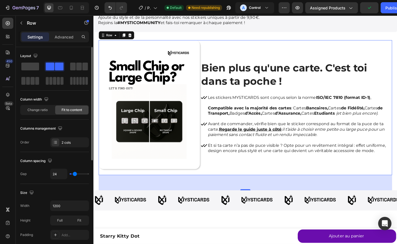
type input "26"
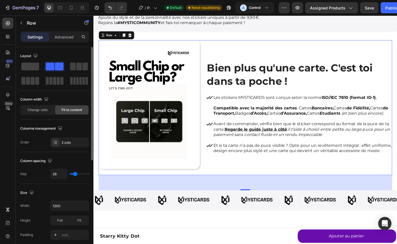
type input "27"
type input "29"
type input "32"
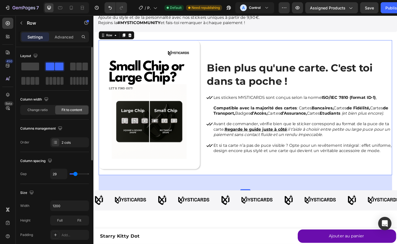
type input "32"
type input "33"
type input "38"
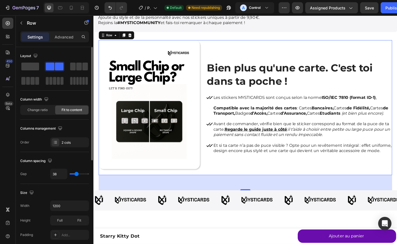
type input "39"
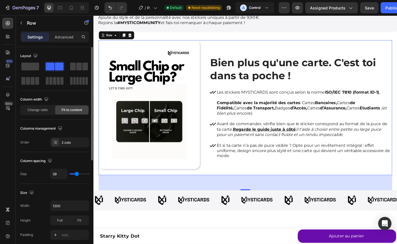
type input "42"
type input "44"
type input "45"
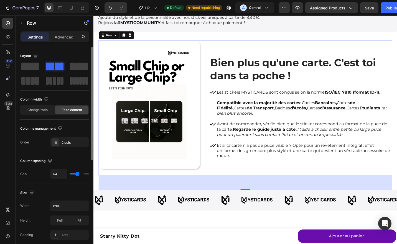
type input "45"
type input "50"
type input "53"
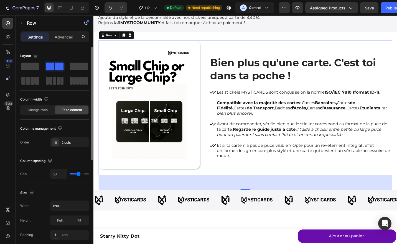
type input "54"
type input "56"
type input "57"
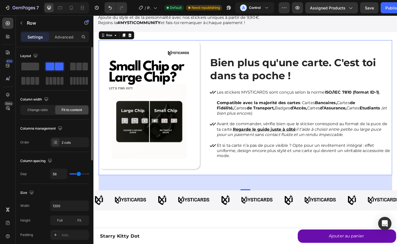
type input "57"
type input "59"
type input "61"
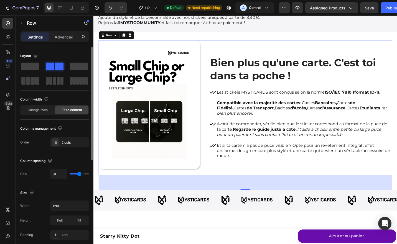
type input "63"
type input "64"
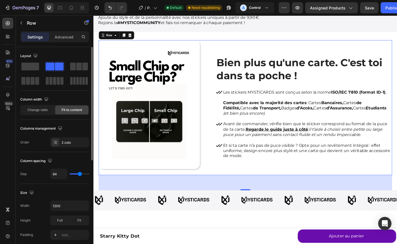
type input "66"
type input "70"
type input "73"
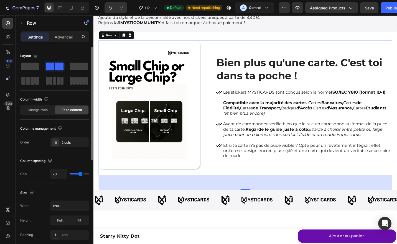
type input "73"
type input "76"
type input "79"
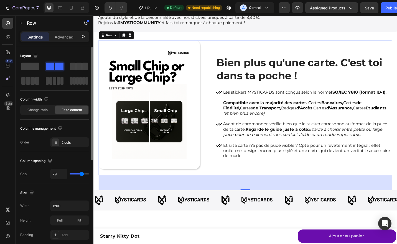
type input "81"
type input "82"
type input "85"
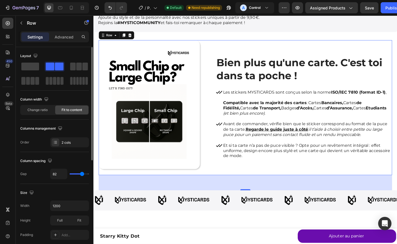
type input "85"
type input "90"
type input "93"
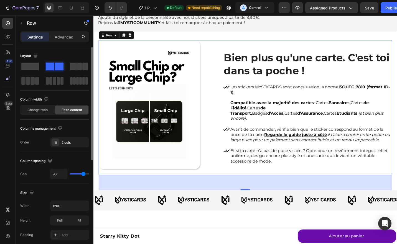
type input "97"
type input "100"
type input "106"
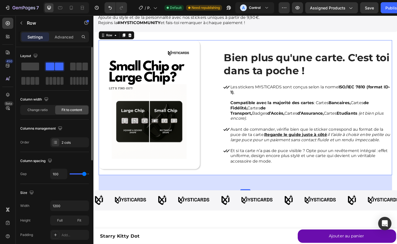
type input "106"
type input "110"
type input "115"
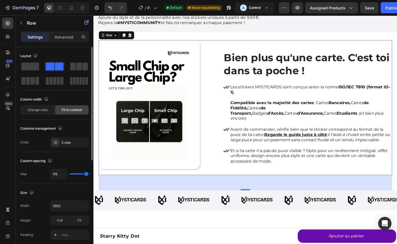
type input "120"
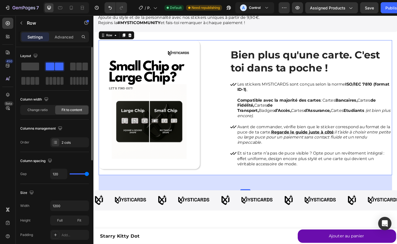
type input "116"
type input "109"
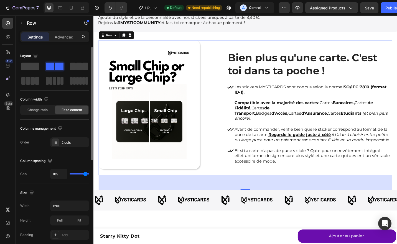
type input "103"
type input "93"
type input "87"
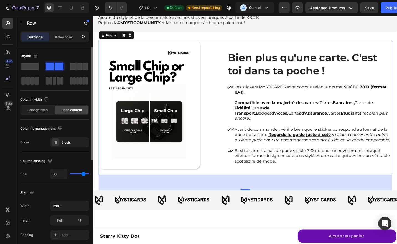
type input "87"
type input "81"
type input "73"
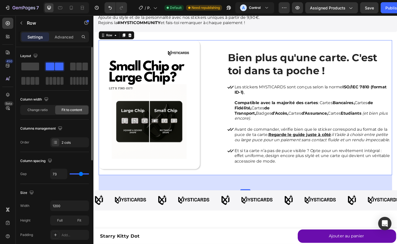
type input "70"
type input "63"
type input "60"
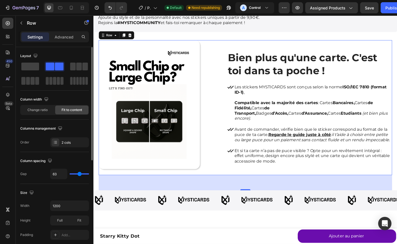
type input "60"
type input "57"
type input "51"
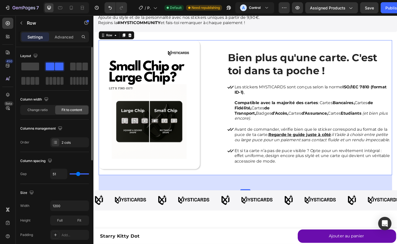
type input "47"
type input "44"
type input "36"
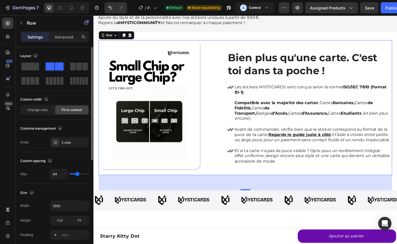
type input "36"
type input "32"
type input "29"
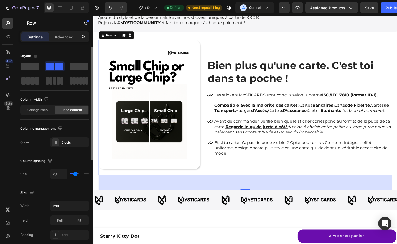
type input "27"
type input "26"
type input "24"
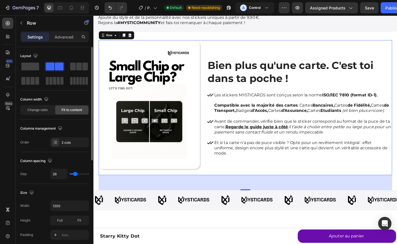
type input "24"
type input "23"
type input "19"
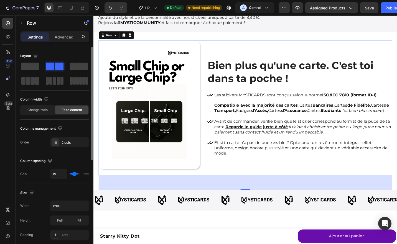
type input "16"
type input "14"
type input "11"
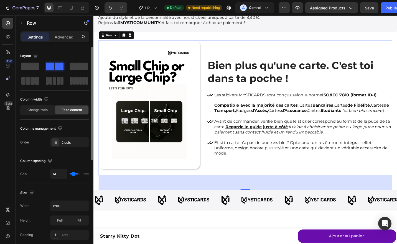
type input "11"
type input "8"
type input "4"
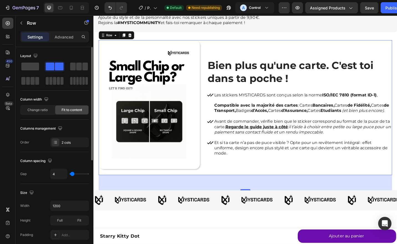
type input "0"
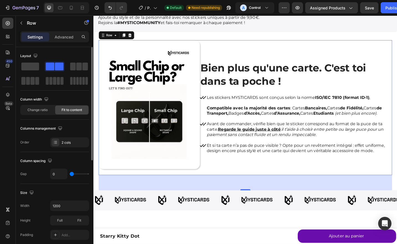
type input "1"
type input "4"
type input "7"
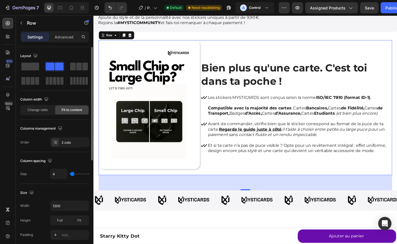
type input "7"
type input "8"
type input "10"
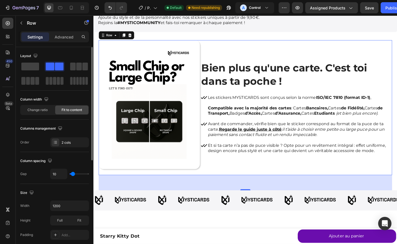
type input "13"
type input "14"
type input "16"
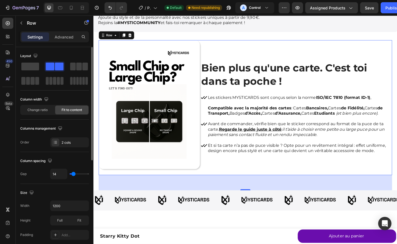
type input "16"
type input "17"
type input "19"
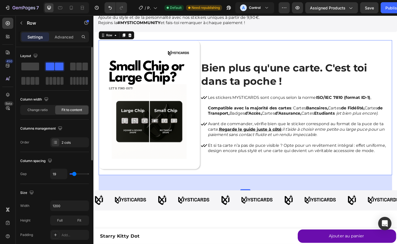
type input "20"
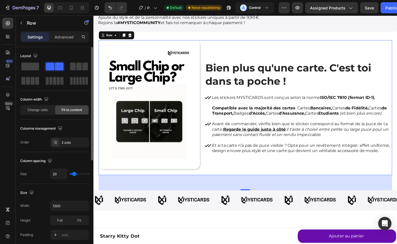
type input "21"
type input "23"
type input "24"
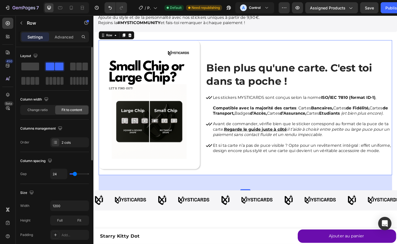
drag, startPoint x: 72, startPoint y: 174, endPoint x: 75, endPoint y: 172, distance: 3.7
type input "24"
click at [75, 174] on input "range" at bounding box center [79, 174] width 19 height 1
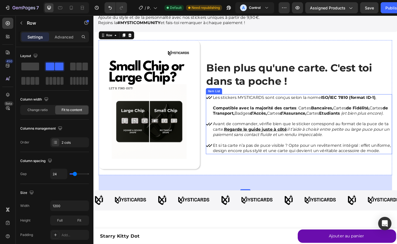
click at [238, 103] on p "Les stickers MYSTICARDS sont conçus selon la norme ISO/IEC 7810 (format ID-1) ," at bounding box center [321, 106] width 195 height 6
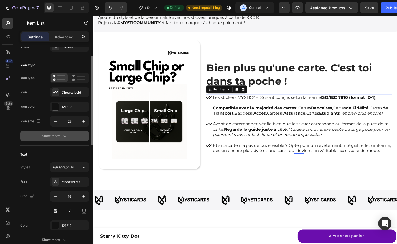
scroll to position [0, 0]
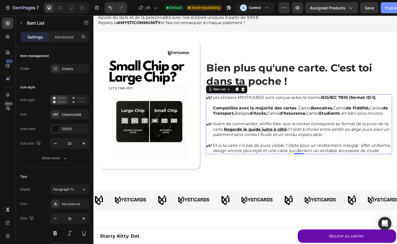
click at [386, 8] on div "Publish" at bounding box center [392, 8] width 14 height 6
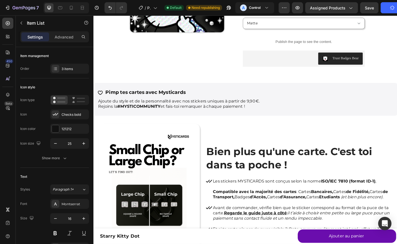
scroll to position [102, 0]
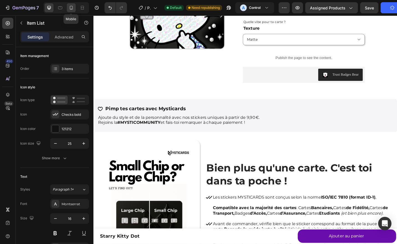
click at [68, 4] on div at bounding box center [71, 7] width 9 height 9
type input "18"
type input "14"
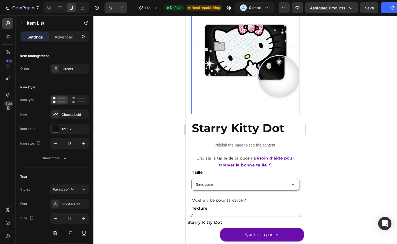
scroll to position [52, 0]
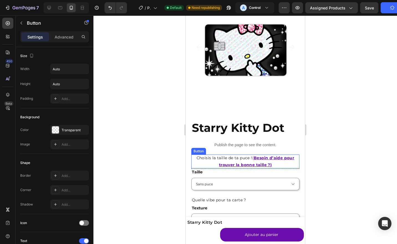
click at [262, 156] on u "Besoin d’aide pour trouver la bonne taille ?)" at bounding box center [256, 162] width 75 height 12
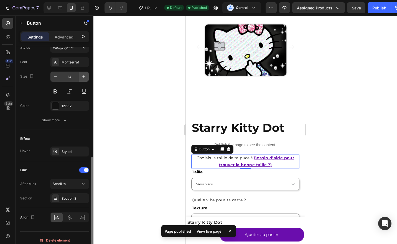
scroll to position [212, 0]
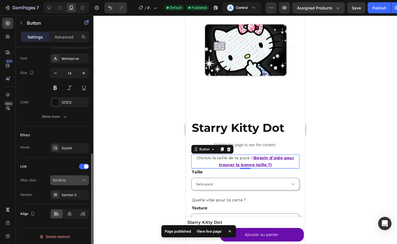
click at [65, 178] on span "Scroll to" at bounding box center [59, 180] width 13 height 5
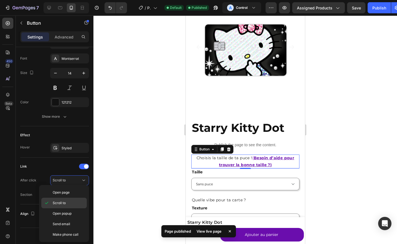
click at [60, 204] on span "Scroll to" at bounding box center [59, 203] width 13 height 5
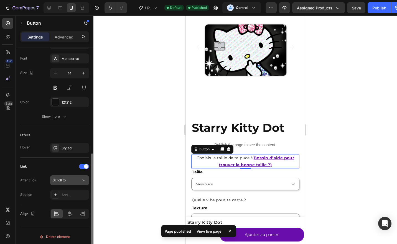
click at [63, 181] on span "Scroll to" at bounding box center [59, 180] width 13 height 4
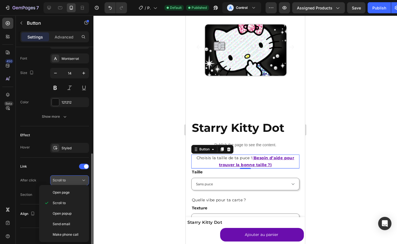
click at [63, 181] on span "Scroll to" at bounding box center [59, 180] width 13 height 4
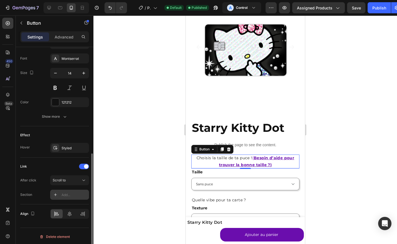
click at [61, 197] on div "Add..." at bounding box center [69, 195] width 39 height 10
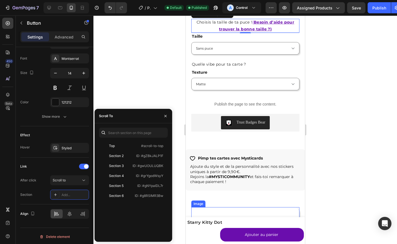
scroll to position [198, 0]
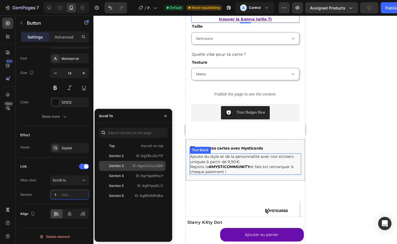
click at [148, 168] on p "ID: #gwUOULUQBK" at bounding box center [148, 166] width 31 height 5
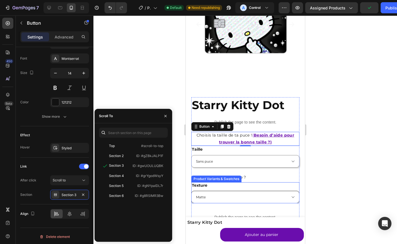
scroll to position [73, 0]
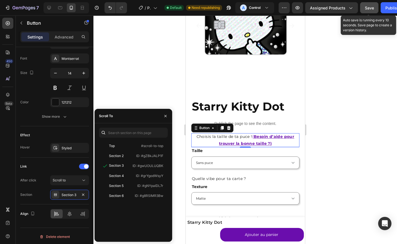
click at [361, 6] on button "Save" at bounding box center [369, 7] width 18 height 11
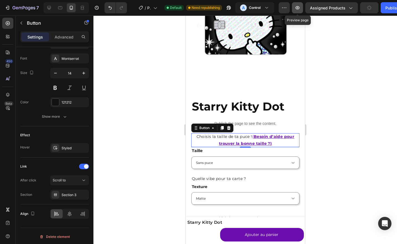
click at [296, 7] on icon "button" at bounding box center [298, 8] width 6 height 6
click at [67, 190] on div "Section 3" at bounding box center [69, 195] width 39 height 10
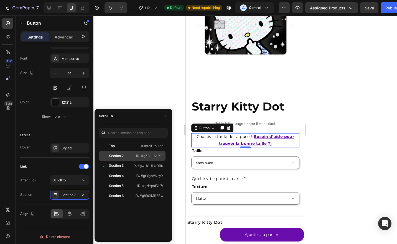
click at [124, 156] on div "Section 2" at bounding box center [117, 156] width 32 height 5
click at [387, 7] on div "Publish" at bounding box center [392, 8] width 14 height 6
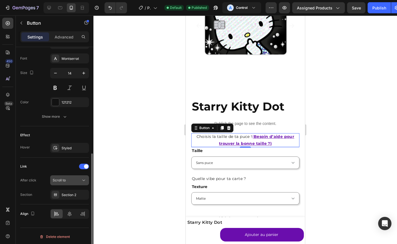
click at [70, 179] on div "Scroll to" at bounding box center [67, 180] width 28 height 5
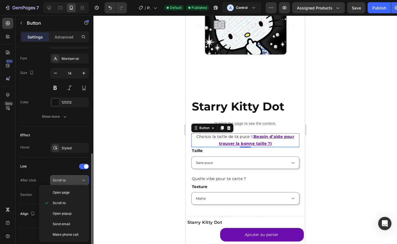
click at [70, 179] on div "Scroll to" at bounding box center [67, 180] width 28 height 5
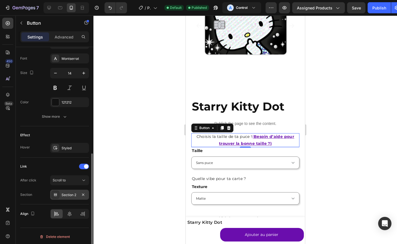
click at [66, 193] on div "Section 2" at bounding box center [70, 195] width 16 height 5
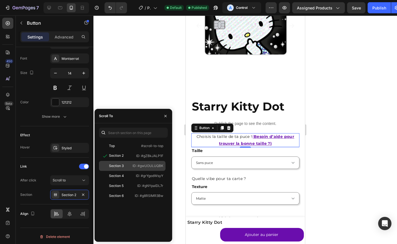
click at [133, 168] on p "ID: #gwUOULUQBK" at bounding box center [148, 166] width 31 height 5
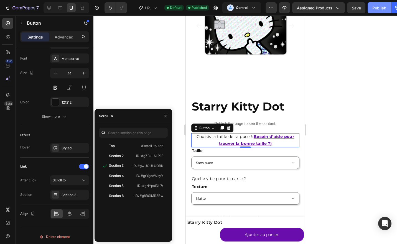
click at [375, 10] on div "Publish" at bounding box center [379, 8] width 14 height 6
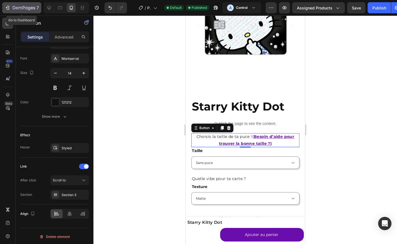
click at [14, 7] on icon "button" at bounding box center [23, 8] width 23 height 5
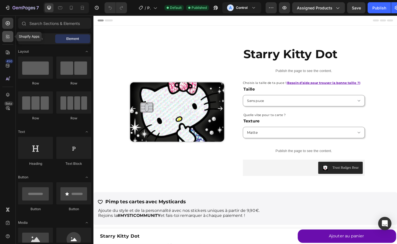
click at [10, 32] on div at bounding box center [7, 36] width 11 height 11
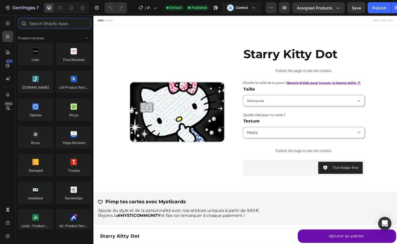
type input "j"
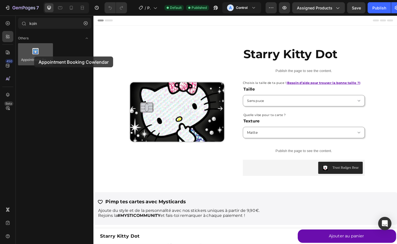
click at [34, 57] on div at bounding box center [35, 54] width 35 height 22
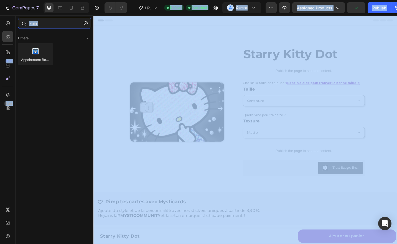
click at [40, 24] on input "koin" at bounding box center [54, 23] width 73 height 11
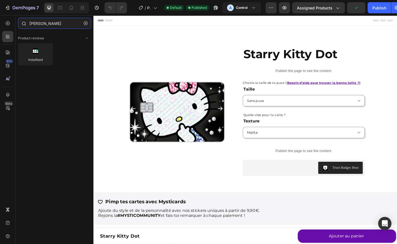
type input "fideli"
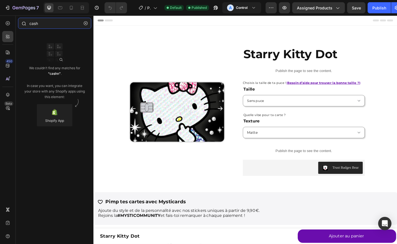
type input "cashb"
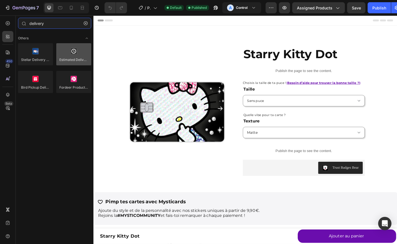
type input "delivery"
click at [67, 55] on div at bounding box center [73, 54] width 35 height 22
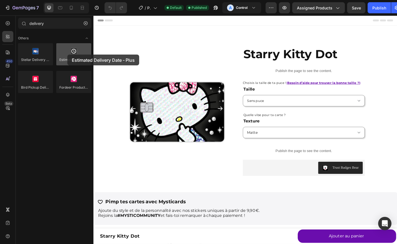
click at [67, 55] on div at bounding box center [73, 54] width 35 height 22
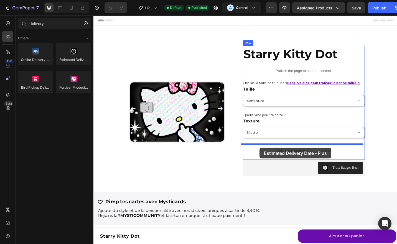
drag, startPoint x: 177, startPoint y: 75, endPoint x: 275, endPoint y: 161, distance: 130.1
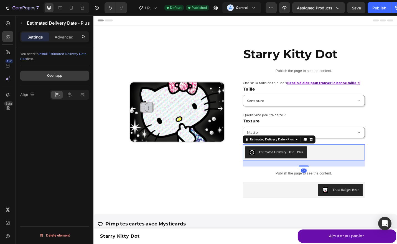
click at [67, 77] on button "Open app" at bounding box center [54, 76] width 69 height 10
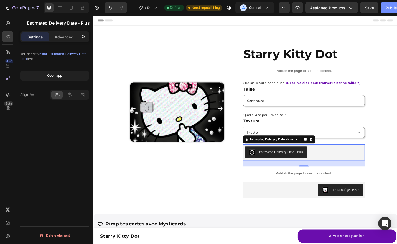
click at [386, 10] on div "Publish" at bounding box center [392, 8] width 14 height 6
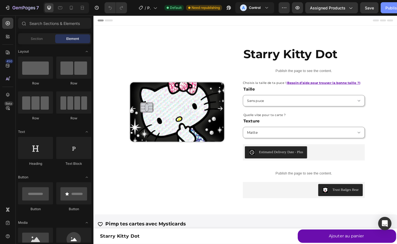
click at [388, 13] on button "Publish" at bounding box center [392, 7] width 23 height 11
